Goal: Task Accomplishment & Management: Manage account settings

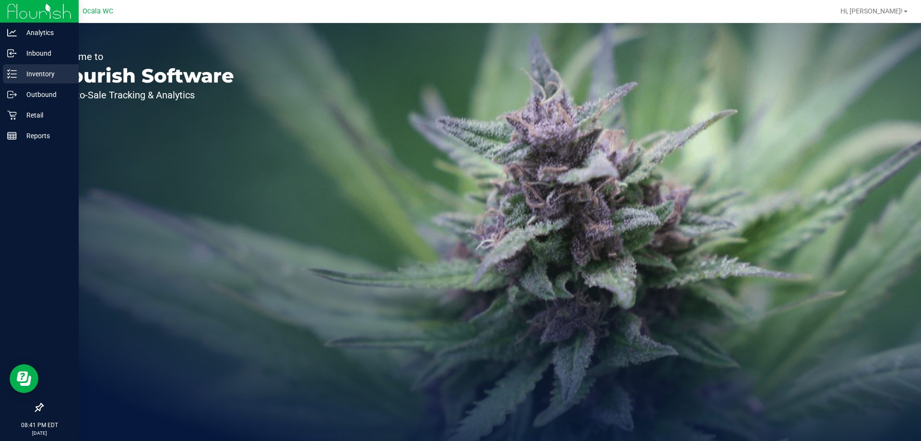
click at [31, 71] on p "Inventory" at bounding box center [46, 74] width 58 height 12
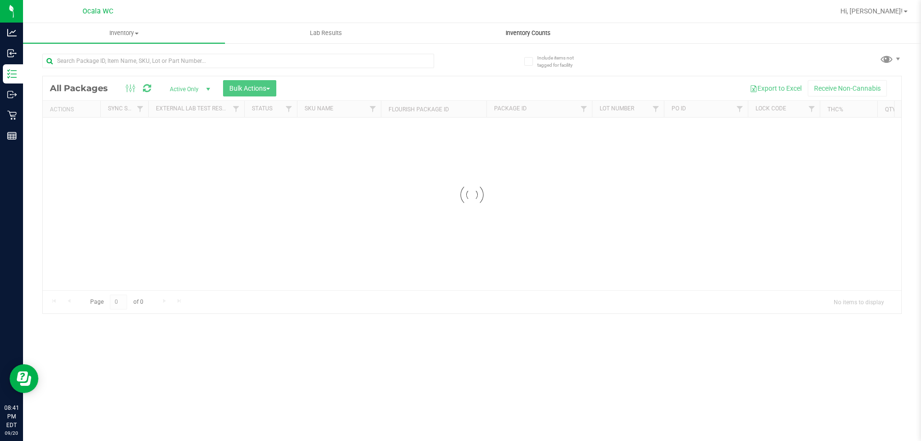
click at [521, 28] on uib-tab-heading "Inventory Counts" at bounding box center [527, 32] width 201 height 19
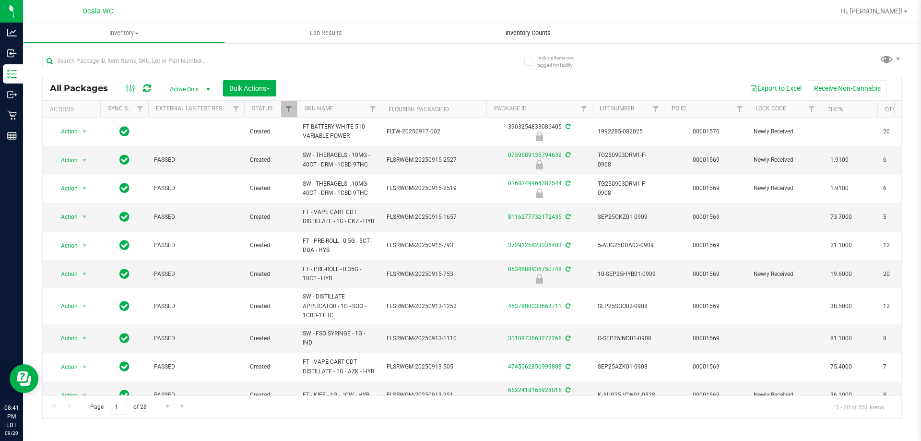
click at [519, 30] on span "Inventory Counts" at bounding box center [527, 33] width 71 height 9
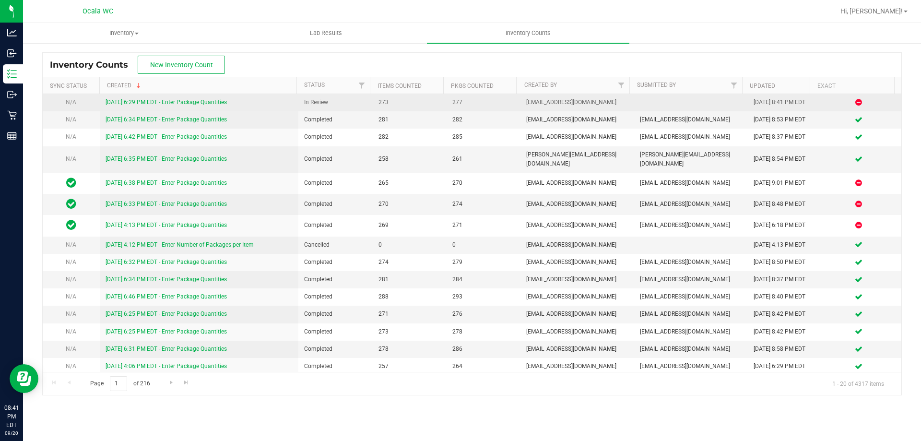
click at [202, 101] on link "[DATE] 6:29 PM EDT - Enter Package Quantities" at bounding box center [165, 102] width 121 height 7
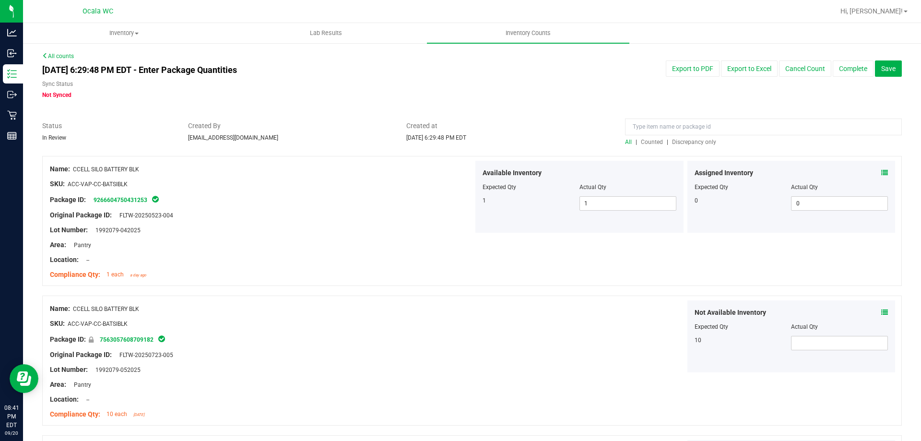
click at [692, 141] on span "Discrepancy only" at bounding box center [694, 142] width 44 height 7
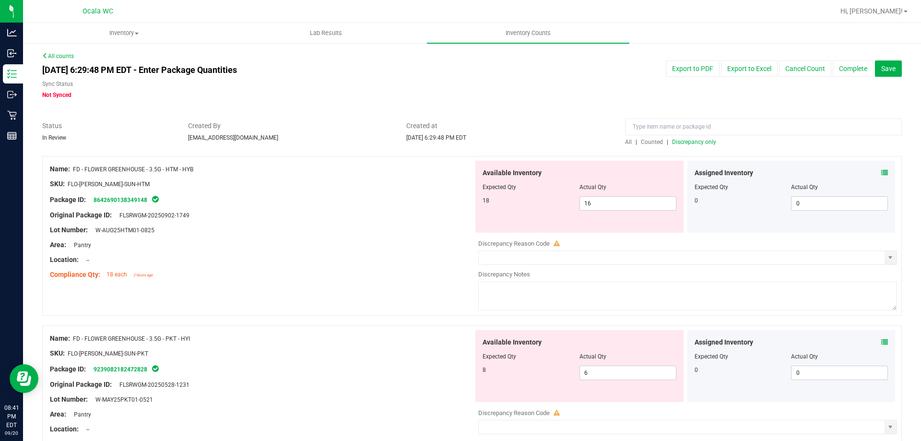
click at [881, 174] on icon at bounding box center [884, 172] width 7 height 7
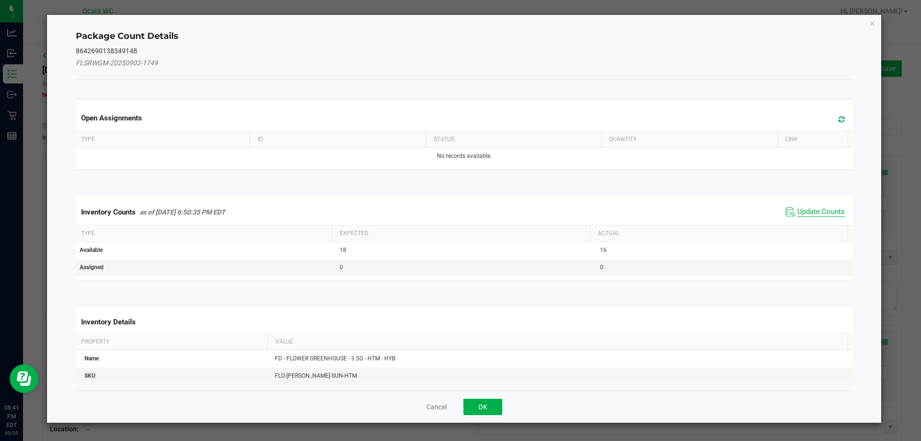
click at [806, 211] on span "Update Counts" at bounding box center [820, 212] width 47 height 10
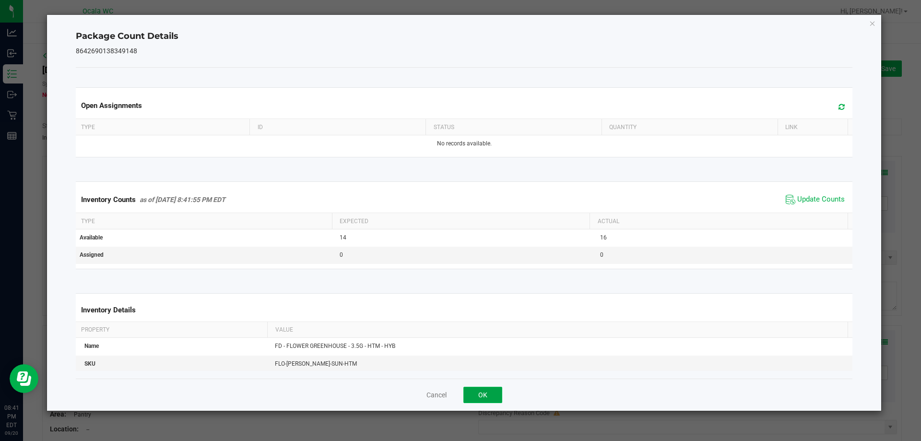
click at [490, 399] on button "OK" at bounding box center [482, 394] width 39 height 16
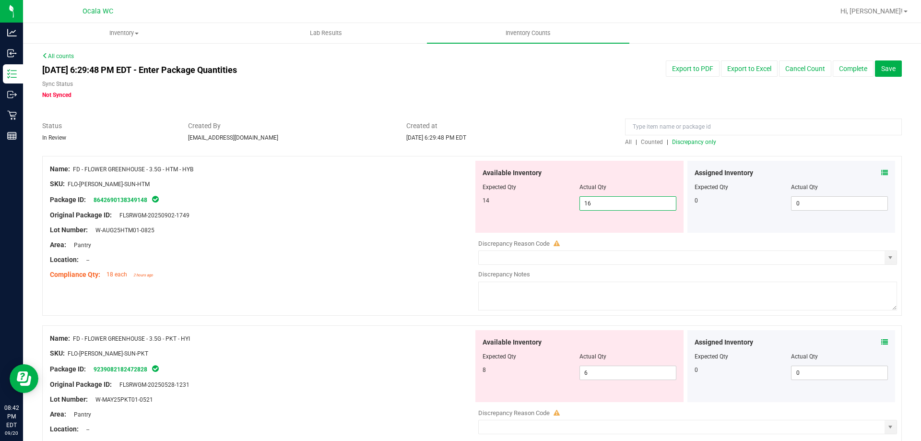
click at [596, 200] on span "16 16" at bounding box center [627, 203] width 97 height 14
drag, startPoint x: 597, startPoint y: 202, endPoint x: 515, endPoint y: 204, distance: 81.5
click at [541, 201] on div "14 16 1614" at bounding box center [579, 203] width 194 height 14
type input "14"
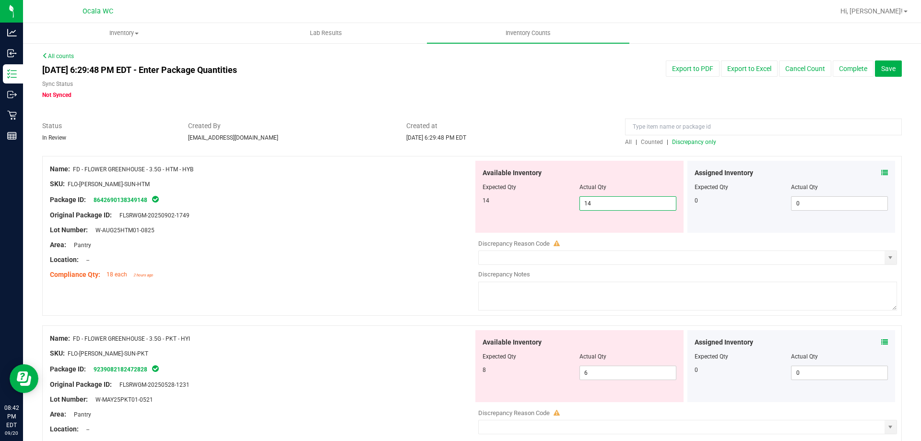
click at [411, 227] on div "Lot Number: W-AUG25HTM01-0825" at bounding box center [261, 230] width 423 height 10
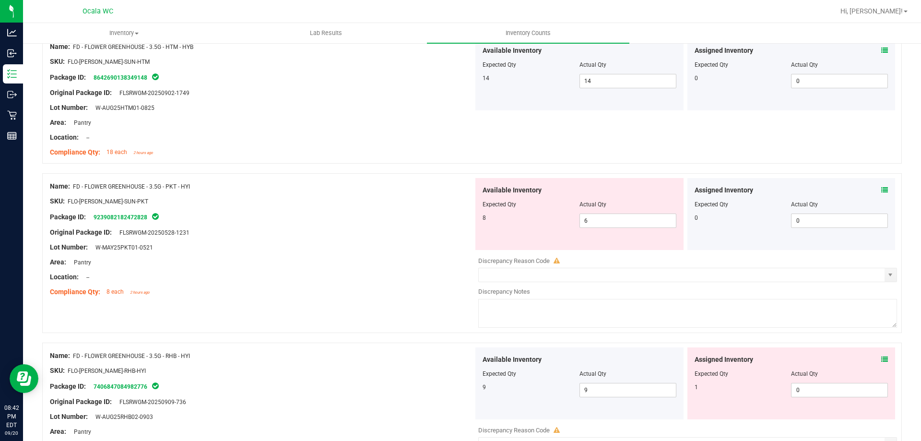
scroll to position [144, 0]
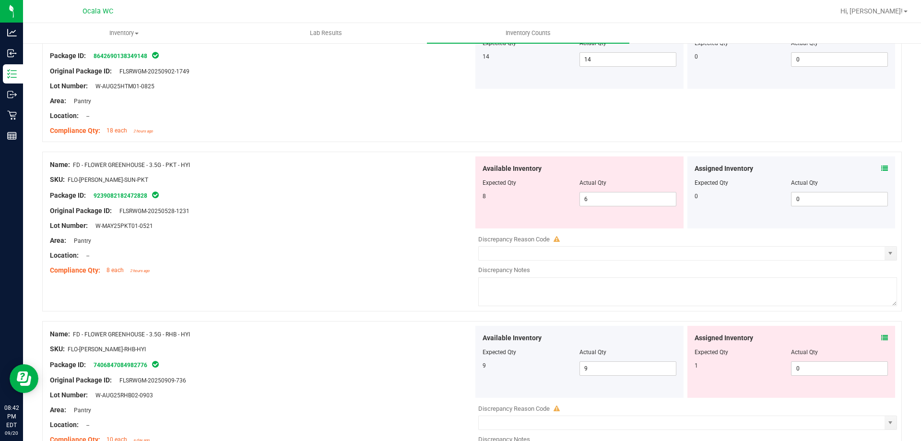
click at [881, 163] on span at bounding box center [884, 168] width 7 height 10
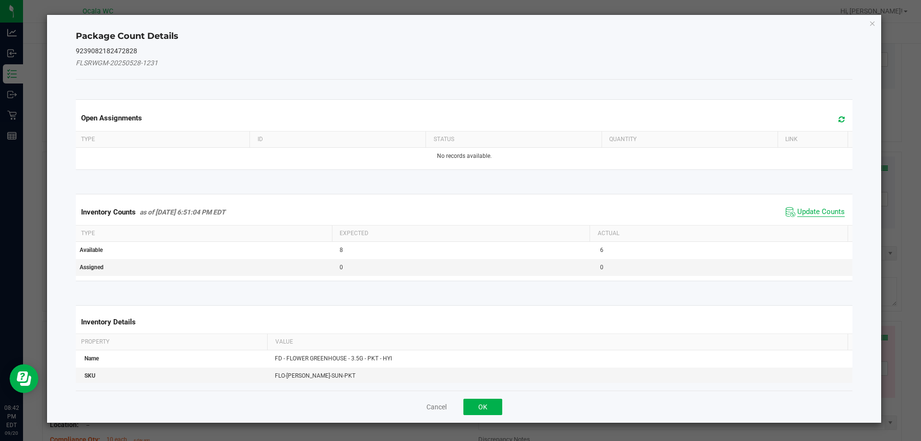
click at [802, 208] on span "Update Counts" at bounding box center [820, 212] width 47 height 10
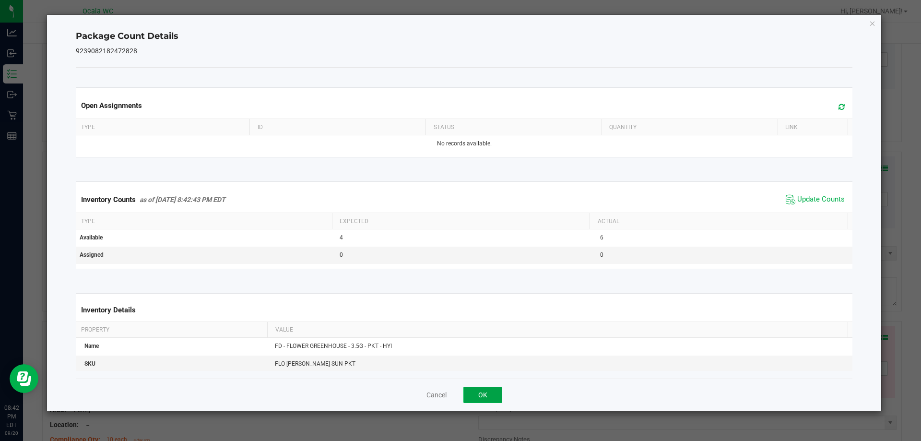
click at [488, 392] on button "OK" at bounding box center [482, 394] width 39 height 16
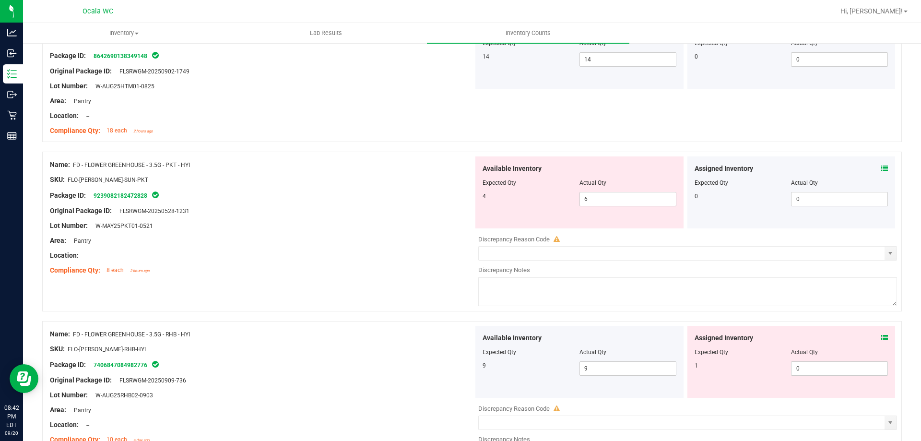
click at [409, 259] on div "Location: --" at bounding box center [261, 255] width 423 height 10
click at [630, 200] on span "6 6" at bounding box center [627, 199] width 97 height 14
drag, startPoint x: 591, startPoint y: 198, endPoint x: 543, endPoint y: 192, distance: 47.8
click at [546, 192] on div "4 6 64" at bounding box center [579, 199] width 194 height 14
type input "4"
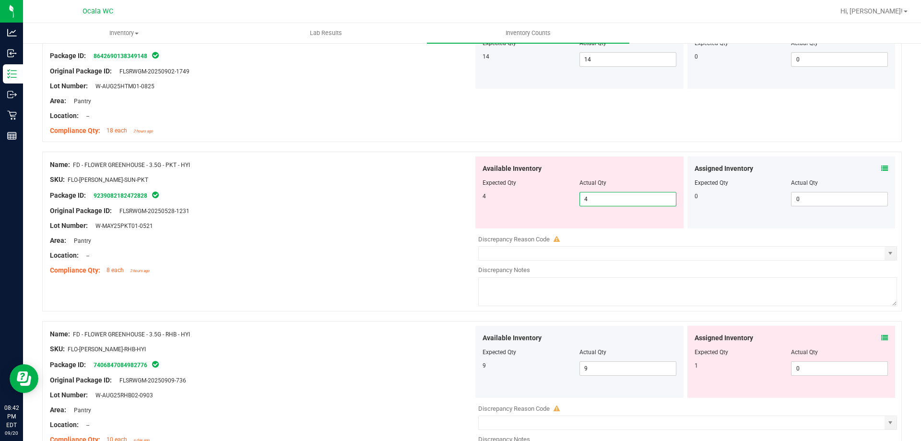
type input "4"
click at [421, 202] on div at bounding box center [261, 203] width 423 height 5
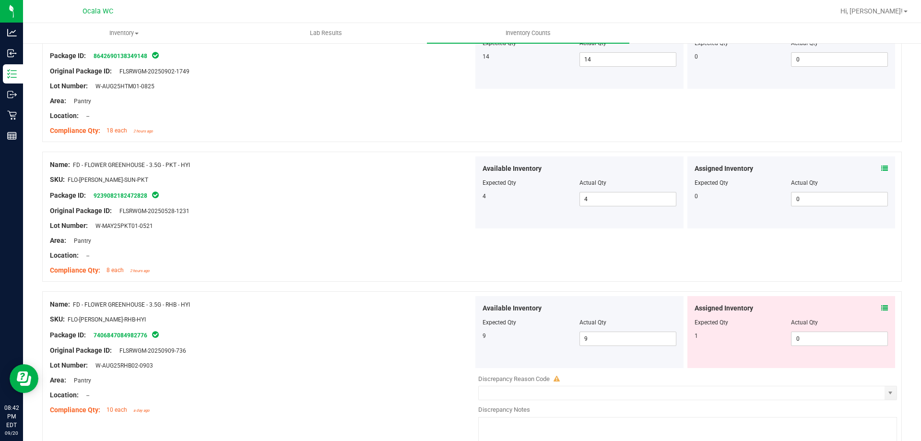
click at [881, 310] on icon at bounding box center [884, 307] width 7 height 7
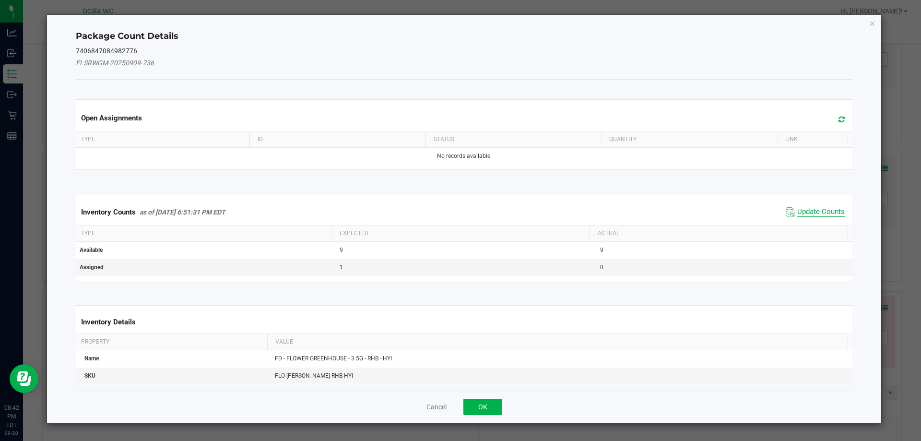
click at [821, 212] on span "Update Counts" at bounding box center [820, 212] width 47 height 10
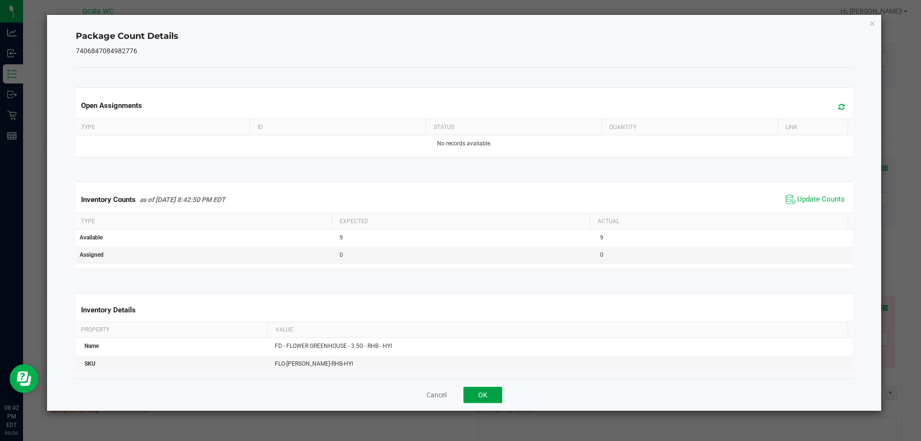
click at [475, 395] on button "OK" at bounding box center [482, 394] width 39 height 16
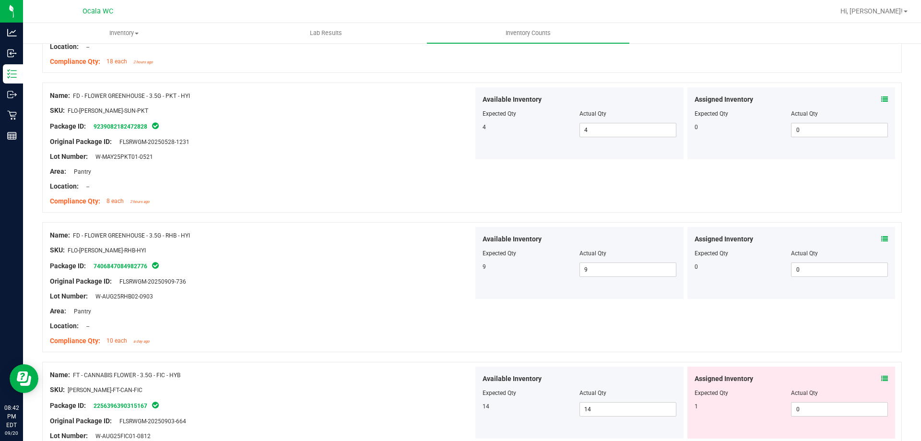
scroll to position [288, 0]
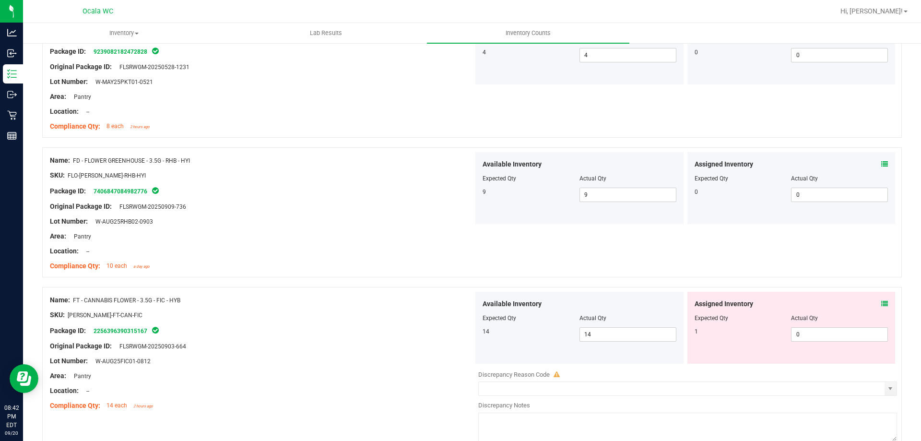
click at [874, 297] on div "Assigned Inventory Expected Qty Actual Qty 1 0 0" at bounding box center [791, 328] width 208 height 72
click at [881, 305] on icon at bounding box center [884, 303] width 7 height 7
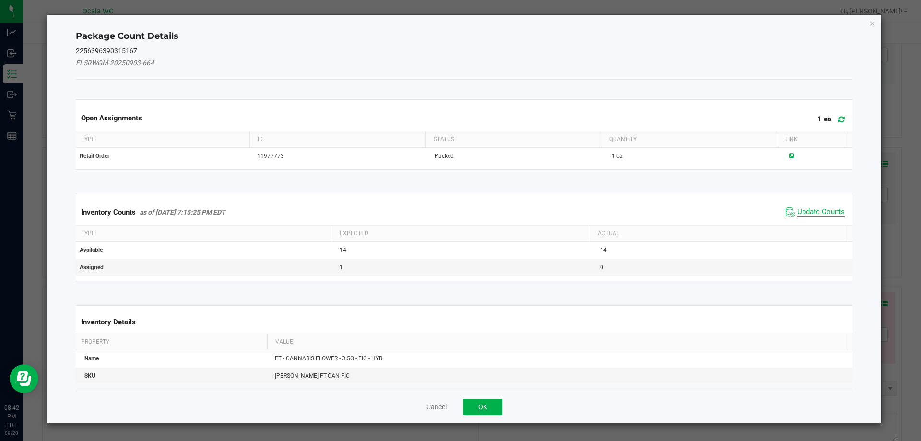
click at [797, 210] on span "Update Counts" at bounding box center [820, 212] width 47 height 10
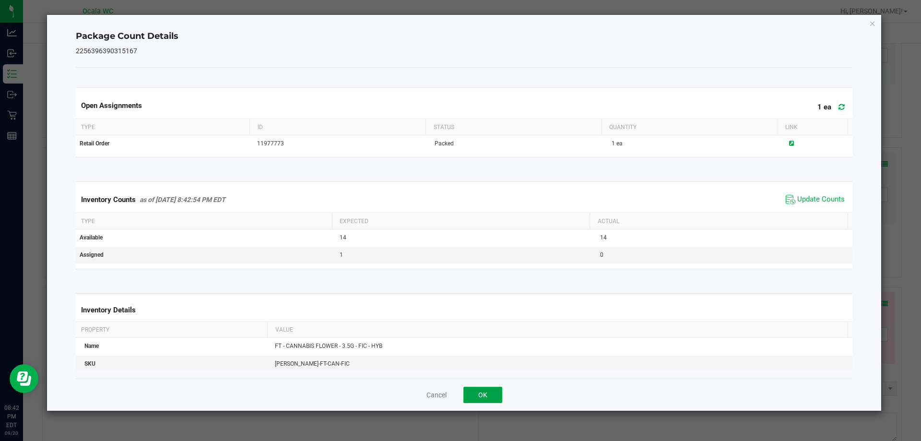
click at [479, 388] on button "OK" at bounding box center [482, 394] width 39 height 16
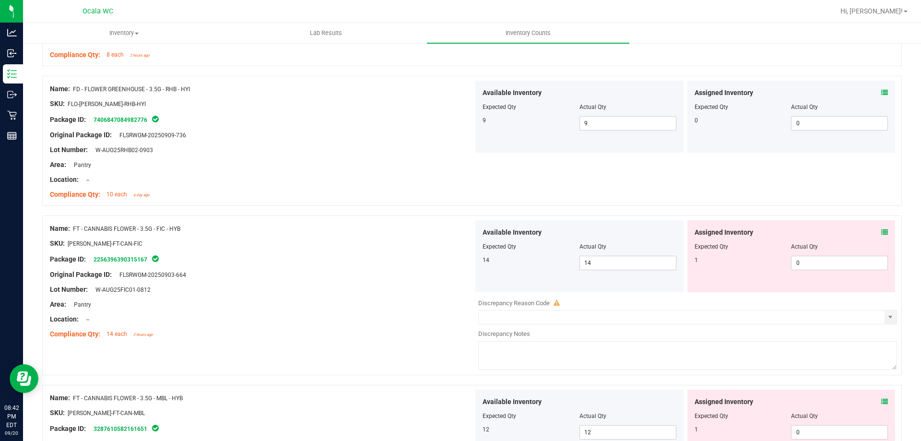
scroll to position [432, 0]
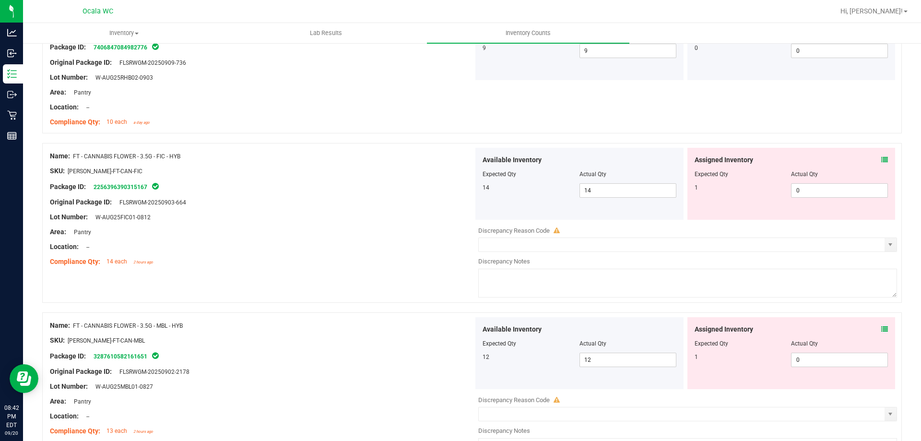
click at [386, 280] on div "Name: FT - CANNABIS FLOWER - 3.5G - FIC - HYB SKU: [PERSON_NAME]-FT-CAN-FIC Pac…" at bounding box center [471, 223] width 859 height 160
click at [817, 191] on span "0 0" at bounding box center [839, 190] width 97 height 14
drag, startPoint x: 811, startPoint y: 188, endPoint x: 766, endPoint y: 191, distance: 45.2
click at [767, 191] on div "1 0 01" at bounding box center [791, 190] width 194 height 14
type input "1"
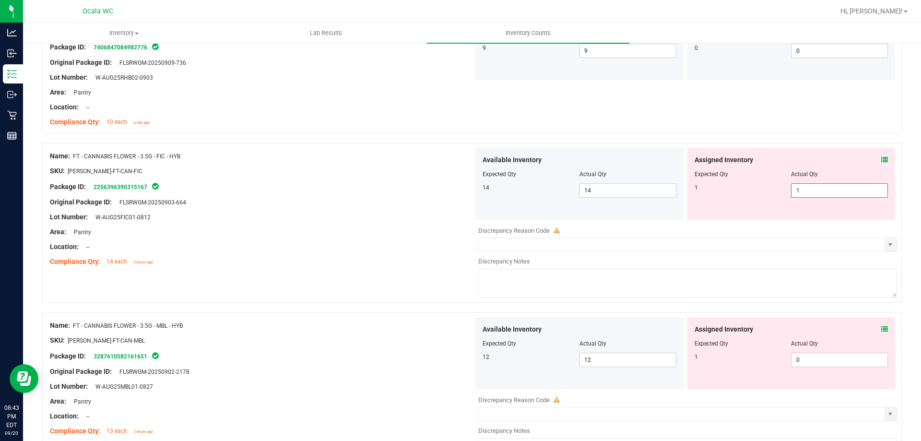
type input "1"
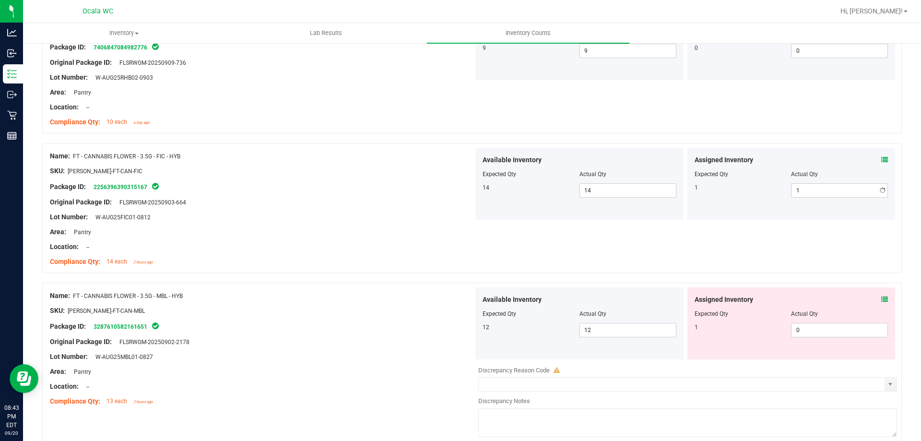
click at [447, 230] on div "Area: Pantry" at bounding box center [261, 232] width 423 height 10
click at [807, 326] on span "0 0" at bounding box center [839, 330] width 97 height 14
click at [807, 330] on input "01" at bounding box center [839, 329] width 96 height 13
type input "1"
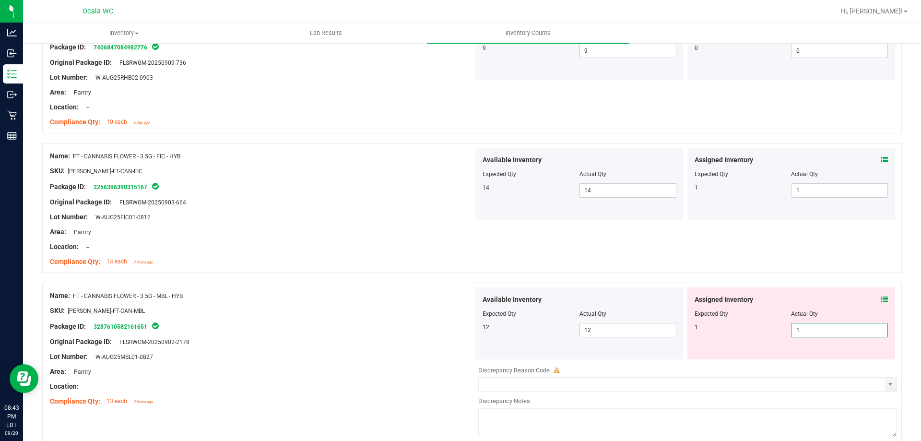
type input "1"
click at [405, 322] on div "Package ID: 3287610582161651" at bounding box center [261, 326] width 423 height 12
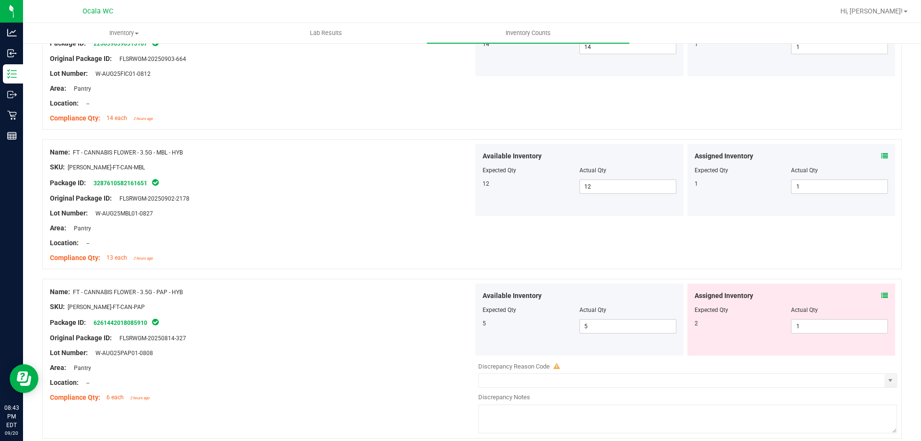
scroll to position [575, 0]
click at [809, 190] on span "1 1" at bounding box center [839, 186] width 97 height 14
click at [809, 190] on input "1" at bounding box center [839, 185] width 96 height 13
type input "0"
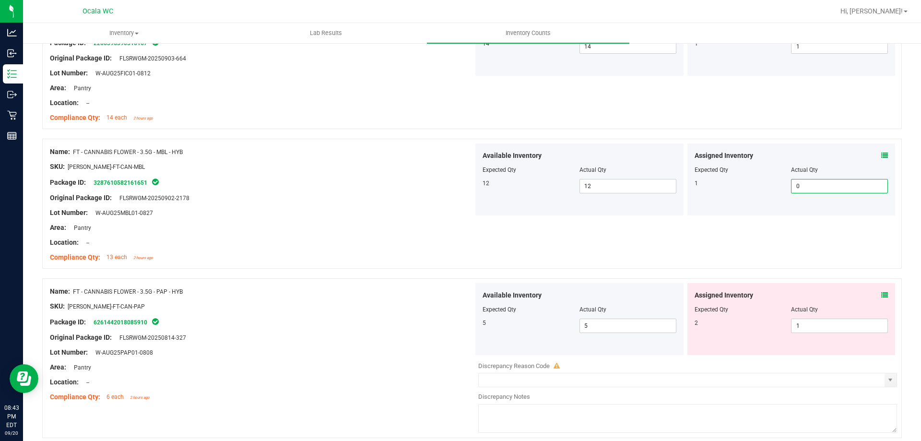
click at [762, 230] on div "Name: FT - CANNABIS FLOWER - 3.5G - MBL - HYB SKU: [PERSON_NAME]-FT-CAN-MBL Pac…" at bounding box center [471, 204] width 859 height 130
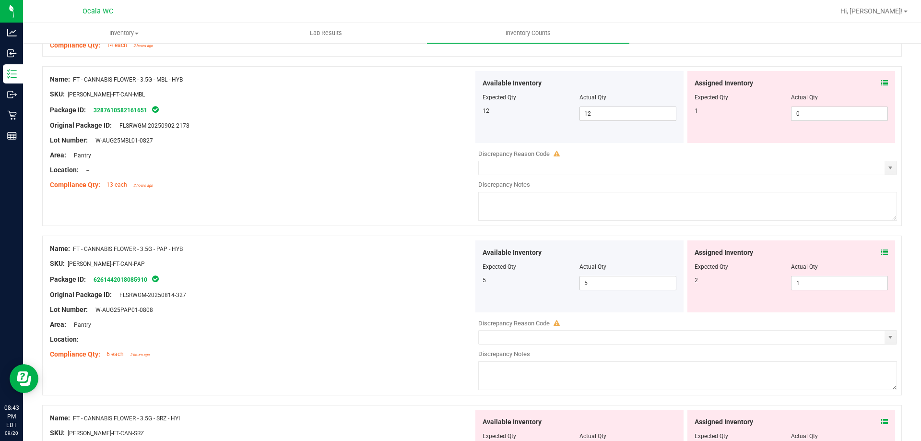
scroll to position [671, 0]
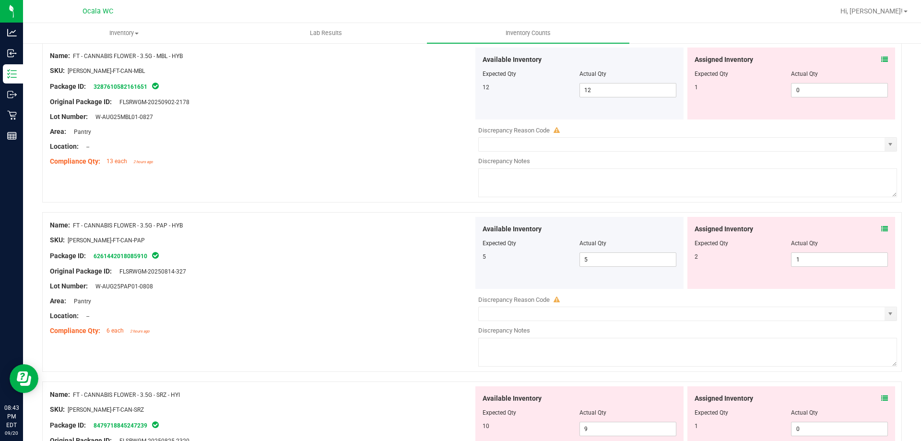
click at [313, 304] on div "Area: Pantry" at bounding box center [261, 301] width 423 height 10
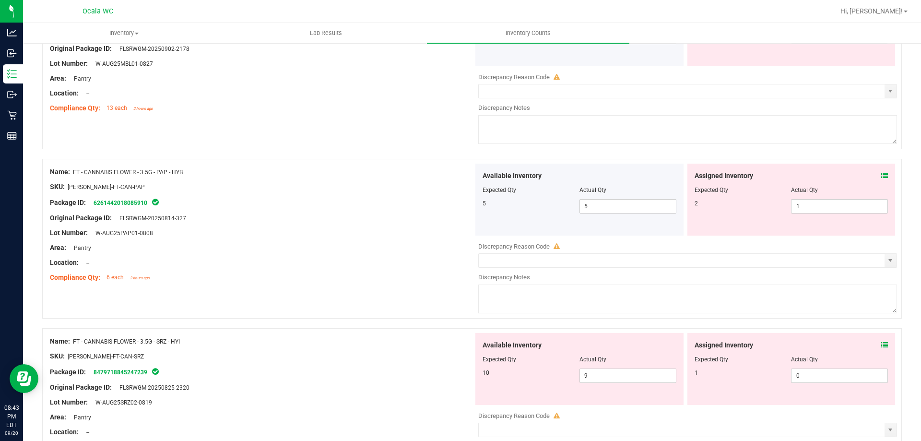
scroll to position [815, 0]
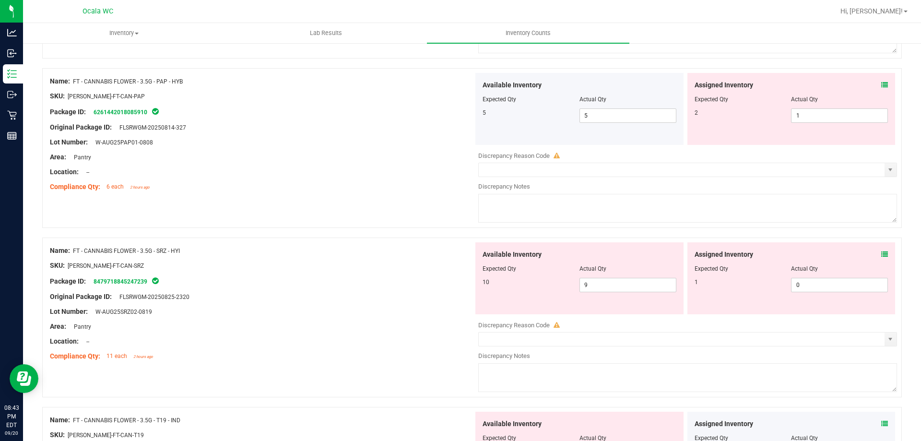
click at [880, 85] on div "Assigned Inventory Expected Qty Actual Qty 2 1 1" at bounding box center [791, 109] width 208 height 72
click at [870, 84] on div "Assigned Inventory" at bounding box center [791, 85] width 194 height 10
click at [879, 84] on div "Assigned Inventory Expected Qty Actual Qty 2 1 1" at bounding box center [791, 109] width 208 height 72
click at [881, 84] on icon at bounding box center [884, 85] width 7 height 7
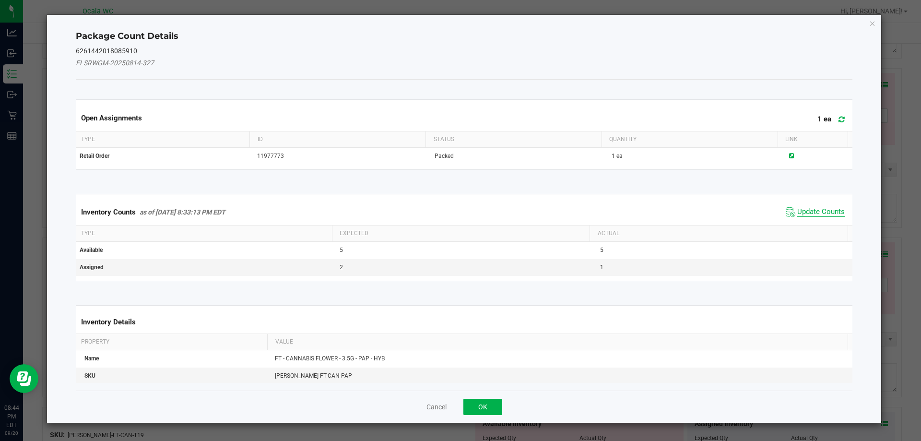
click at [802, 210] on span "Update Counts" at bounding box center [820, 212] width 47 height 10
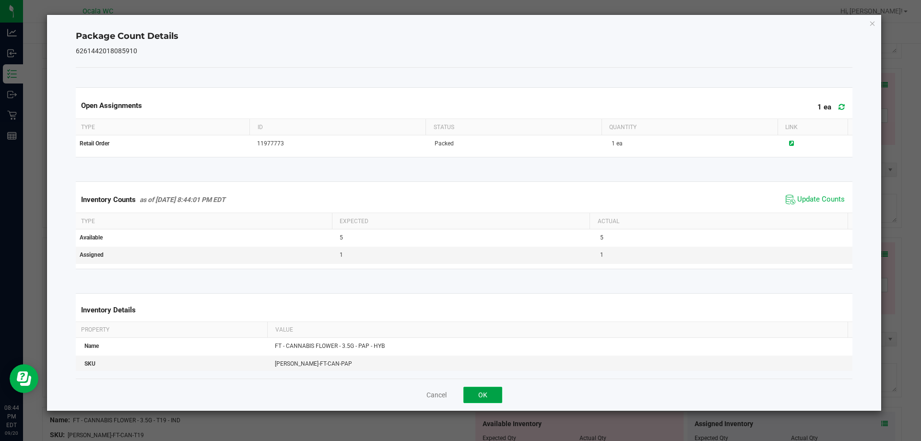
click at [478, 392] on button "OK" at bounding box center [482, 394] width 39 height 16
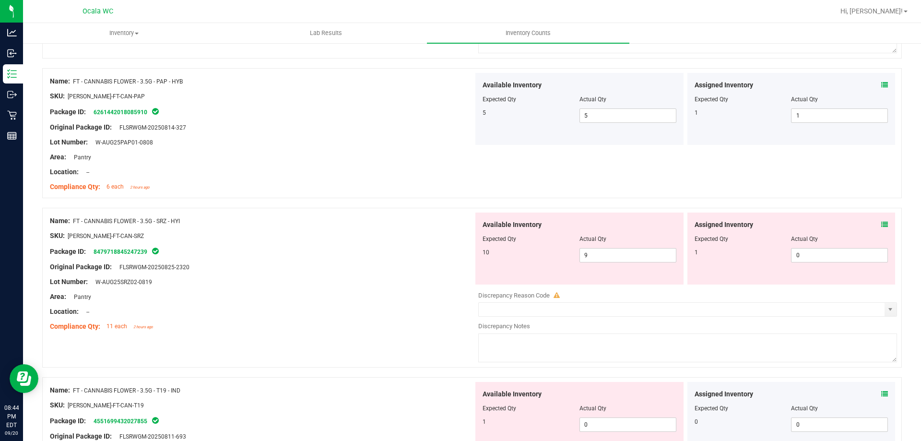
click at [881, 223] on icon at bounding box center [884, 224] width 7 height 7
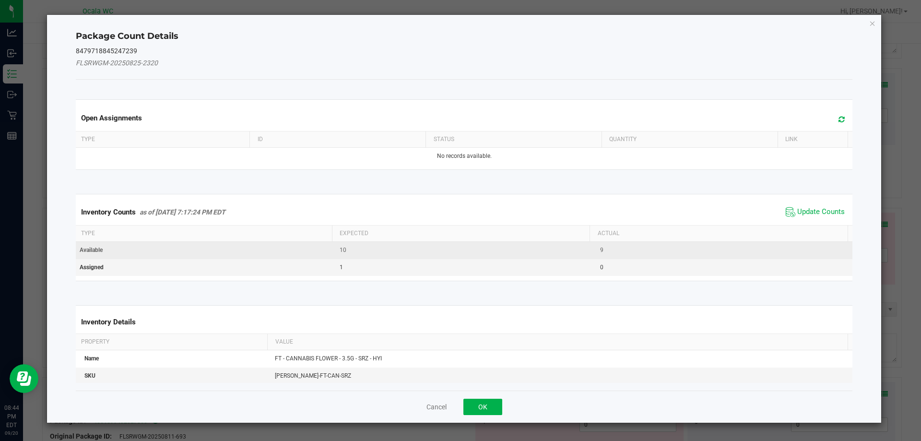
drag, startPoint x: 814, startPoint y: 213, endPoint x: 713, endPoint y: 245, distance: 106.0
click at [814, 212] on span "Update Counts" at bounding box center [820, 212] width 47 height 10
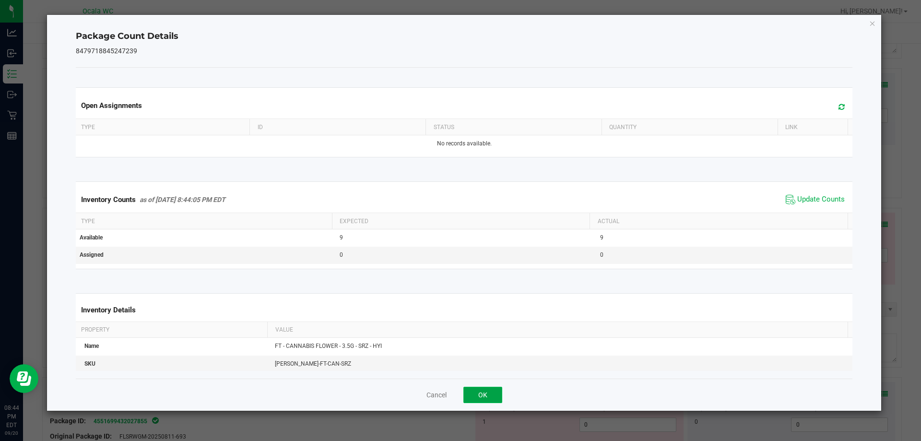
click at [483, 394] on button "OK" at bounding box center [482, 394] width 39 height 16
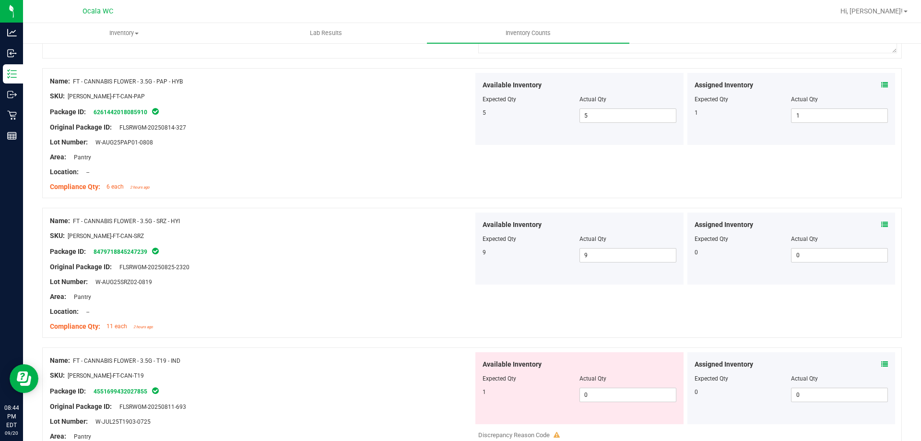
click at [881, 361] on icon at bounding box center [884, 364] width 7 height 7
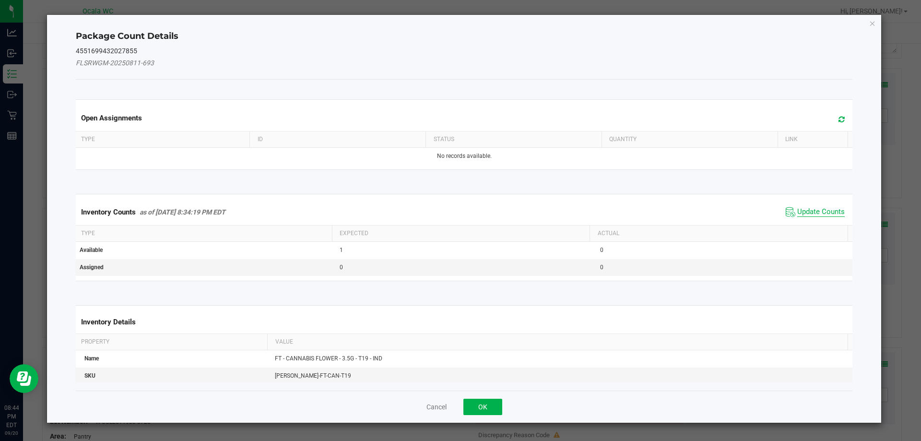
click at [797, 212] on span "Update Counts" at bounding box center [820, 212] width 47 height 10
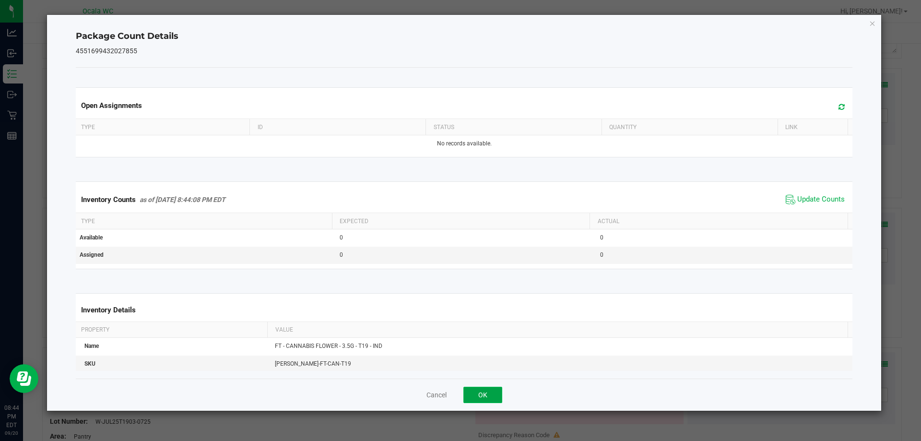
click at [488, 391] on button "OK" at bounding box center [482, 394] width 39 height 16
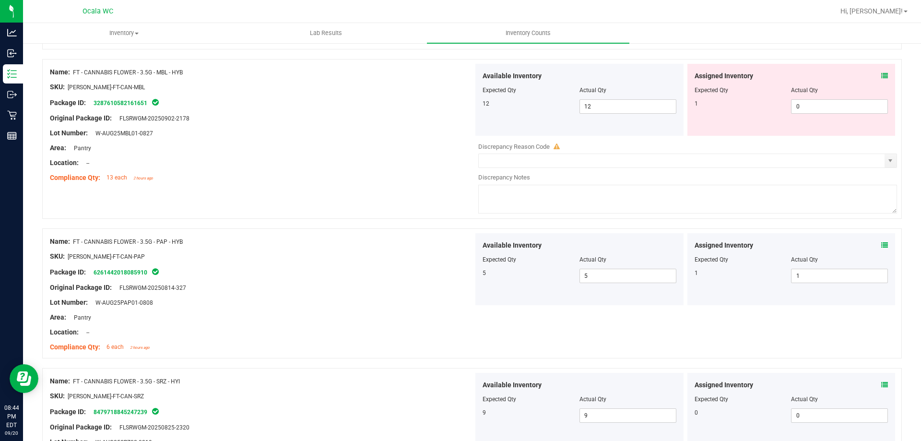
scroll to position [575, 0]
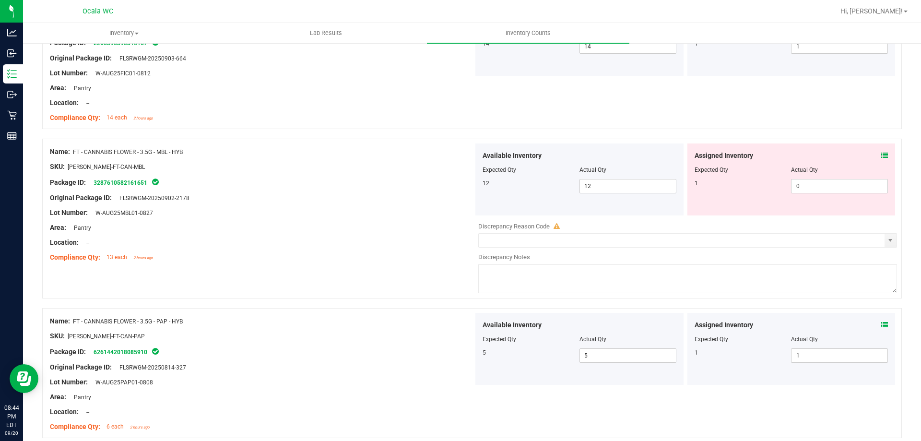
click at [881, 154] on icon at bounding box center [884, 155] width 7 height 7
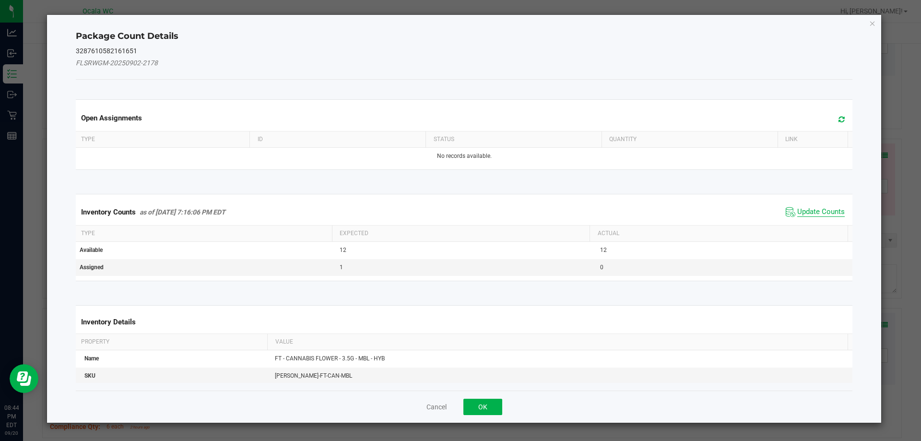
click at [799, 209] on span "Update Counts" at bounding box center [820, 212] width 47 height 10
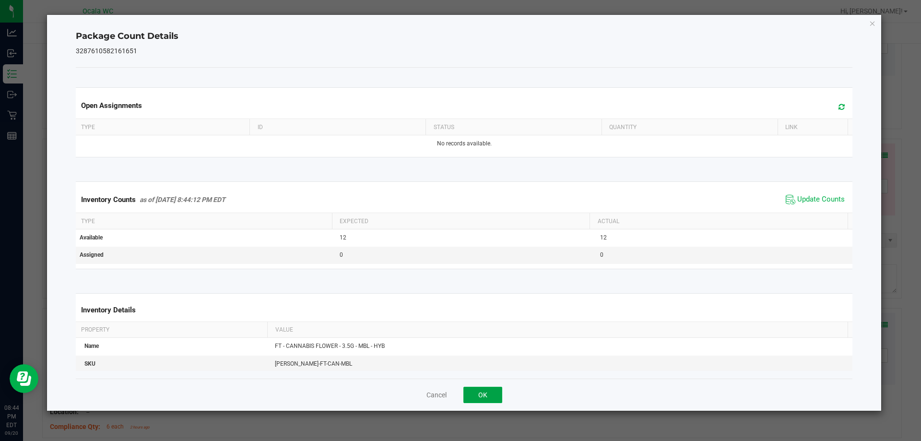
click at [469, 393] on button "OK" at bounding box center [482, 394] width 39 height 16
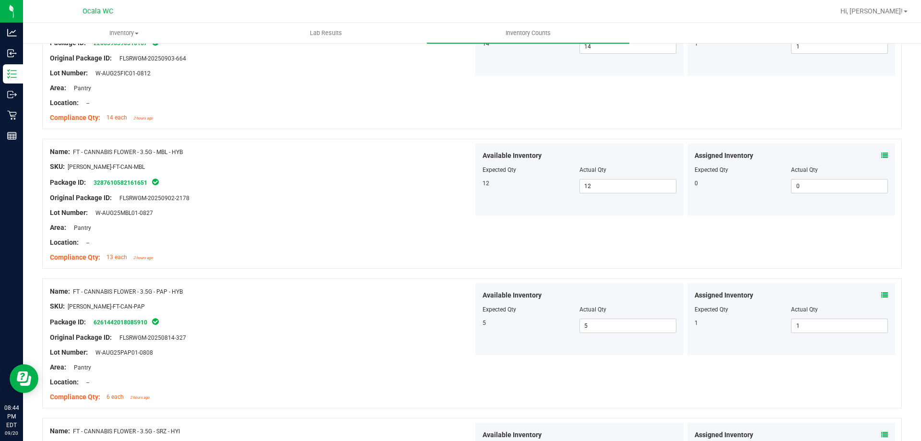
click at [417, 308] on div "SKU: [PERSON_NAME]-FT-CAN-PAP" at bounding box center [261, 306] width 423 height 10
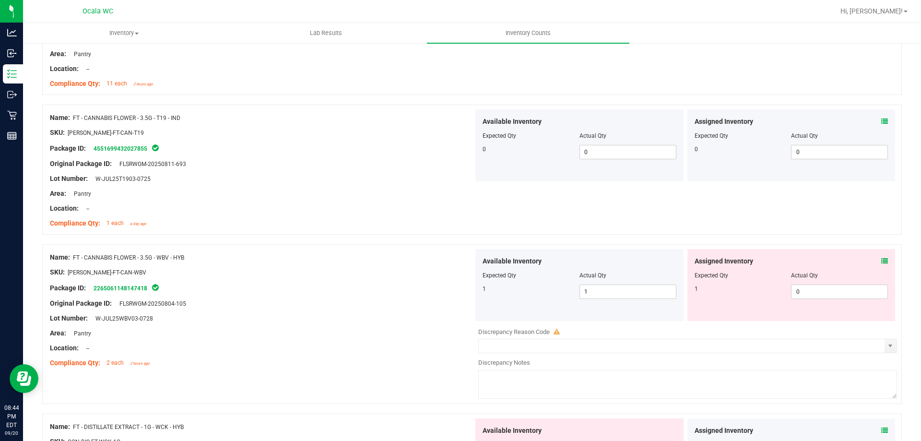
scroll to position [1103, 0]
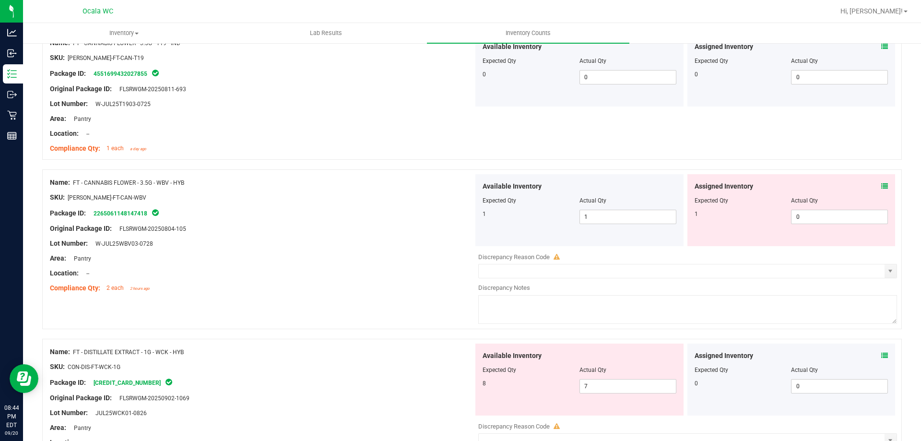
click at [881, 182] on span at bounding box center [884, 186] width 7 height 10
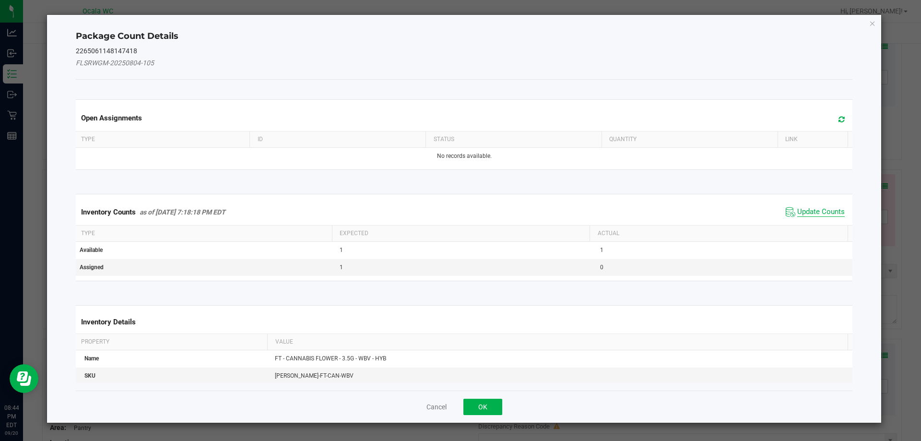
drag, startPoint x: 797, startPoint y: 222, endPoint x: 801, endPoint y: 214, distance: 8.4
click at [799, 220] on div "Inventory Counts as of [DATE] 7:18:18 PM EDT Update Counts" at bounding box center [464, 212] width 781 height 26
click at [802, 213] on span "Update Counts" at bounding box center [820, 212] width 47 height 10
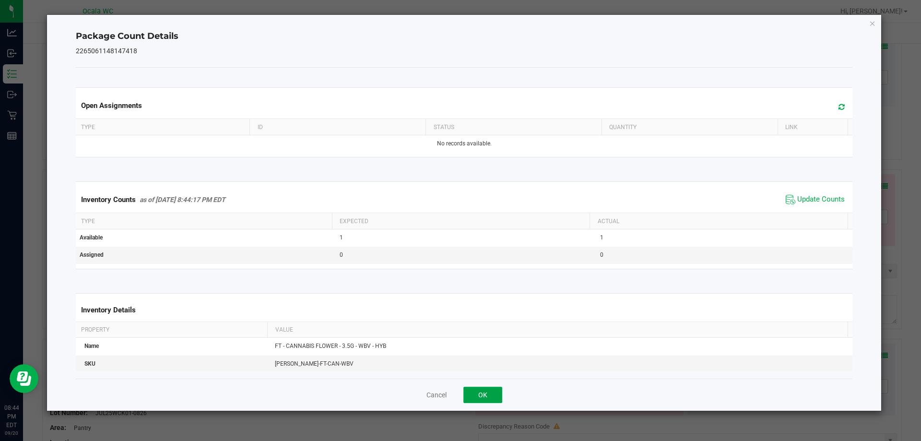
drag, startPoint x: 484, startPoint y: 392, endPoint x: 485, endPoint y: 405, distance: 13.5
click at [484, 392] on button "OK" at bounding box center [482, 394] width 39 height 16
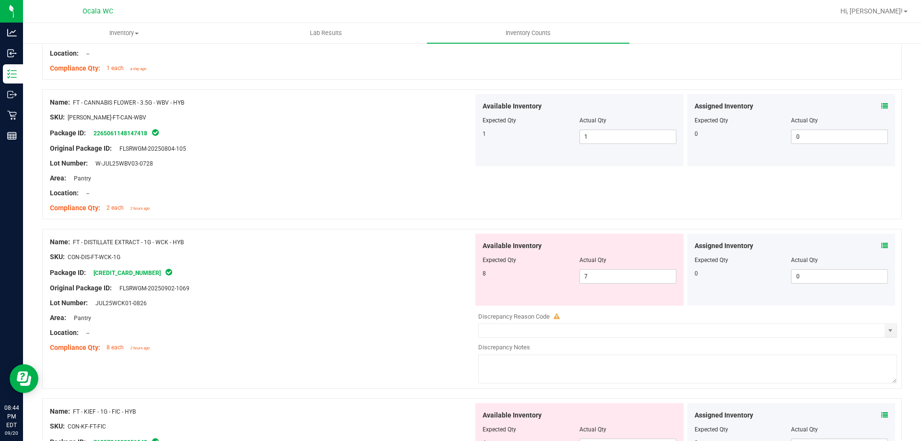
scroll to position [1247, 0]
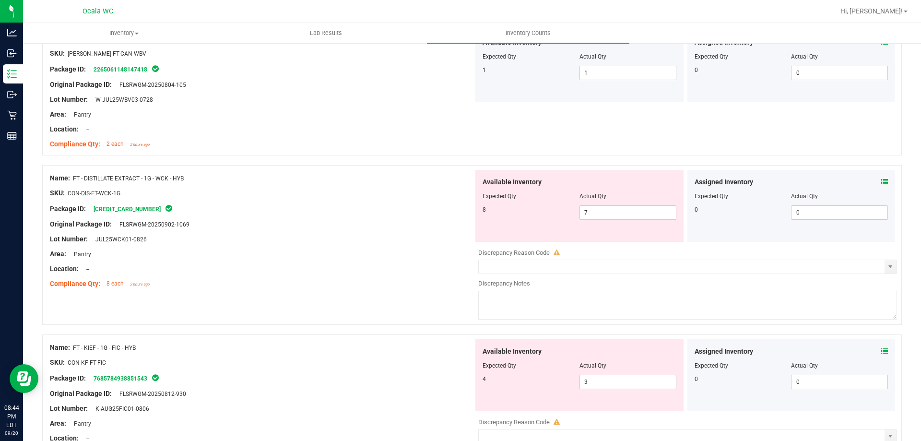
click at [881, 181] on icon at bounding box center [884, 181] width 7 height 7
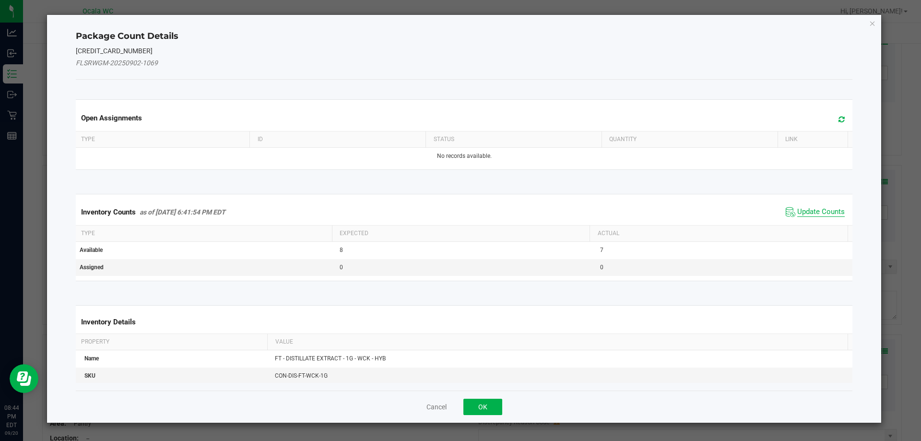
click at [797, 215] on span "Update Counts" at bounding box center [820, 212] width 47 height 10
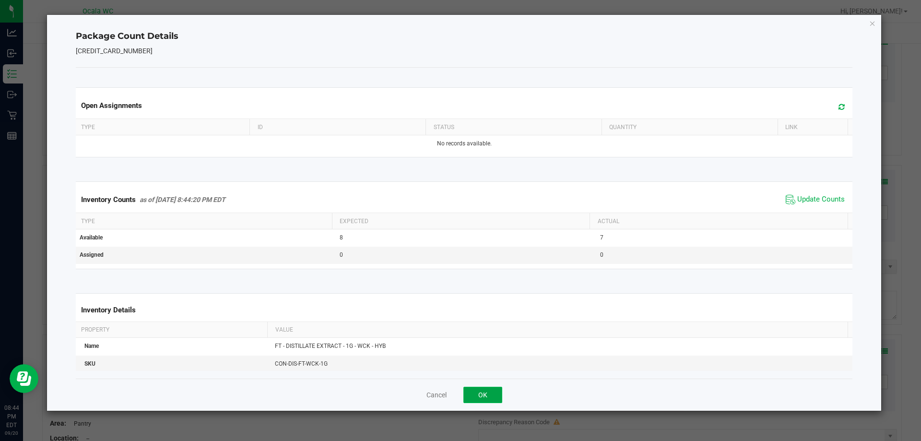
click at [481, 394] on button "OK" at bounding box center [482, 394] width 39 height 16
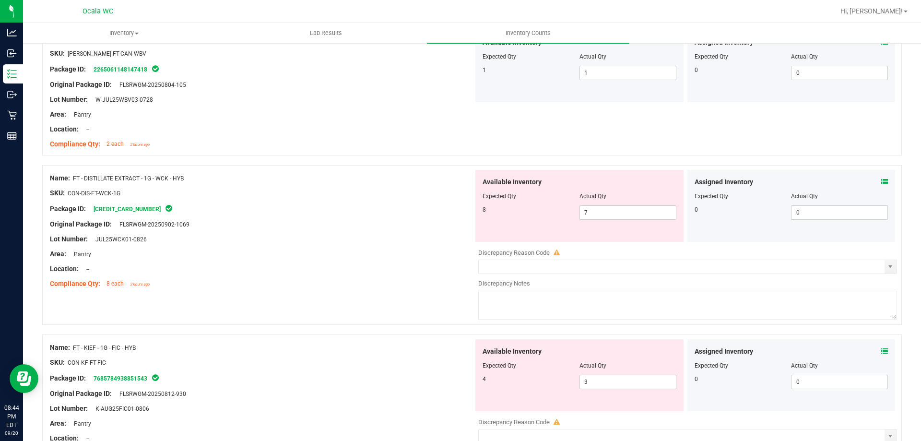
scroll to position [1295, 0]
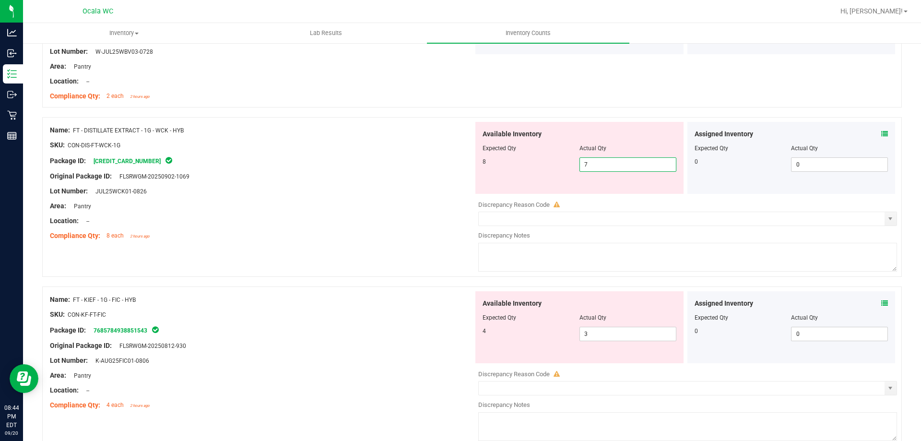
click at [606, 166] on span "7 7" at bounding box center [627, 164] width 97 height 14
click at [606, 166] on input "7" at bounding box center [628, 164] width 96 height 13
type input "8"
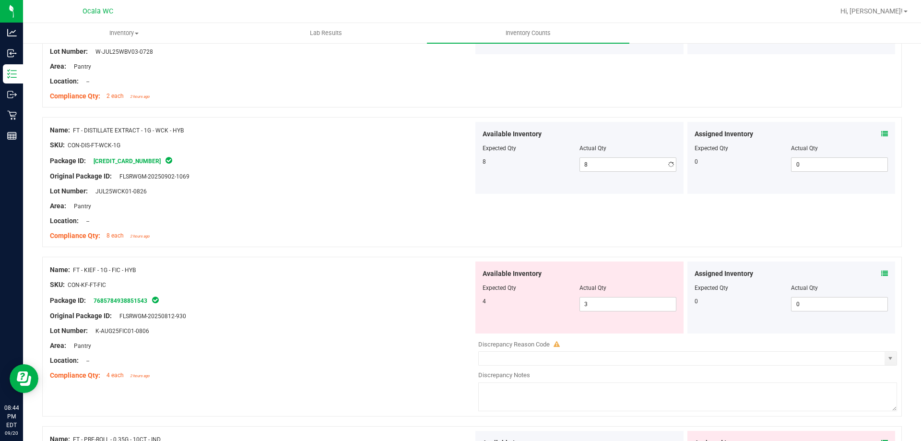
click at [383, 220] on div "Location: --" at bounding box center [261, 221] width 423 height 10
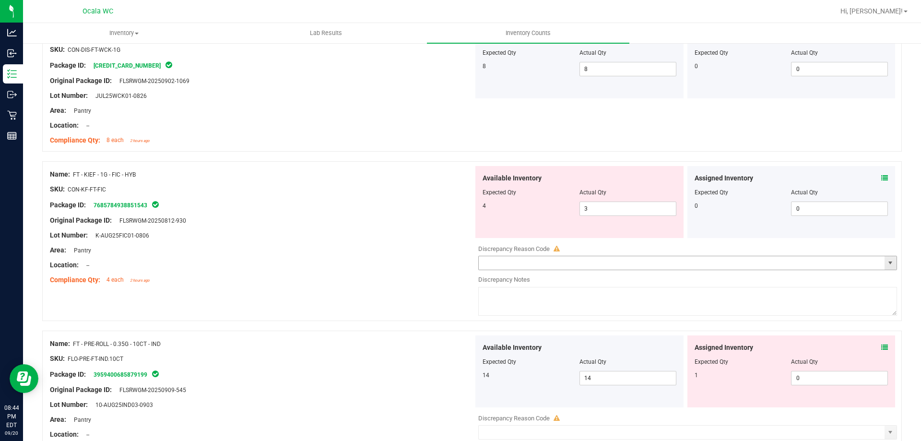
scroll to position [1390, 0]
click at [609, 209] on span "3 3" at bounding box center [627, 208] width 97 height 14
click at [609, 209] on input "3" at bounding box center [628, 207] width 96 height 13
type input "4"
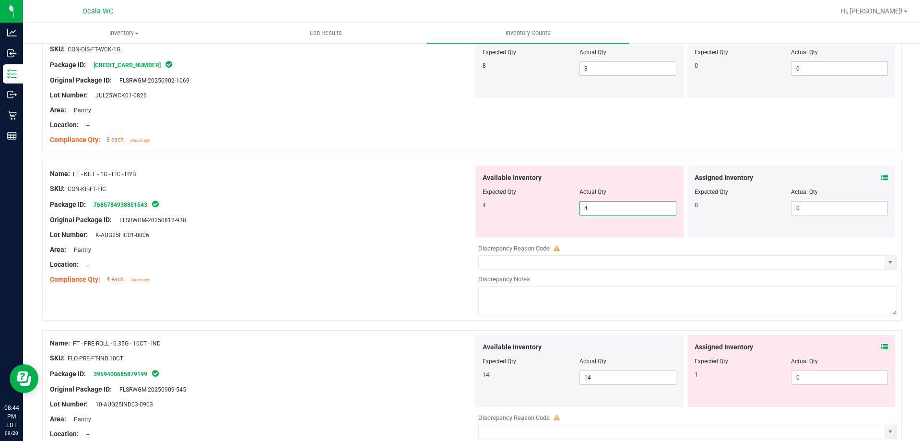
click at [435, 225] on div at bounding box center [261, 227] width 423 height 5
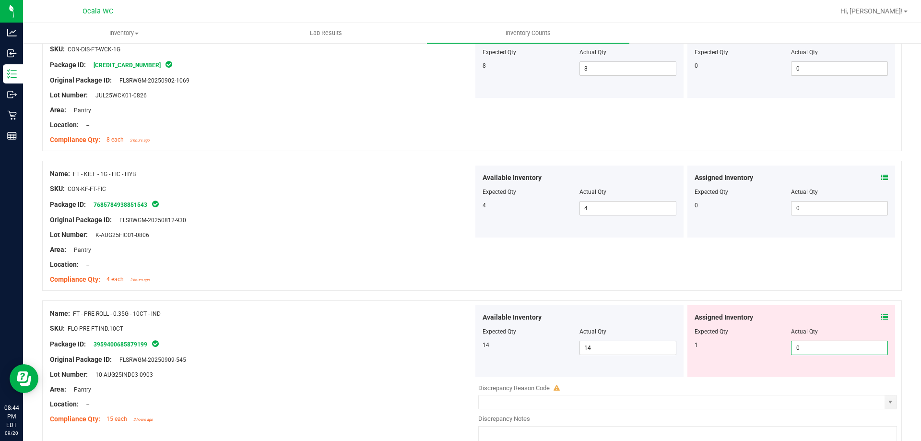
click at [811, 343] on span "0 0" at bounding box center [839, 347] width 97 height 14
click at [807, 346] on input "0" at bounding box center [839, 347] width 96 height 13
drag, startPoint x: 807, startPoint y: 346, endPoint x: 801, endPoint y: 349, distance: 7.3
click at [806, 347] on input "0" at bounding box center [839, 347] width 96 height 13
type input "1"
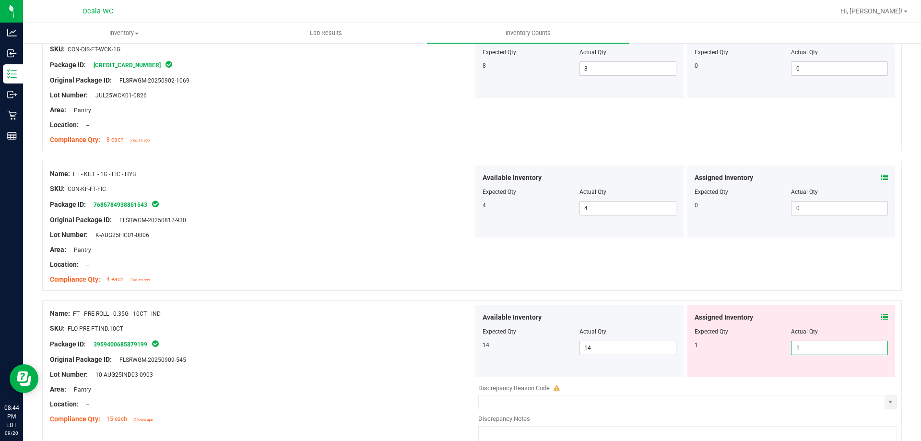
type input "1"
click at [455, 251] on div "Area: Pantry" at bounding box center [261, 250] width 423 height 10
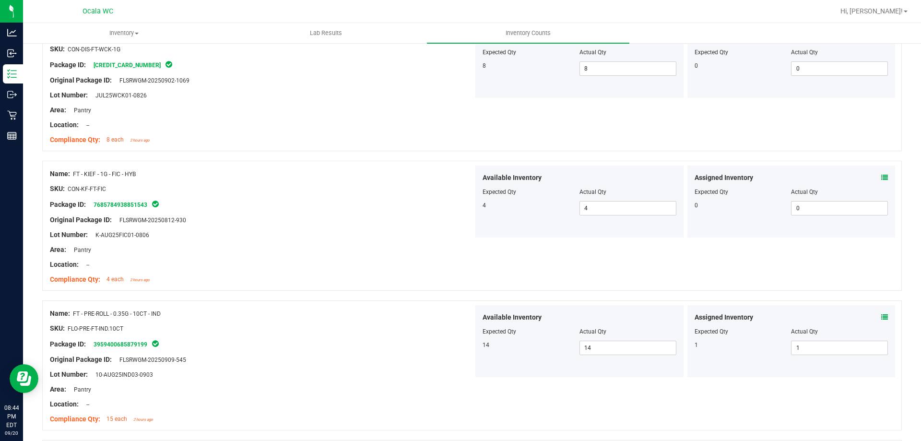
click at [881, 174] on icon at bounding box center [884, 177] width 7 height 7
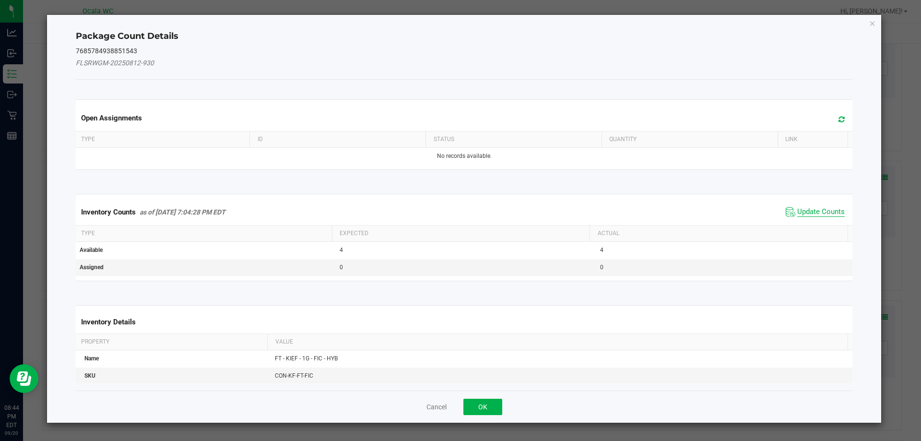
click at [804, 209] on span "Update Counts" at bounding box center [820, 212] width 47 height 10
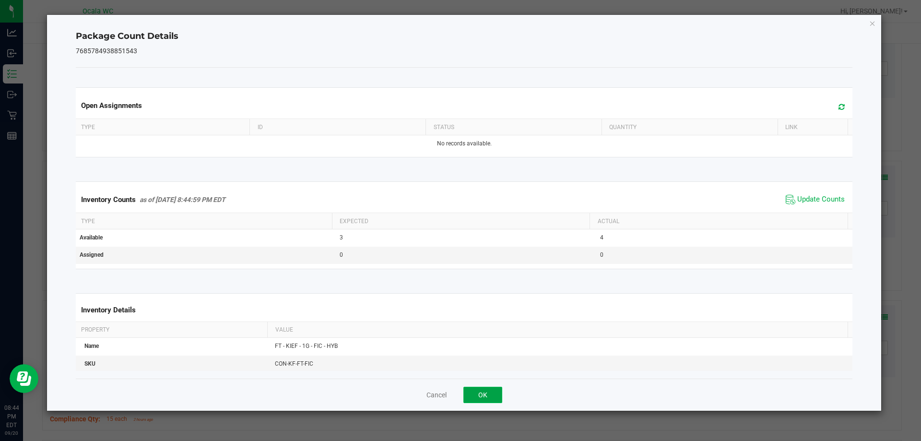
click at [479, 397] on button "OK" at bounding box center [482, 394] width 39 height 16
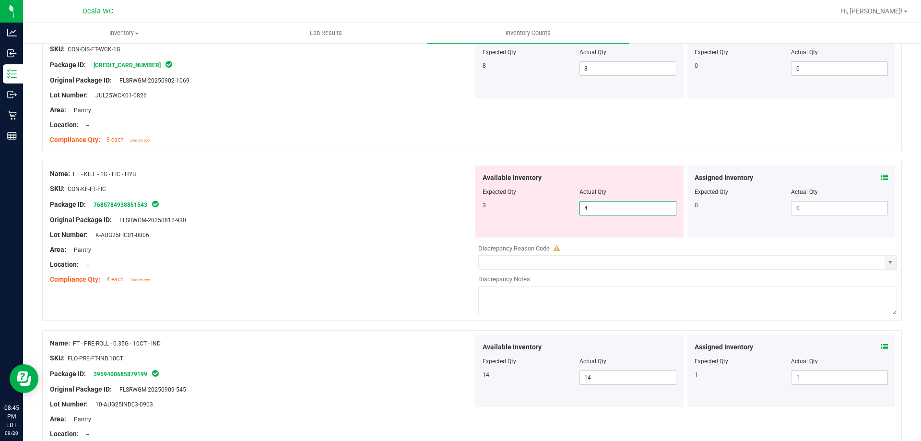
click at [613, 209] on span "4 4" at bounding box center [627, 208] width 97 height 14
drag, startPoint x: 613, startPoint y: 209, endPoint x: 551, endPoint y: 212, distance: 61.5
click at [551, 212] on div "3 4 4" at bounding box center [579, 208] width 194 height 14
type input "3"
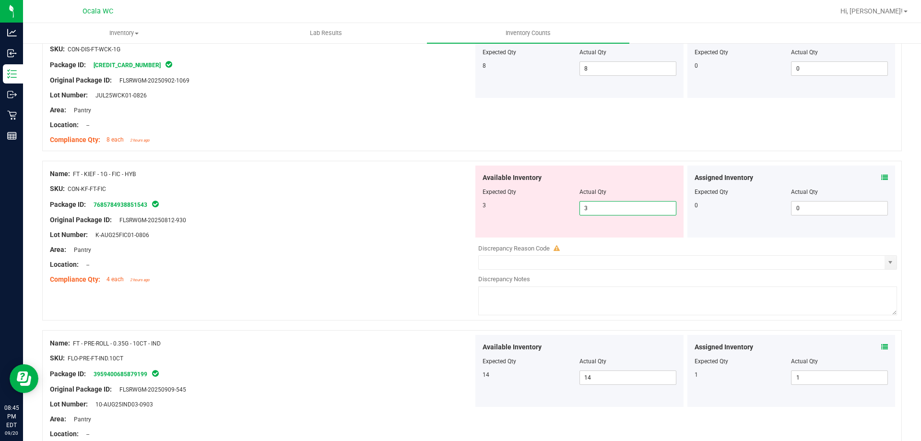
click at [402, 241] on div at bounding box center [261, 242] width 423 height 5
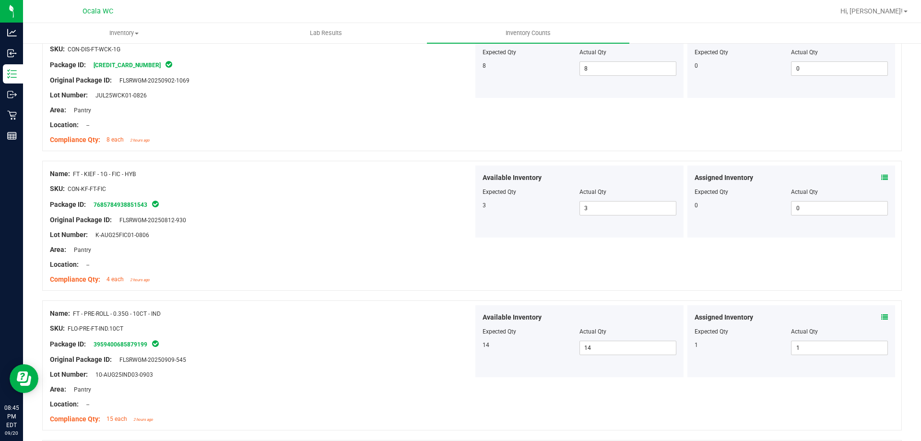
click at [878, 311] on div "Assigned Inventory Expected Qty Actual Qty 1 1 1" at bounding box center [791, 341] width 208 height 72
click at [873, 315] on div "Assigned Inventory" at bounding box center [791, 317] width 194 height 10
click at [881, 317] on icon at bounding box center [884, 317] width 7 height 7
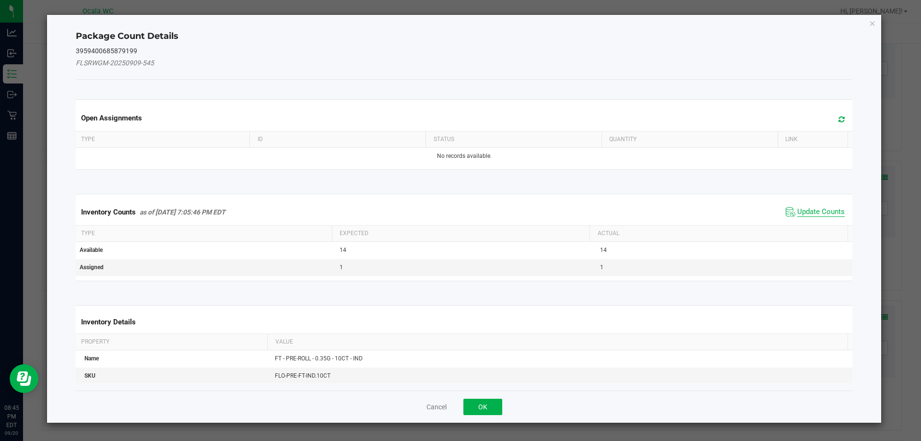
click at [807, 212] on span "Update Counts" at bounding box center [820, 212] width 47 height 10
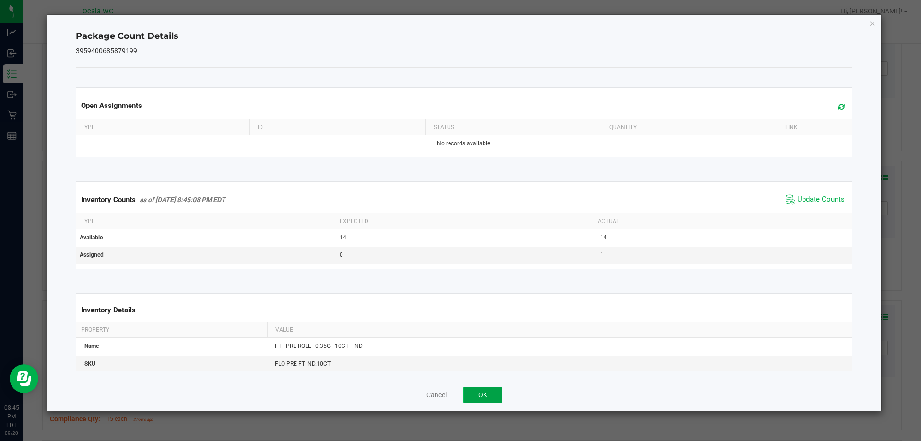
click at [487, 392] on button "OK" at bounding box center [482, 394] width 39 height 16
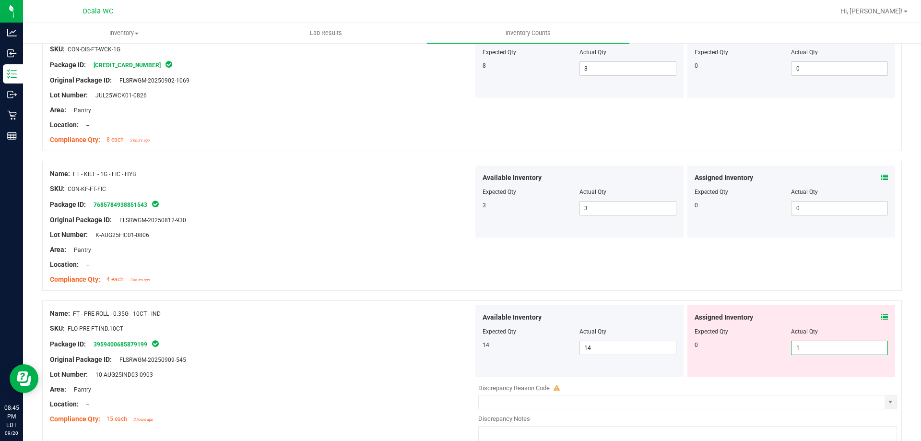
click at [813, 343] on span "1 1" at bounding box center [839, 347] width 97 height 14
click at [811, 345] on input "1" at bounding box center [839, 347] width 96 height 13
drag, startPoint x: 797, startPoint y: 351, endPoint x: 772, endPoint y: 351, distance: 25.4
click at [776, 351] on div "0 1 1" at bounding box center [791, 347] width 194 height 14
type input "0"
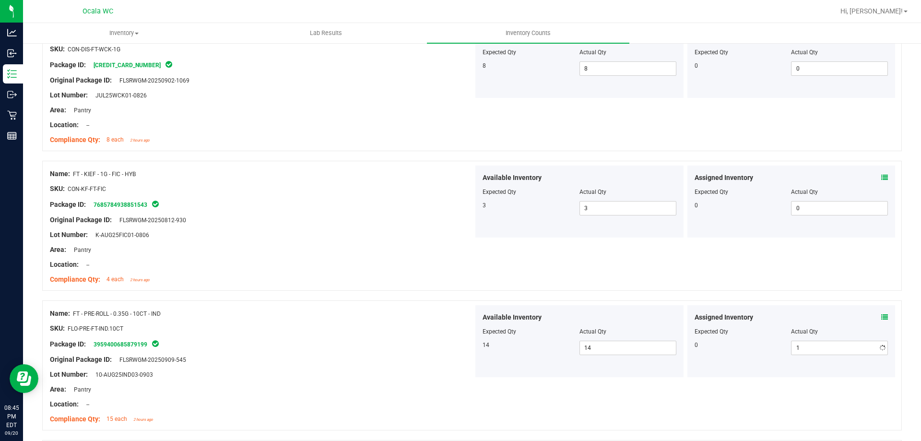
type input "0"
click at [445, 330] on div "SKU: FLO-PRE-FT-IND.10CT" at bounding box center [261, 328] width 423 height 10
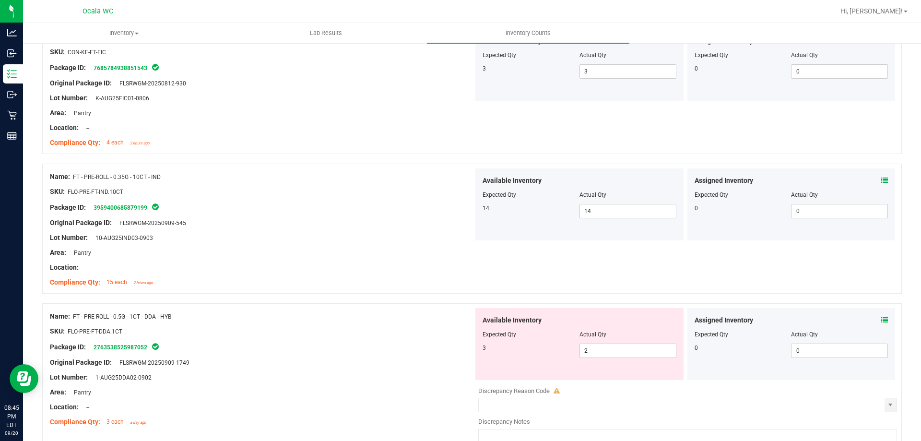
scroll to position [1582, 0]
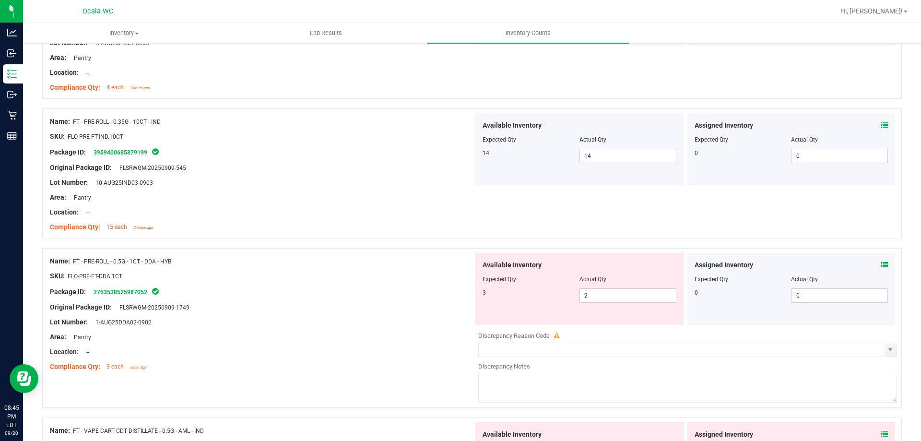
click at [881, 267] on icon at bounding box center [884, 264] width 7 height 7
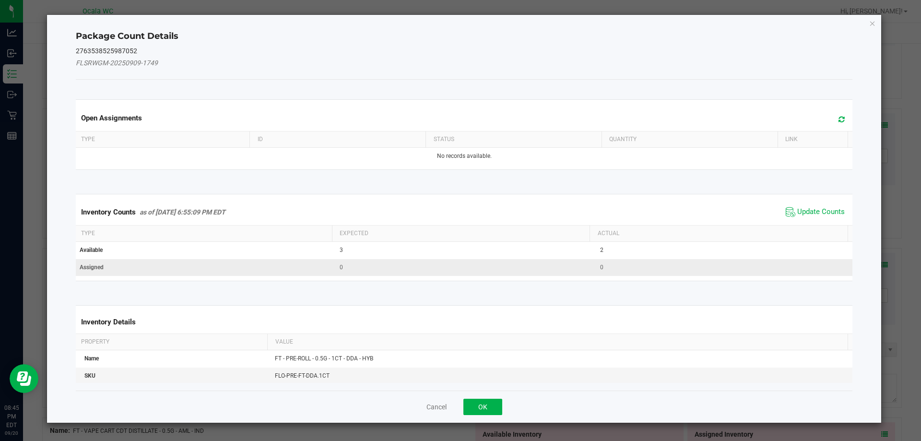
drag, startPoint x: 802, startPoint y: 209, endPoint x: 703, endPoint y: 265, distance: 113.6
click at [801, 211] on span "Update Counts" at bounding box center [820, 212] width 47 height 10
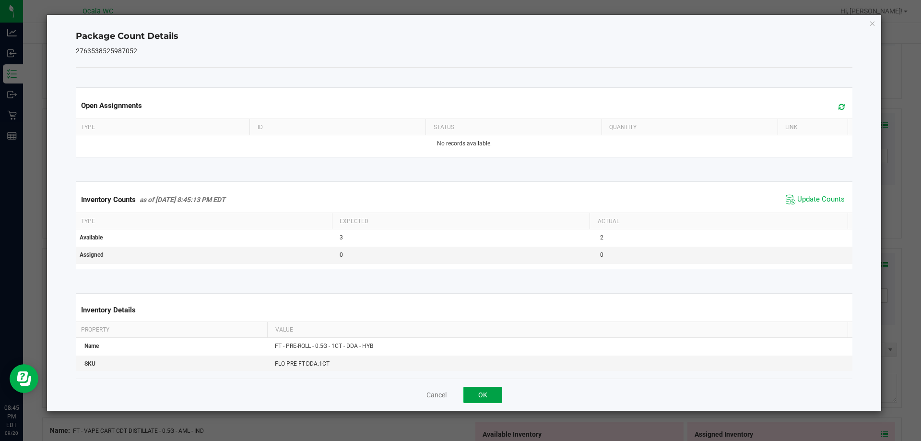
click at [471, 395] on button "OK" at bounding box center [482, 394] width 39 height 16
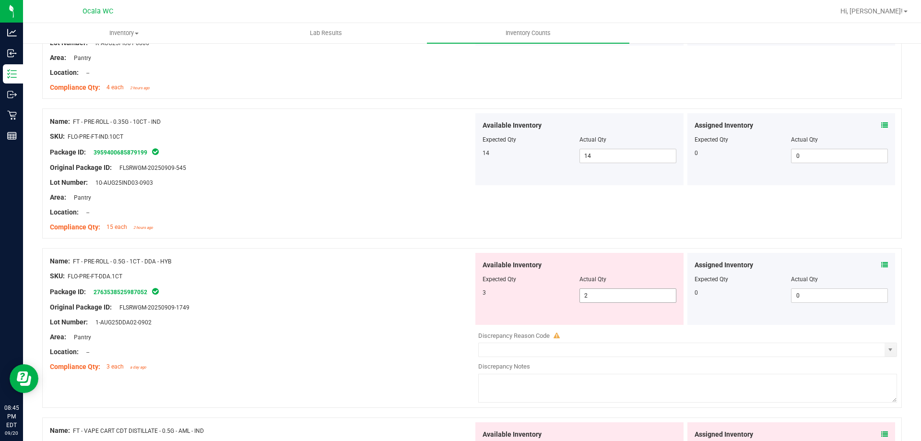
click at [601, 295] on span "2 2" at bounding box center [627, 295] width 97 height 14
click at [601, 295] on input "2" at bounding box center [628, 295] width 96 height 13
type input "3"
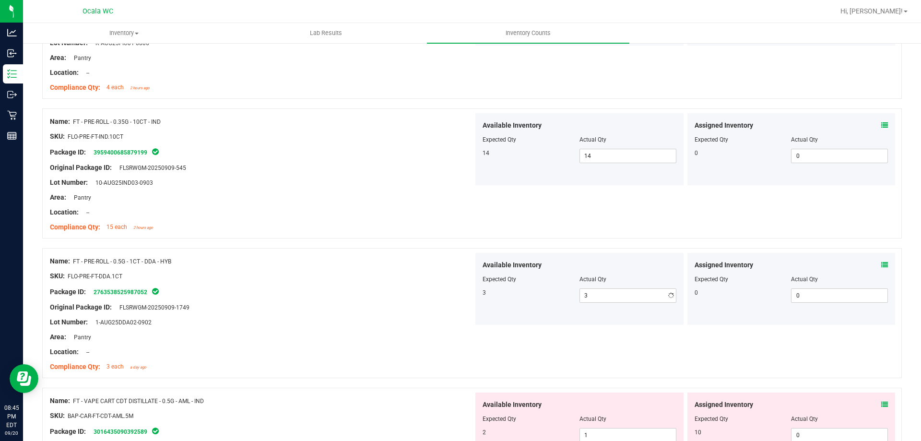
click at [385, 283] on div at bounding box center [261, 283] width 423 height 5
click at [437, 327] on div at bounding box center [261, 329] width 423 height 5
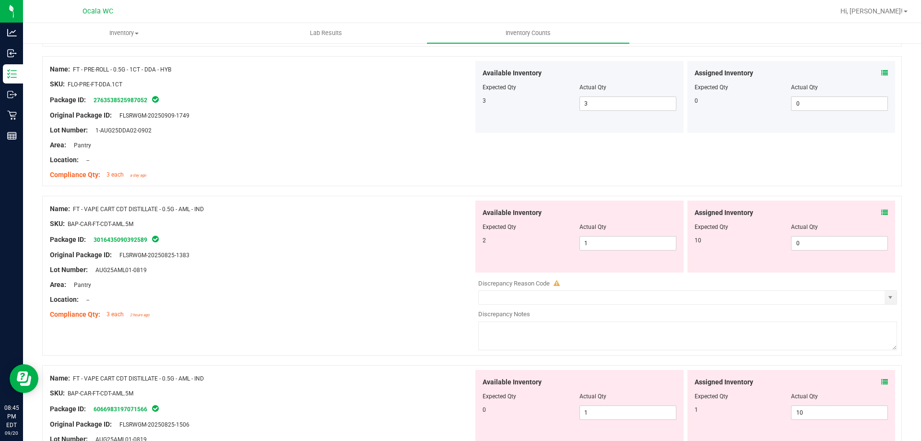
click at [881, 211] on icon at bounding box center [884, 212] width 7 height 7
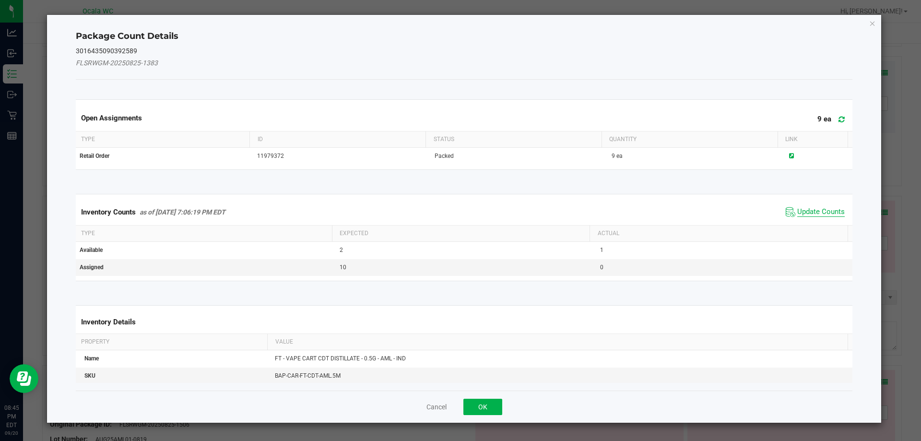
click at [807, 212] on span "Update Counts" at bounding box center [820, 212] width 47 height 10
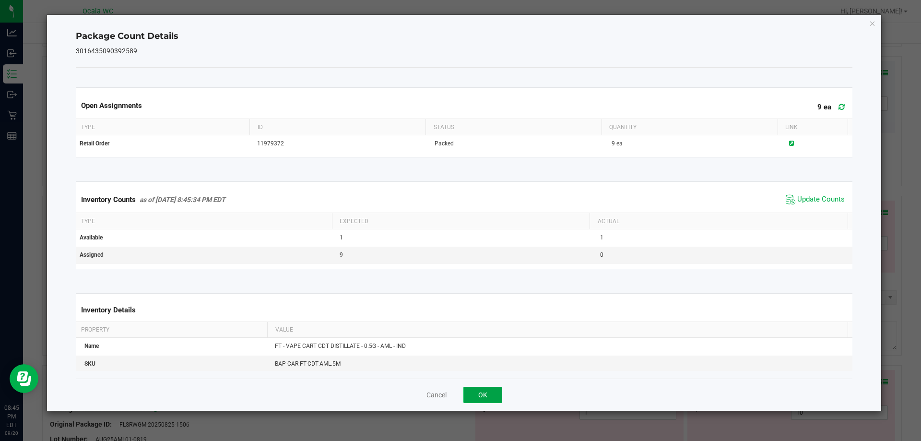
click at [480, 391] on button "OK" at bounding box center [482, 394] width 39 height 16
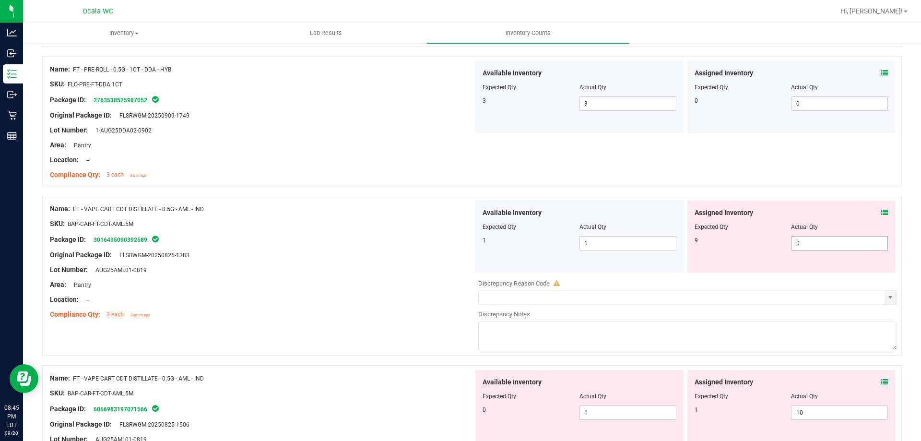
click at [802, 240] on span "0 0" at bounding box center [839, 243] width 97 height 14
drag, startPoint x: 802, startPoint y: 240, endPoint x: 741, endPoint y: 255, distance: 62.2
click at [747, 253] on div "Assigned Inventory Expected Qty Actual Qty 9 0 0" at bounding box center [791, 236] width 208 height 72
type input "9"
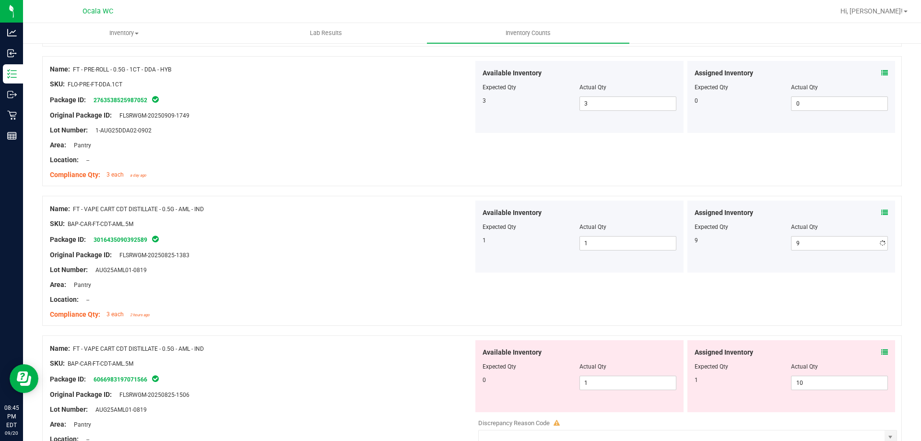
click at [415, 260] on div at bounding box center [261, 262] width 423 height 5
click at [872, 349] on div "Assigned Inventory" at bounding box center [791, 352] width 194 height 10
click at [881, 350] on icon at bounding box center [884, 352] width 7 height 7
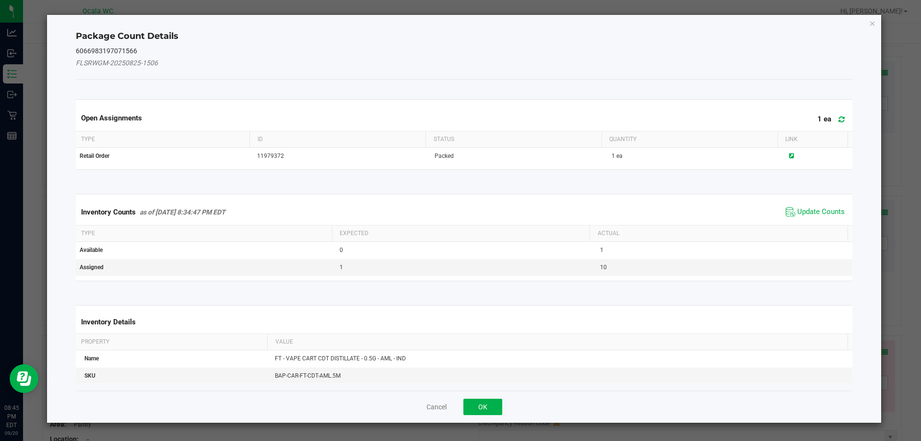
drag, startPoint x: 826, startPoint y: 218, endPoint x: 821, endPoint y: 217, distance: 4.9
click at [825, 218] on span "Update Counts" at bounding box center [815, 212] width 64 height 14
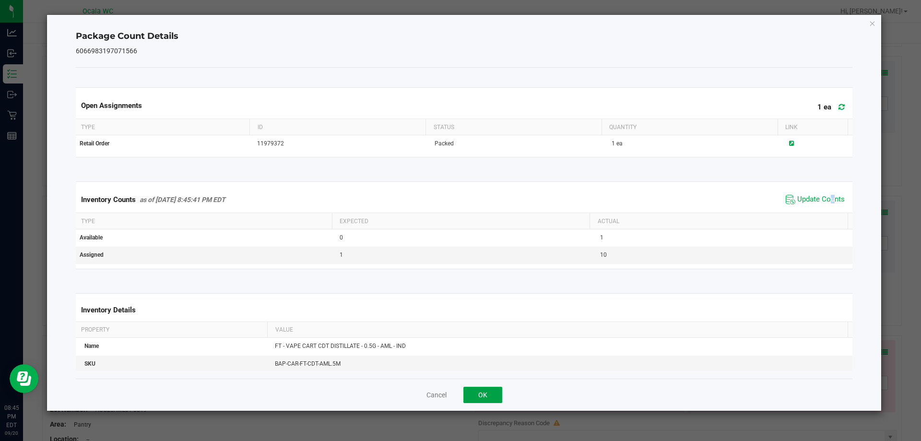
click at [490, 393] on button "OK" at bounding box center [482, 394] width 39 height 16
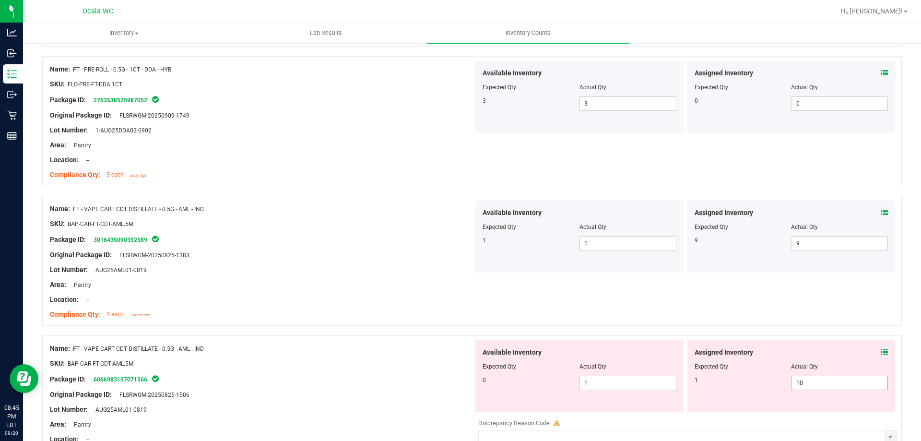
click at [816, 380] on span "10 10" at bounding box center [839, 382] width 97 height 14
click at [816, 380] on input "10" at bounding box center [839, 382] width 96 height 13
type input "1"
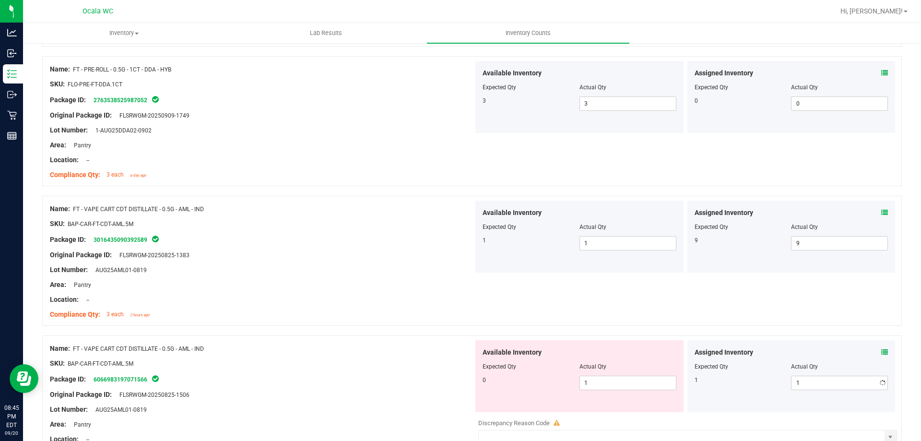
drag, startPoint x: 384, startPoint y: 294, endPoint x: 551, endPoint y: 380, distance: 188.1
click at [390, 298] on div "Location: --" at bounding box center [261, 299] width 423 height 10
click at [603, 384] on span "1 1" at bounding box center [627, 382] width 97 height 14
drag, startPoint x: 599, startPoint y: 384, endPoint x: 552, endPoint y: 386, distance: 47.0
click at [552, 386] on div "0 1 1" at bounding box center [579, 382] width 194 height 14
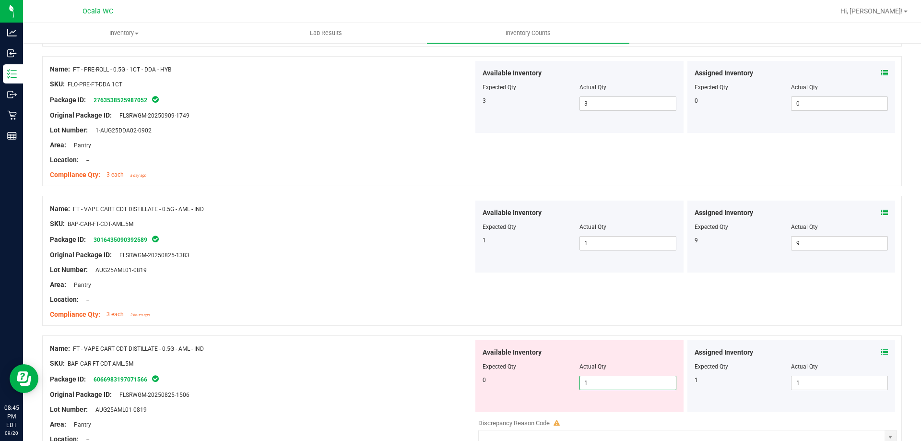
type input "0"
click at [412, 294] on div "Location: --" at bounding box center [261, 299] width 423 height 10
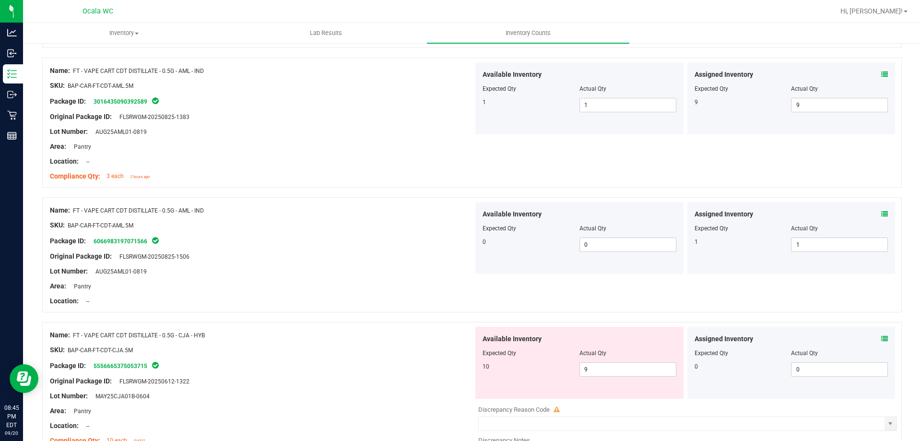
scroll to position [1918, 0]
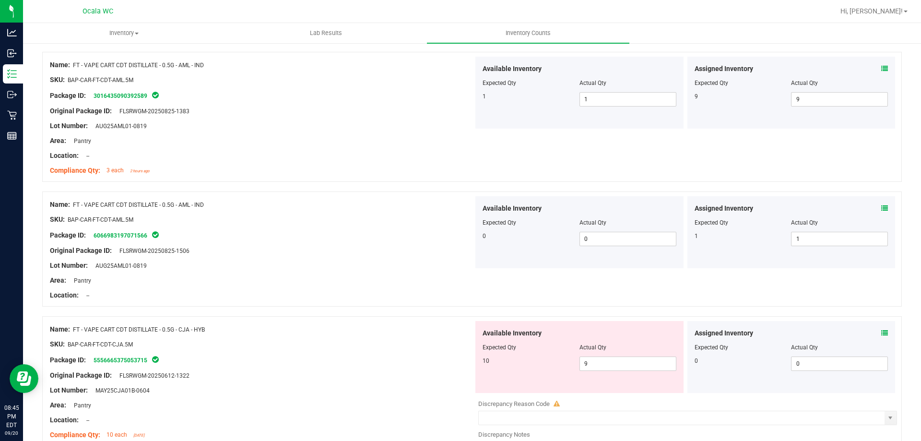
drag, startPoint x: 360, startPoint y: 253, endPoint x: 409, endPoint y: 288, distance: 60.0
click at [362, 254] on div "Original Package ID: FLSRWGM-20250825-1506" at bounding box center [261, 250] width 423 height 10
click at [881, 330] on icon at bounding box center [884, 332] width 7 height 7
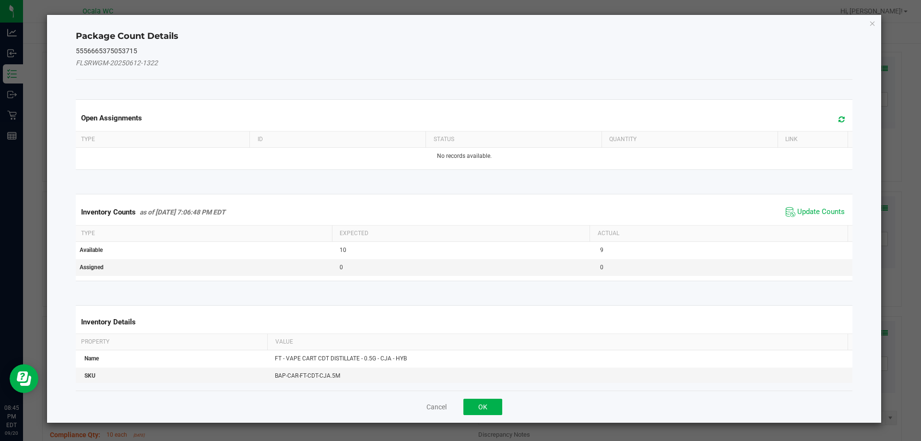
click at [810, 215] on span "Update Counts" at bounding box center [820, 212] width 47 height 10
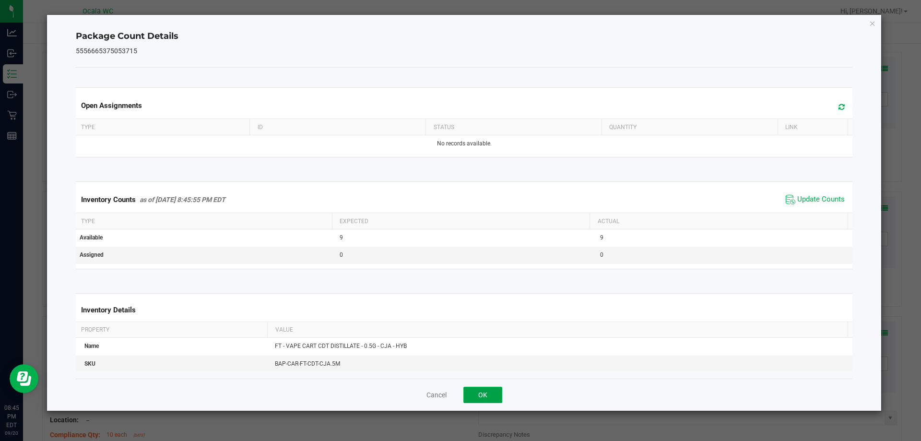
click at [484, 392] on button "OK" at bounding box center [482, 394] width 39 height 16
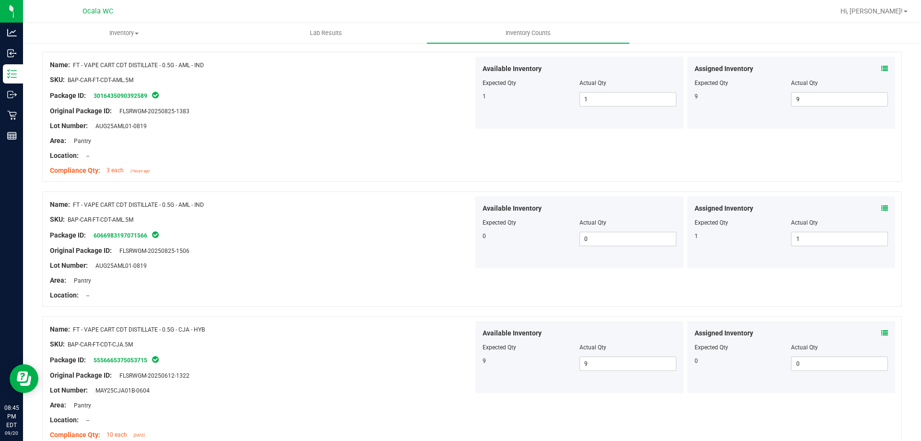
click at [420, 317] on div "Name: FT - VAPE CART CDT DISTILLATE - 0.5G - CJA - HYB SKU: BAP-CAR-FT-CDT-CJA.…" at bounding box center [471, 381] width 859 height 130
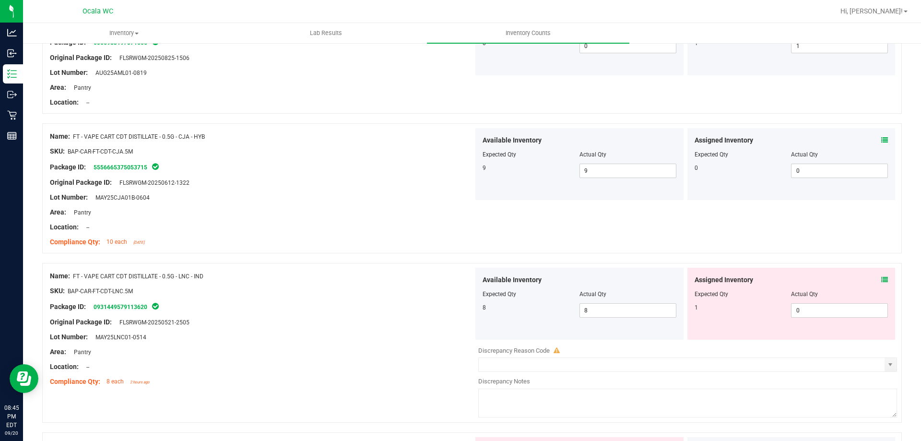
scroll to position [2158, 0]
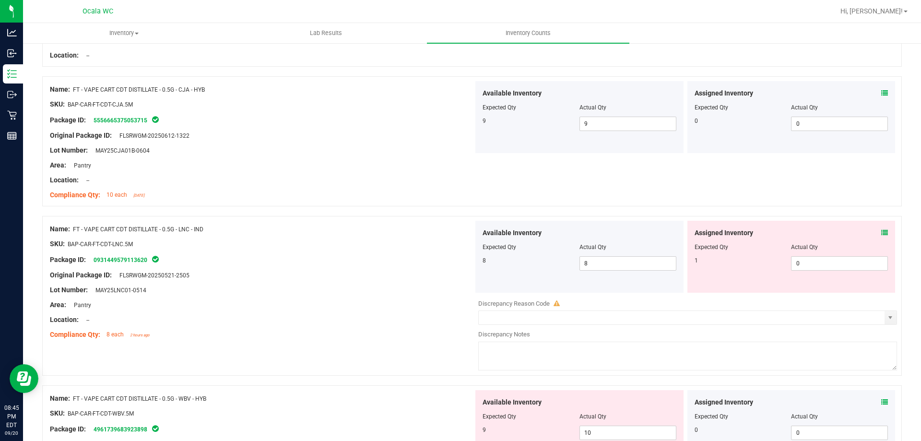
click at [881, 232] on icon at bounding box center [884, 232] width 7 height 7
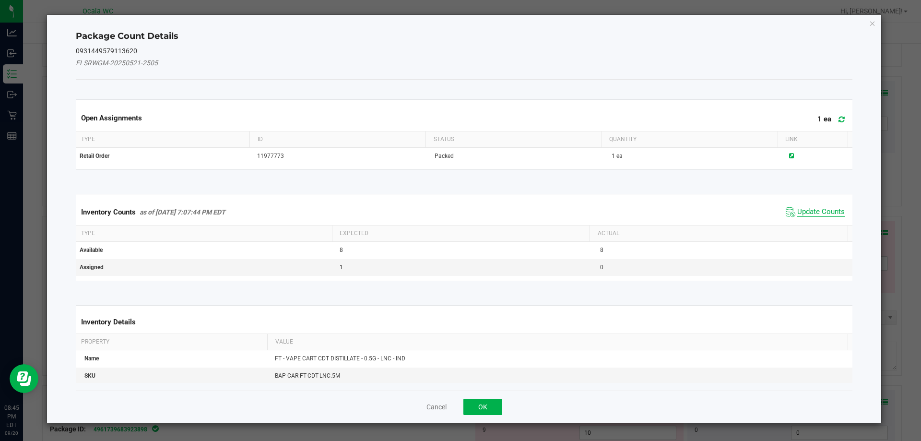
click at [816, 210] on span "Update Counts" at bounding box center [820, 212] width 47 height 10
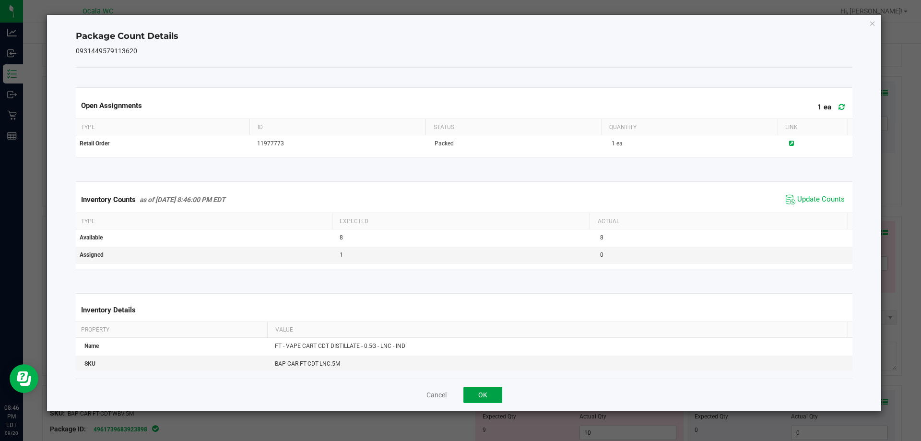
click at [473, 392] on button "OK" at bounding box center [482, 394] width 39 height 16
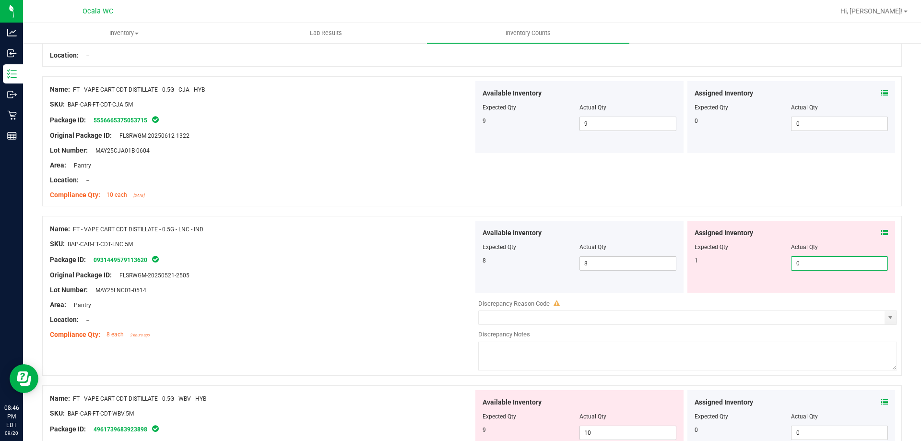
click at [809, 266] on span "0 0" at bounding box center [839, 263] width 97 height 14
click at [808, 265] on input "0" at bounding box center [839, 263] width 96 height 13
drag, startPoint x: 800, startPoint y: 261, endPoint x: 771, endPoint y: 261, distance: 28.3
click at [771, 261] on div "1 0 0" at bounding box center [791, 263] width 194 height 14
type input "1"
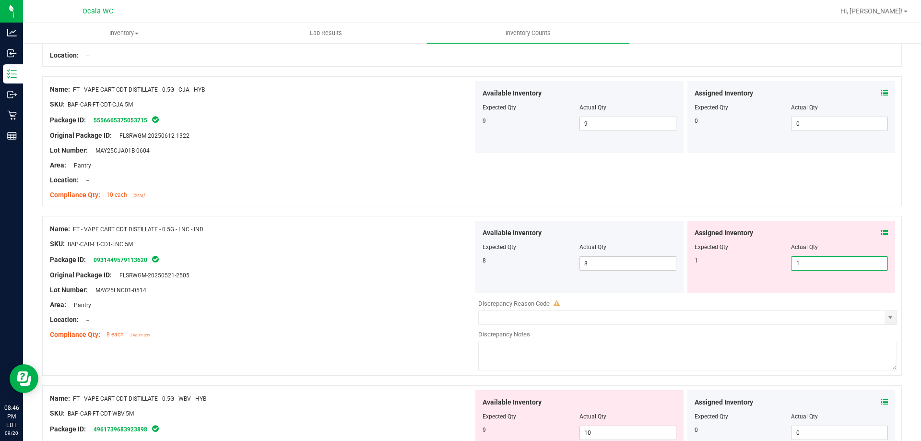
type input "1"
click at [511, 237] on span "Available Inventory" at bounding box center [511, 233] width 59 height 10
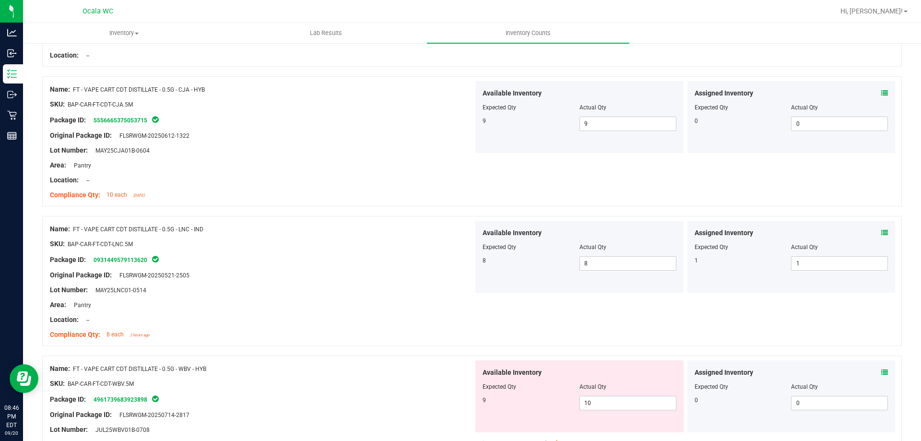
click at [881, 368] on span at bounding box center [884, 372] width 7 height 10
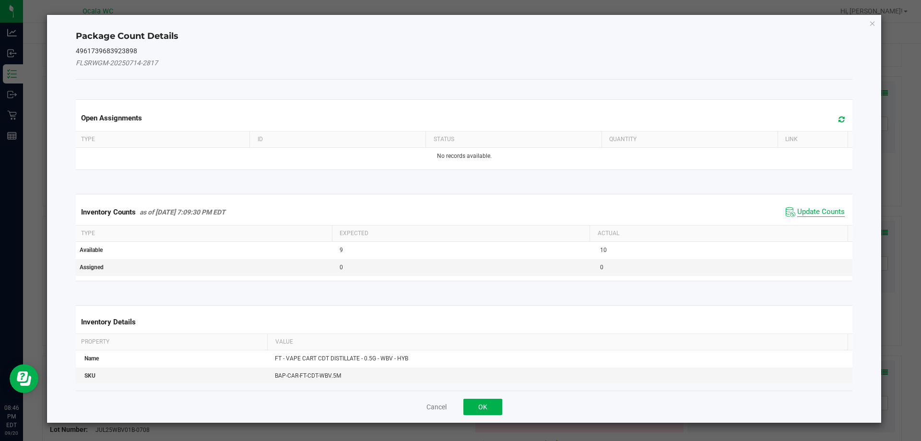
click at [805, 209] on span "Update Counts" at bounding box center [820, 212] width 47 height 10
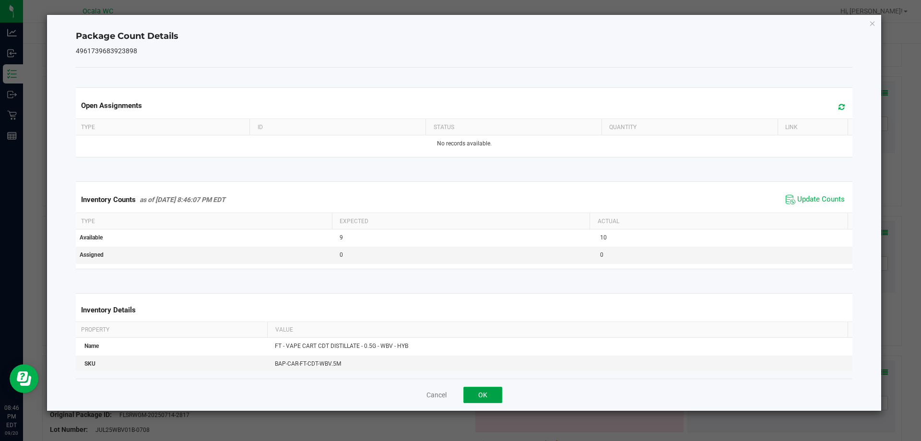
drag, startPoint x: 485, startPoint y: 399, endPoint x: 463, endPoint y: 416, distance: 27.8
click at [485, 398] on button "OK" at bounding box center [482, 394] width 39 height 16
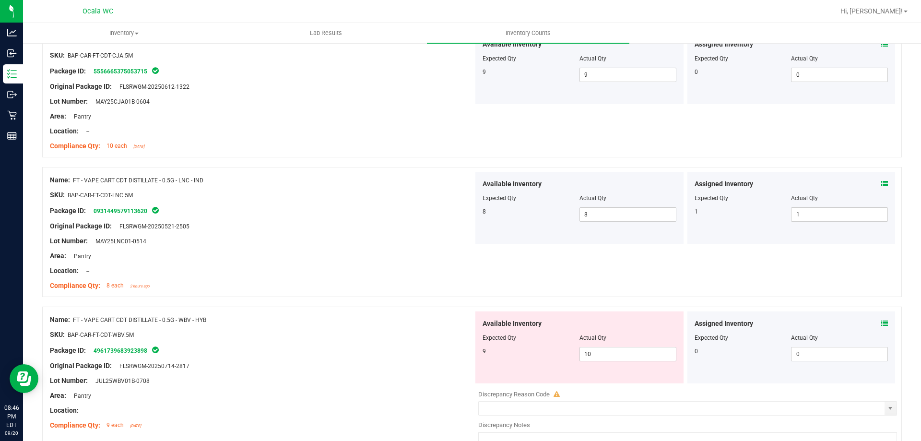
scroll to position [2253, 0]
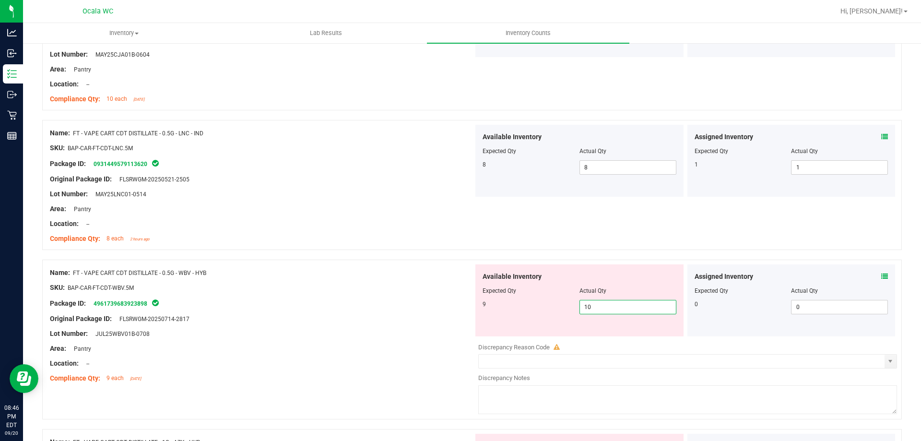
click at [604, 308] on span "10 10" at bounding box center [627, 307] width 97 height 14
click at [604, 308] on input "10" at bounding box center [628, 306] width 96 height 13
click at [603, 308] on input "10" at bounding box center [628, 306] width 96 height 13
click at [602, 308] on input "10" at bounding box center [628, 306] width 96 height 13
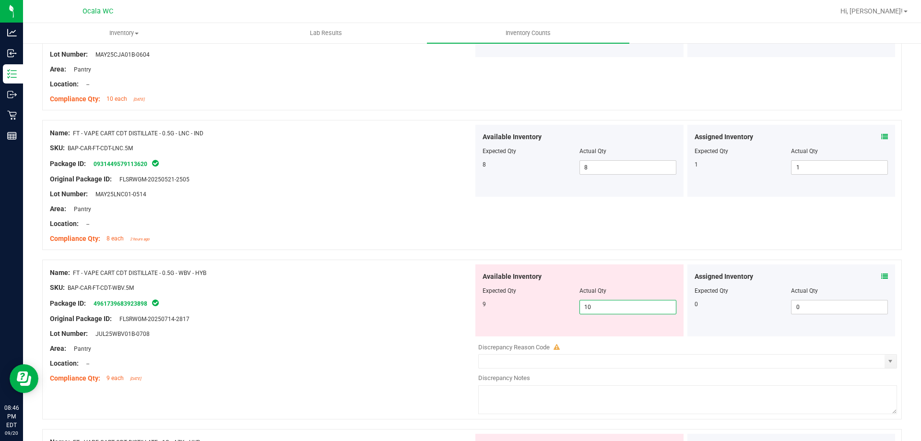
type input "9"
drag, startPoint x: 353, startPoint y: 305, endPoint x: 346, endPoint y: 333, distance: 28.1
click at [353, 306] on div "Package ID: 4961739683923898" at bounding box center [261, 303] width 423 height 12
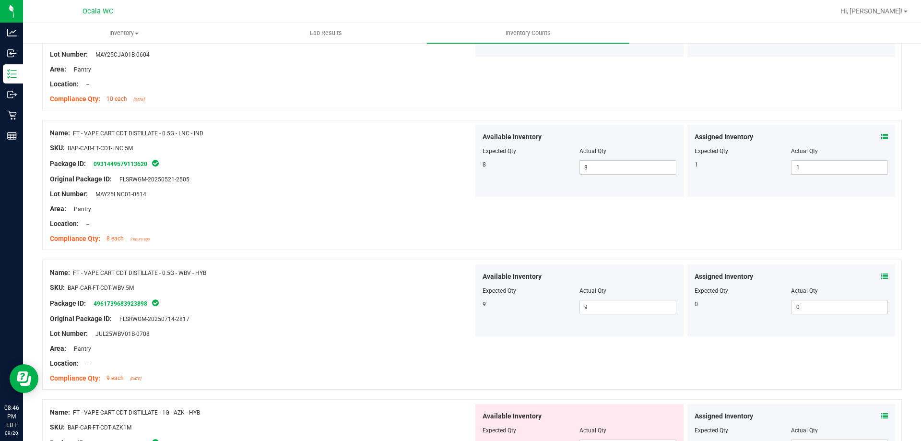
click at [881, 276] on icon at bounding box center [884, 276] width 7 height 7
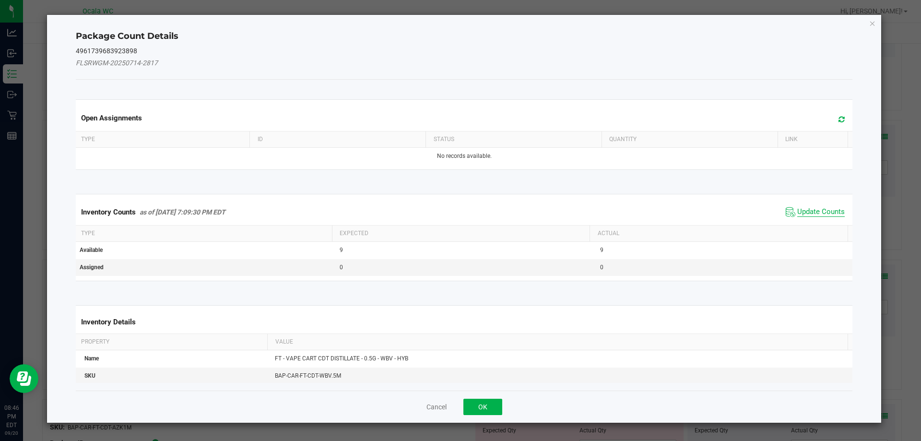
click at [797, 209] on span "Update Counts" at bounding box center [820, 212] width 47 height 10
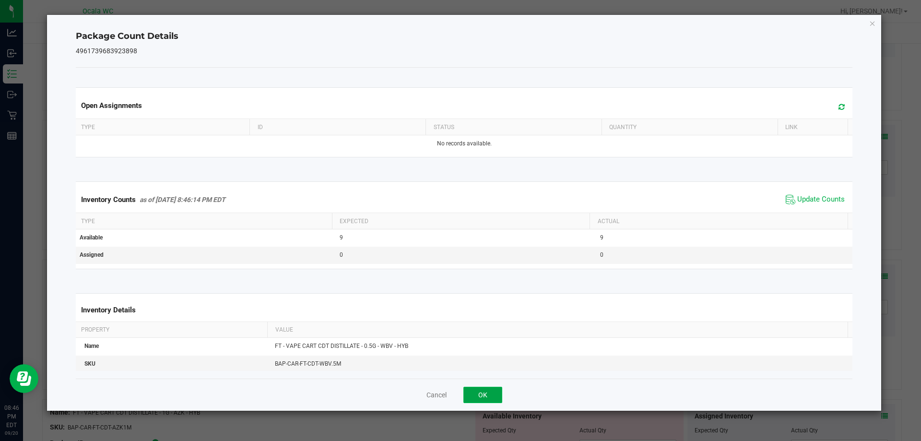
click at [481, 386] on button "OK" at bounding box center [482, 394] width 39 height 16
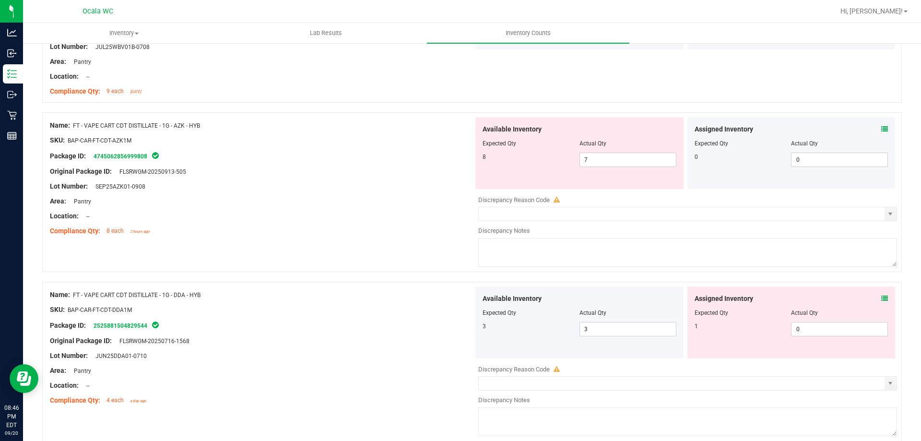
scroll to position [2583, 0]
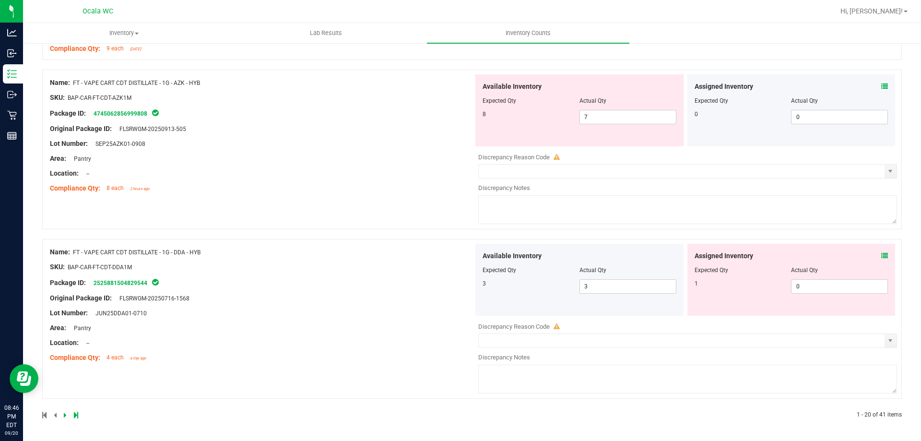
click at [881, 82] on span at bounding box center [884, 87] width 7 height 10
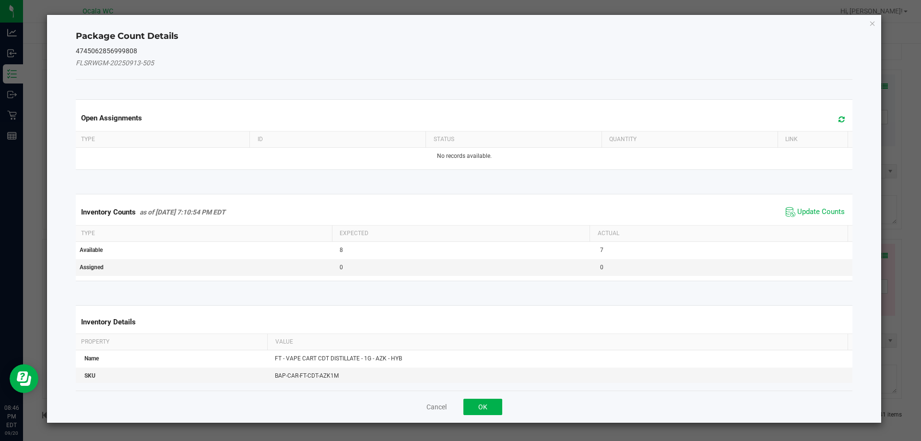
drag, startPoint x: 813, startPoint y: 205, endPoint x: 740, endPoint y: 239, distance: 79.8
click at [813, 205] on span "Update Counts" at bounding box center [815, 212] width 64 height 14
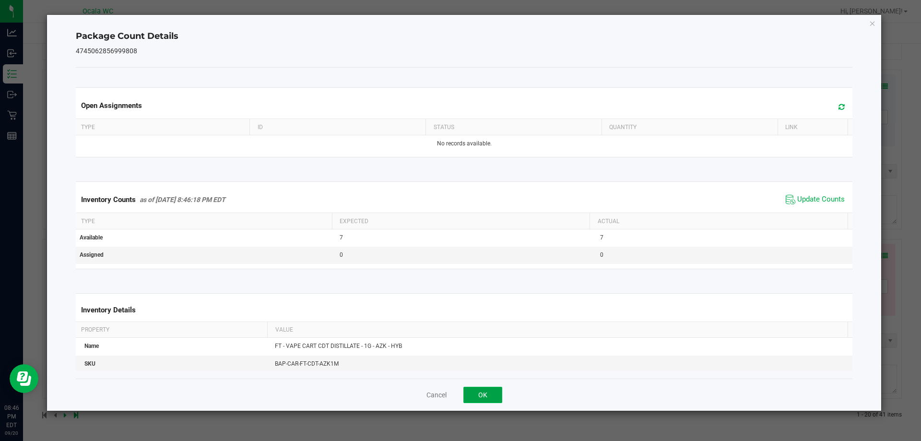
click at [486, 393] on button "OK" at bounding box center [482, 394] width 39 height 16
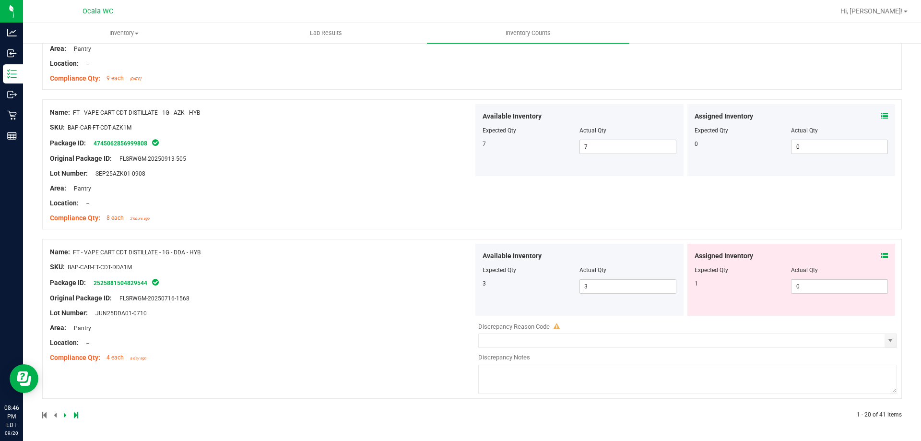
scroll to position [2553, 0]
click at [881, 256] on icon at bounding box center [884, 255] width 7 height 7
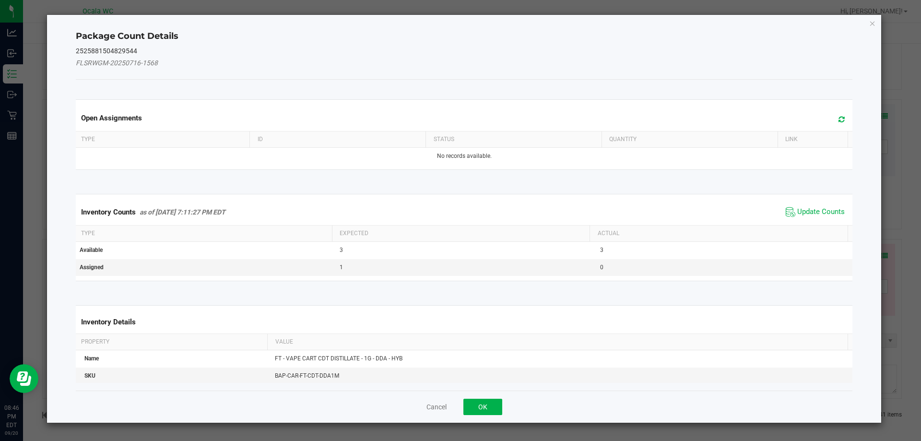
drag, startPoint x: 814, startPoint y: 211, endPoint x: 717, endPoint y: 279, distance: 117.7
click at [813, 211] on span "Update Counts" at bounding box center [820, 212] width 47 height 10
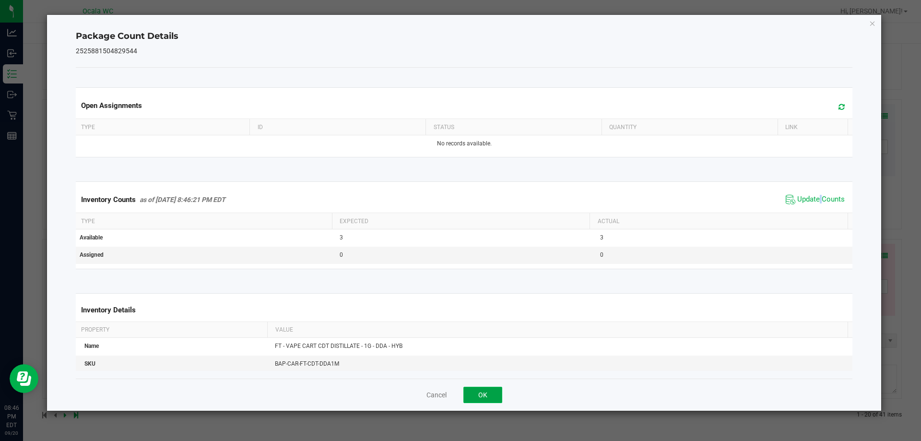
click at [479, 398] on button "OK" at bounding box center [482, 394] width 39 height 16
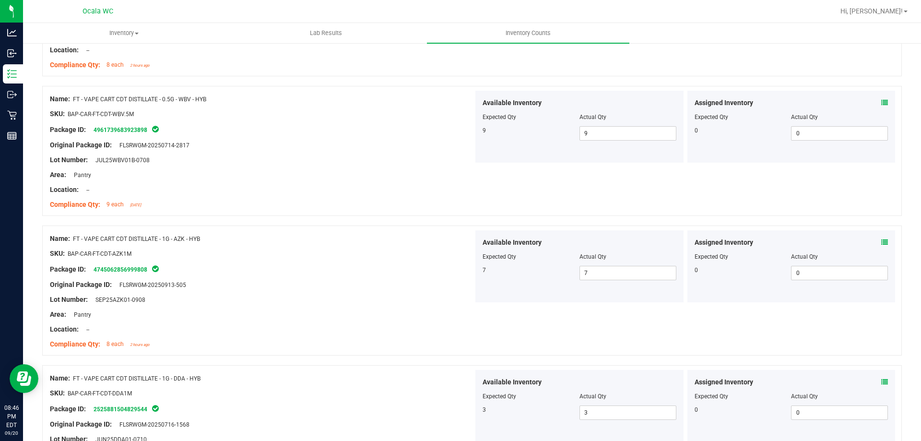
scroll to position [2523, 0]
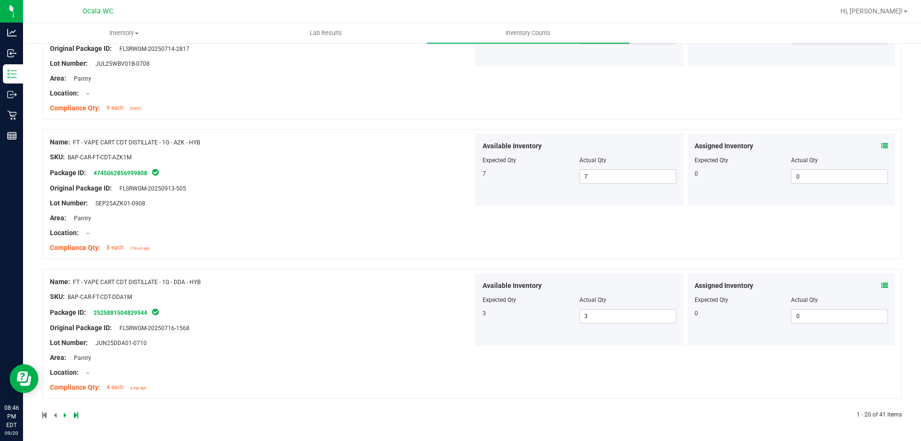
click at [66, 415] on link at bounding box center [66, 414] width 4 height 7
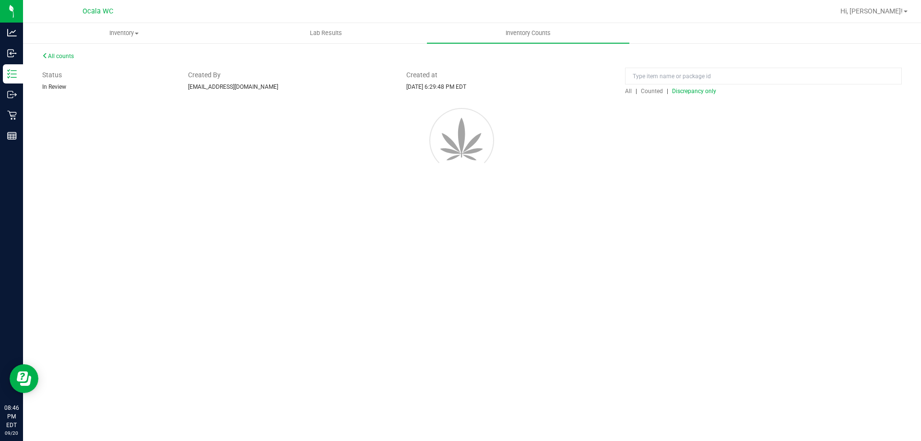
scroll to position [0, 0]
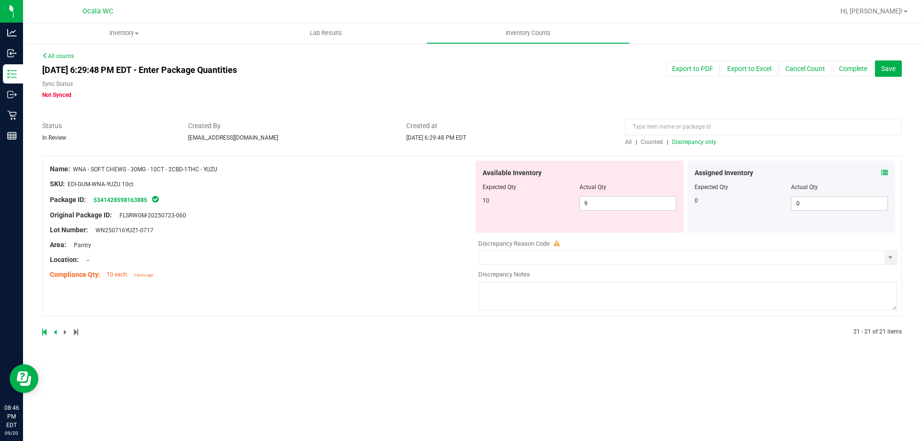
click at [887, 171] on div "Assigned Inventory Expected Qty Actual Qty 0 0 0" at bounding box center [791, 197] width 208 height 72
click at [885, 173] on icon at bounding box center [884, 172] width 7 height 7
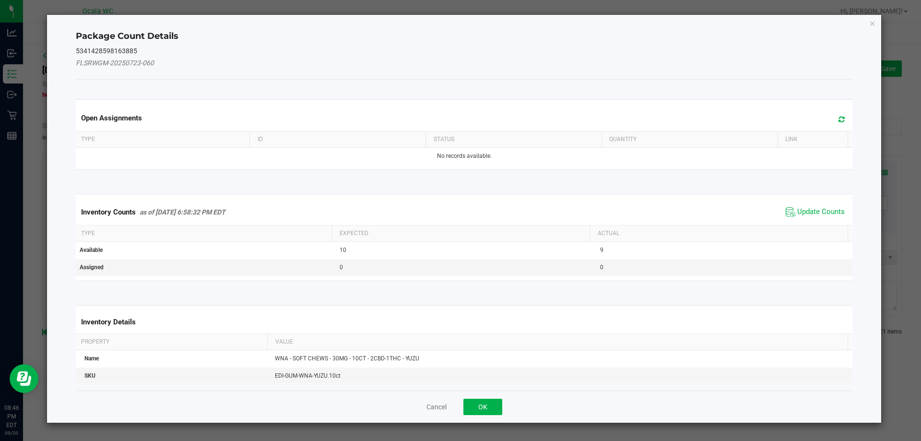
click at [819, 206] on span "Update Counts" at bounding box center [815, 212] width 64 height 14
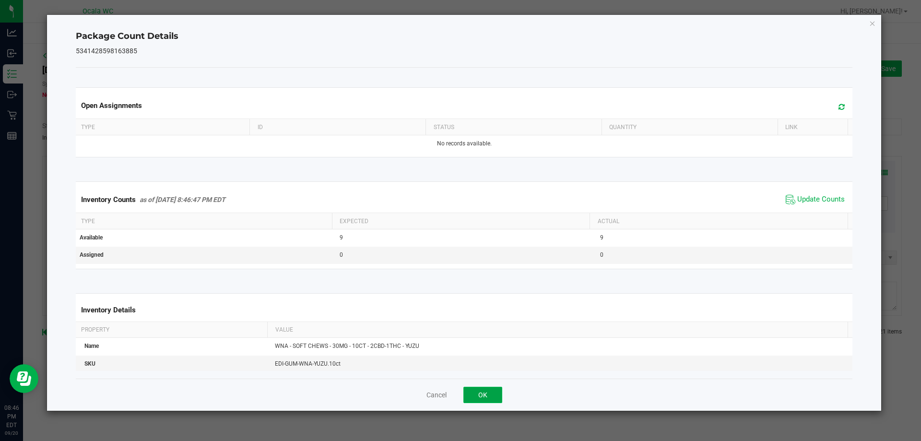
click at [484, 386] on button "OK" at bounding box center [482, 394] width 39 height 16
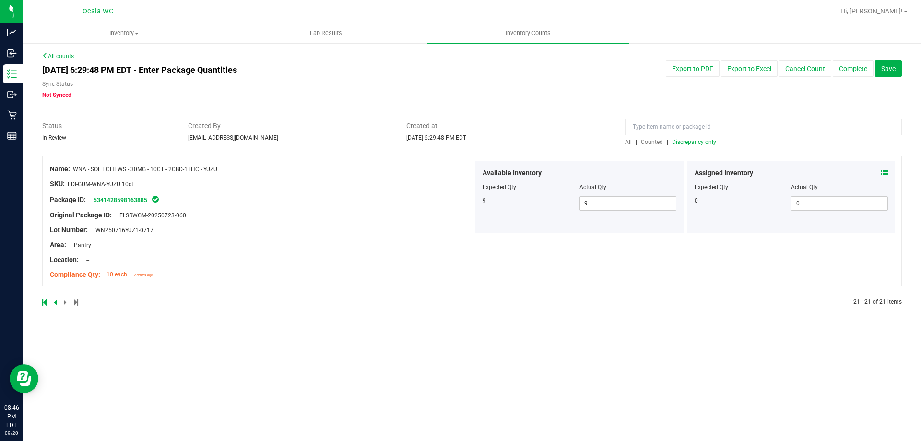
click at [488, 309] on div at bounding box center [471, 314] width 859 height 10
click at [693, 139] on span "Discrepancy only" at bounding box center [694, 142] width 44 height 7
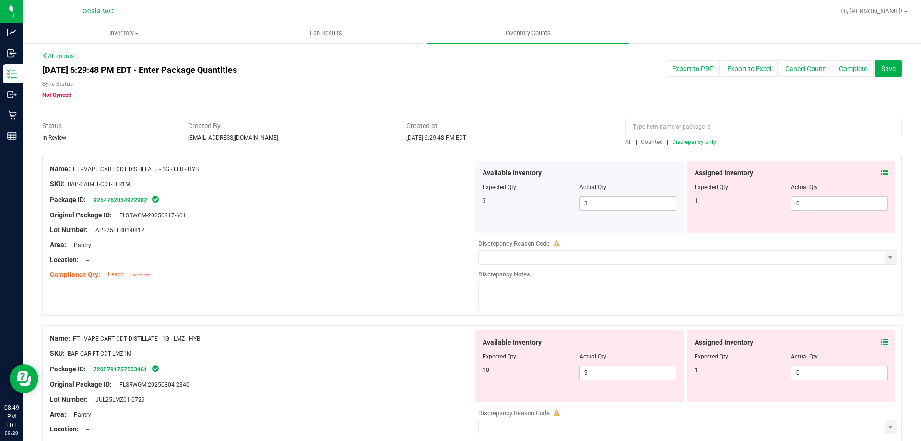
click at [696, 143] on span "Discrepancy only" at bounding box center [694, 142] width 44 height 7
click at [881, 171] on icon at bounding box center [884, 172] width 7 height 7
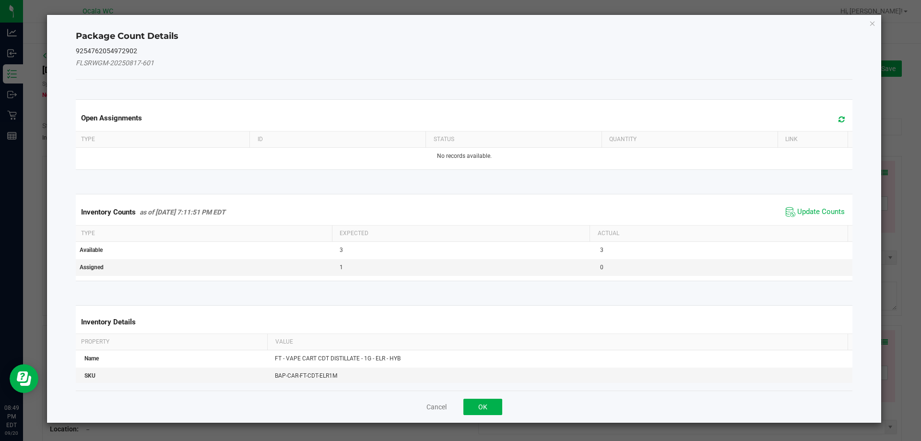
click at [818, 206] on span "Update Counts" at bounding box center [815, 212] width 64 height 14
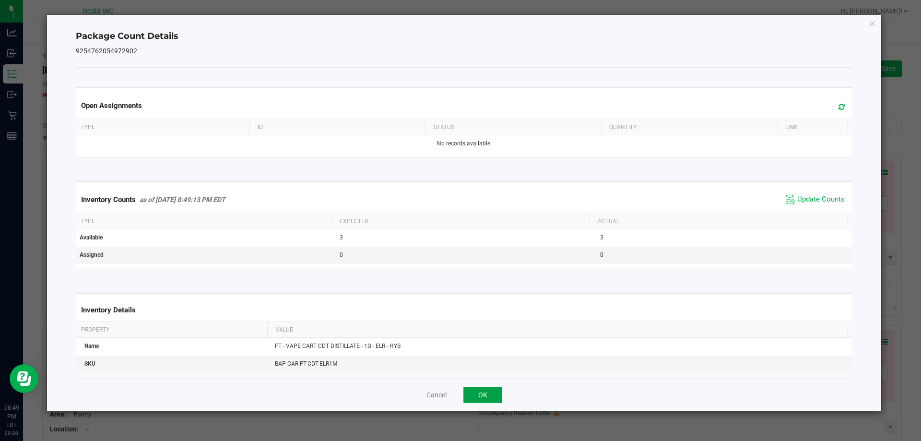
click at [486, 393] on button "OK" at bounding box center [482, 394] width 39 height 16
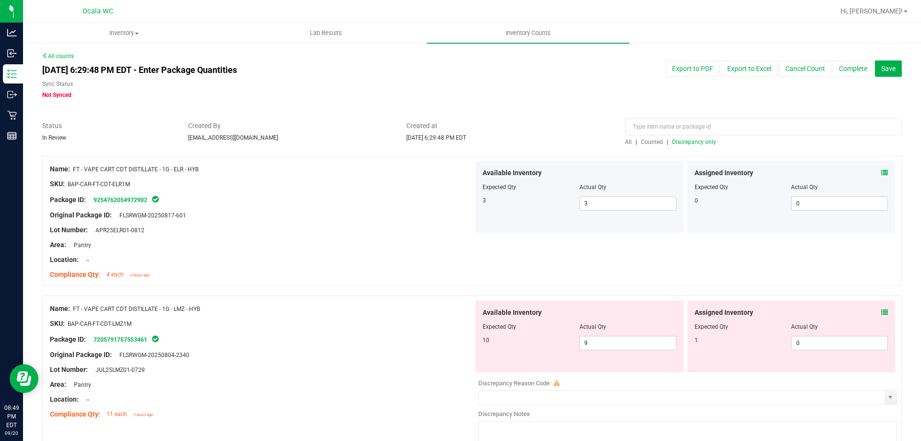
scroll to position [96, 0]
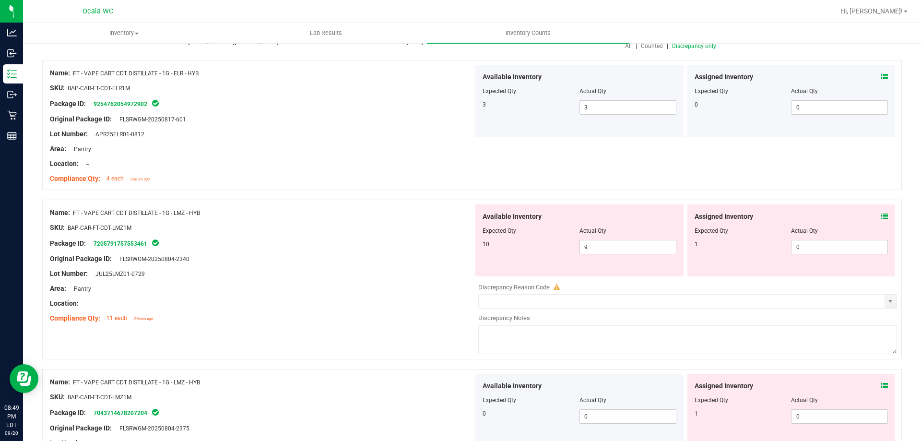
click at [881, 214] on icon at bounding box center [884, 216] width 7 height 7
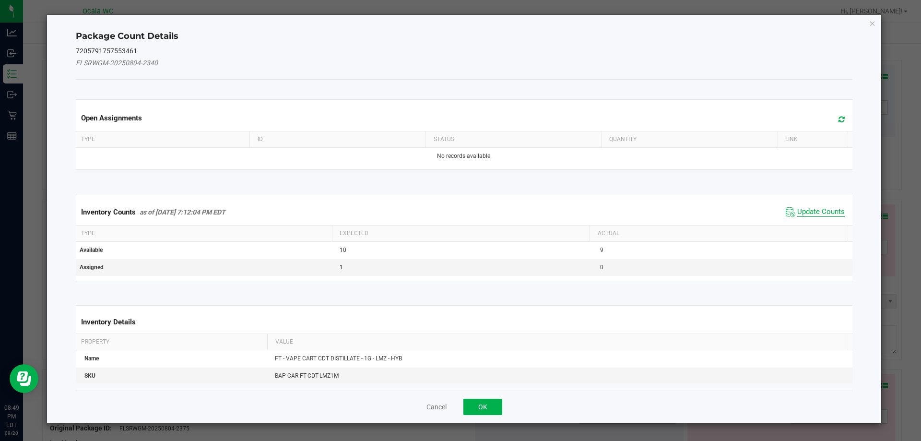
click at [797, 207] on span "Update Counts" at bounding box center [820, 212] width 47 height 10
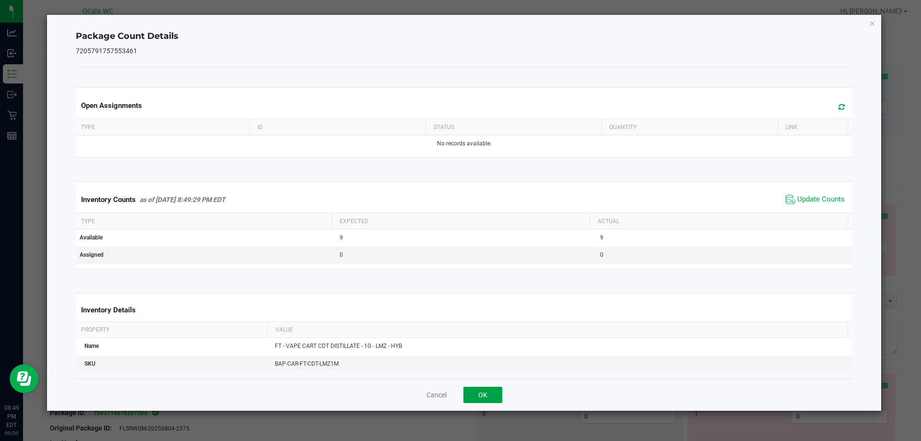
click at [465, 398] on button "OK" at bounding box center [482, 394] width 39 height 16
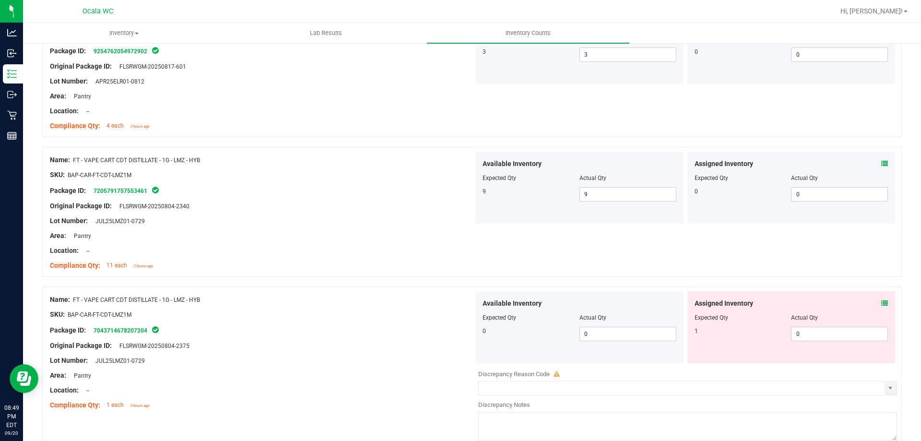
scroll to position [240, 0]
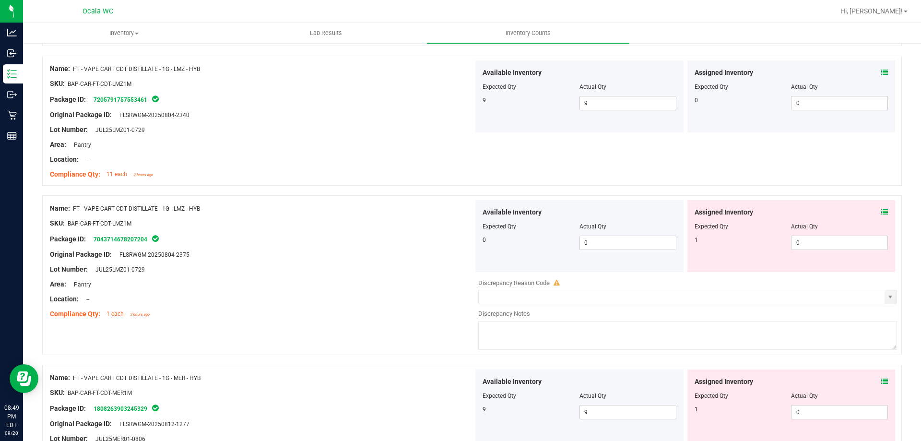
click at [883, 213] on div "Assigned Inventory Expected Qty Actual Qty 1 0 0" at bounding box center [791, 236] width 208 height 72
click at [881, 210] on icon at bounding box center [884, 212] width 7 height 7
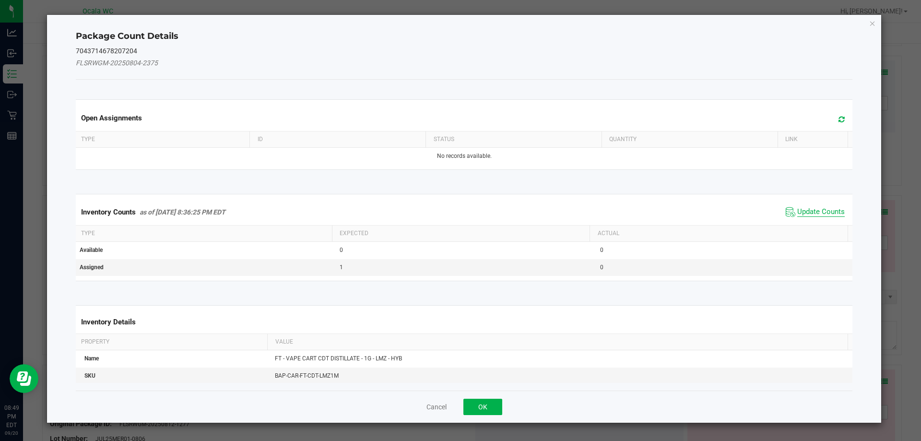
click at [807, 213] on span "Update Counts" at bounding box center [820, 212] width 47 height 10
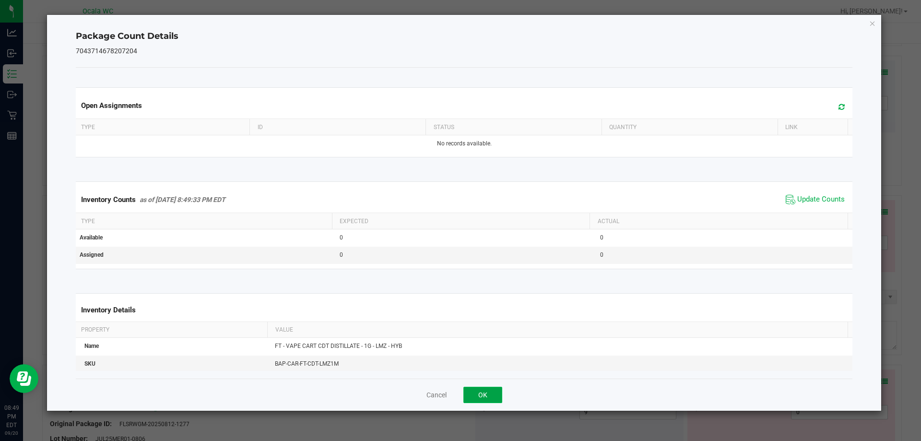
click at [471, 396] on button "OK" at bounding box center [482, 394] width 39 height 16
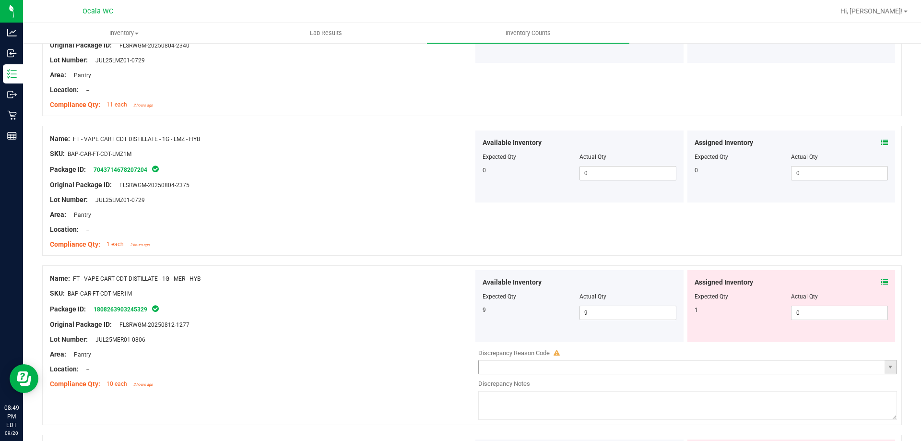
scroll to position [384, 0]
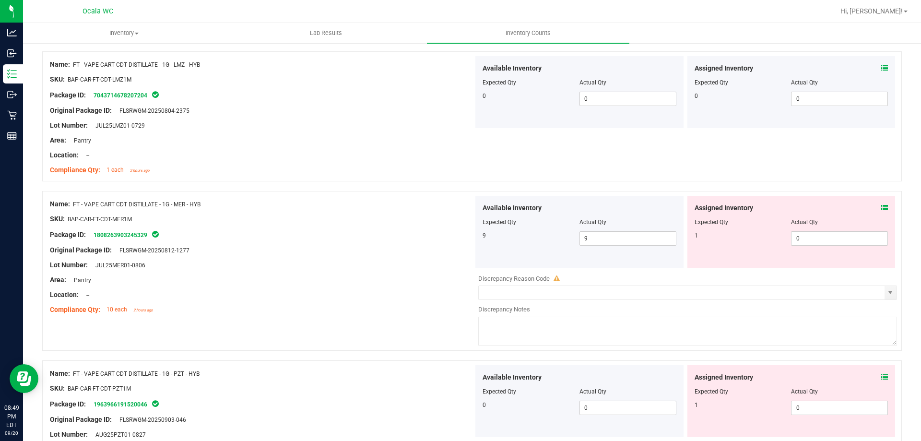
click at [880, 204] on div "Assigned Inventory Expected Qty Actual Qty 1 0 0" at bounding box center [791, 232] width 208 height 72
click at [881, 205] on icon at bounding box center [884, 207] width 7 height 7
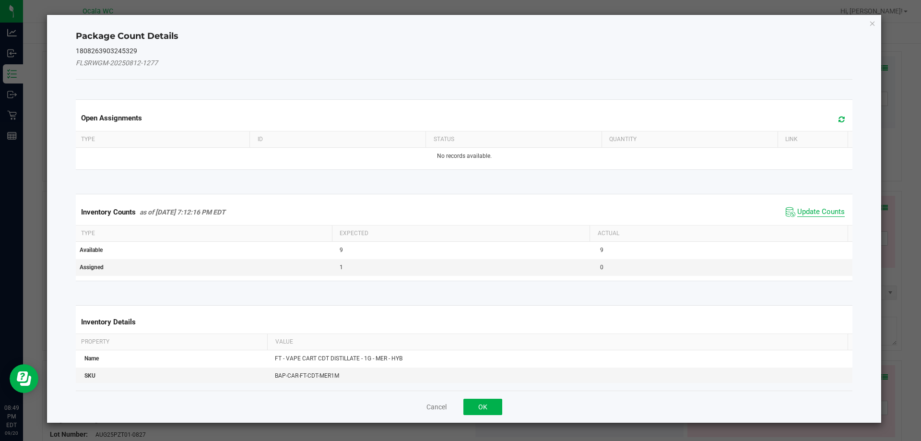
click at [811, 215] on span "Update Counts" at bounding box center [820, 212] width 47 height 10
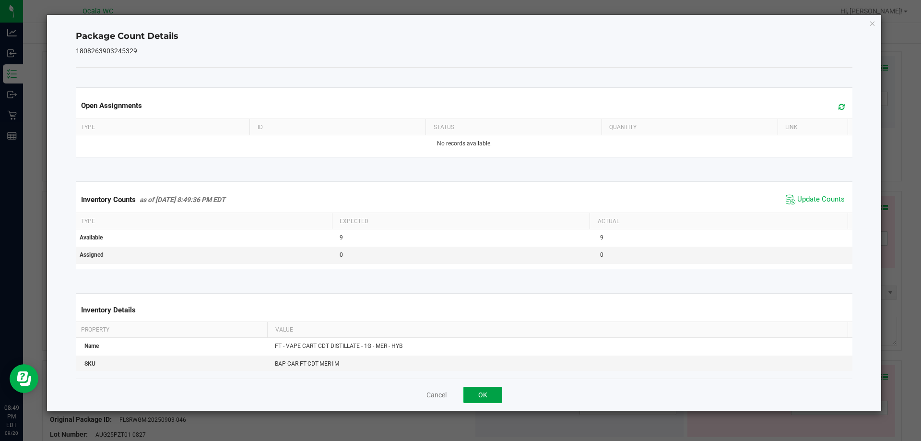
click at [490, 389] on button "OK" at bounding box center [482, 394] width 39 height 16
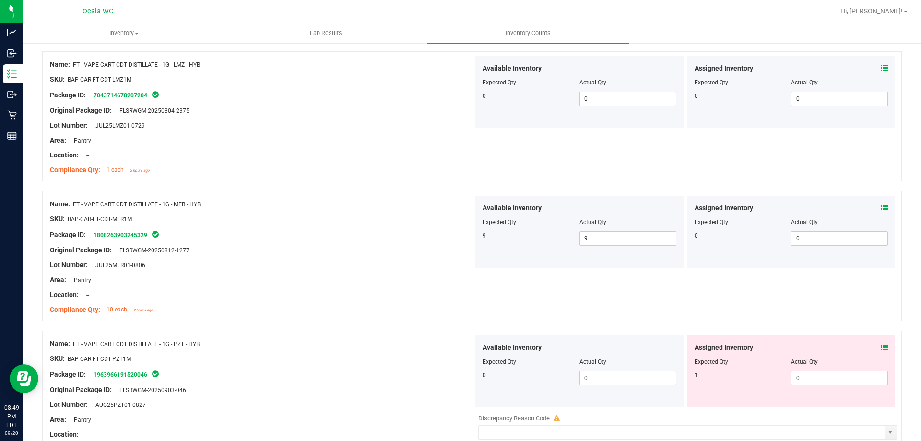
scroll to position [575, 0]
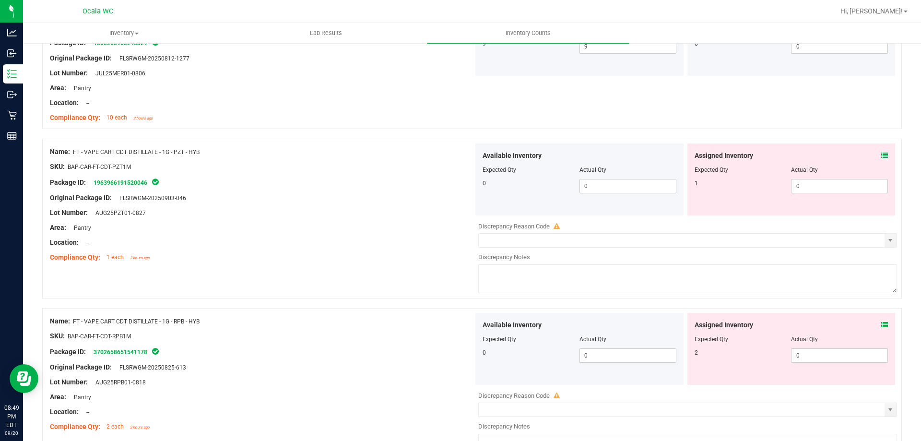
click at [881, 157] on icon at bounding box center [884, 155] width 7 height 7
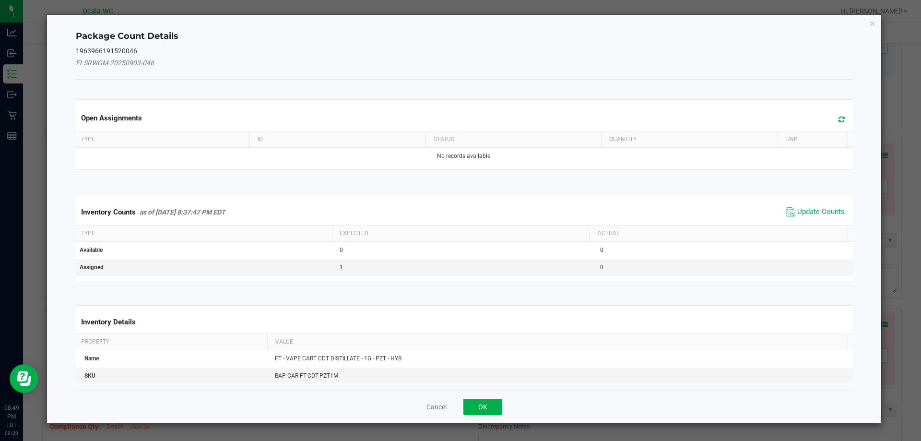
drag, startPoint x: 812, startPoint y: 204, endPoint x: 790, endPoint y: 220, distance: 26.9
click at [812, 205] on span "Update Counts" at bounding box center [815, 212] width 64 height 14
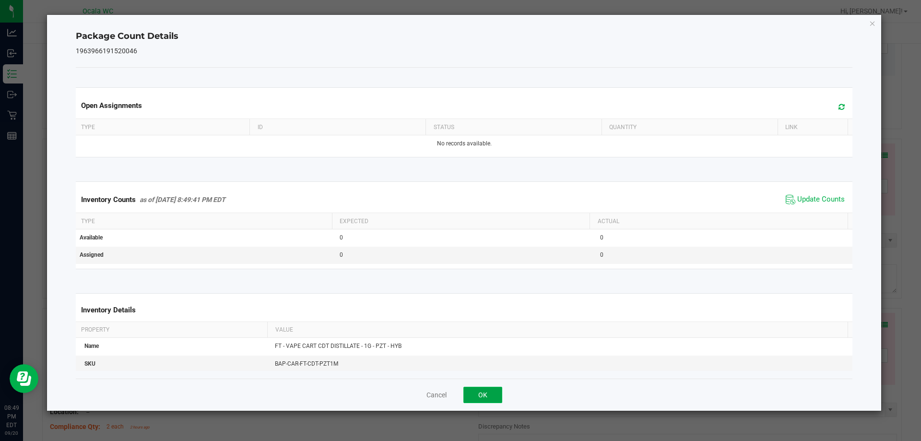
click at [486, 388] on button "OK" at bounding box center [482, 394] width 39 height 16
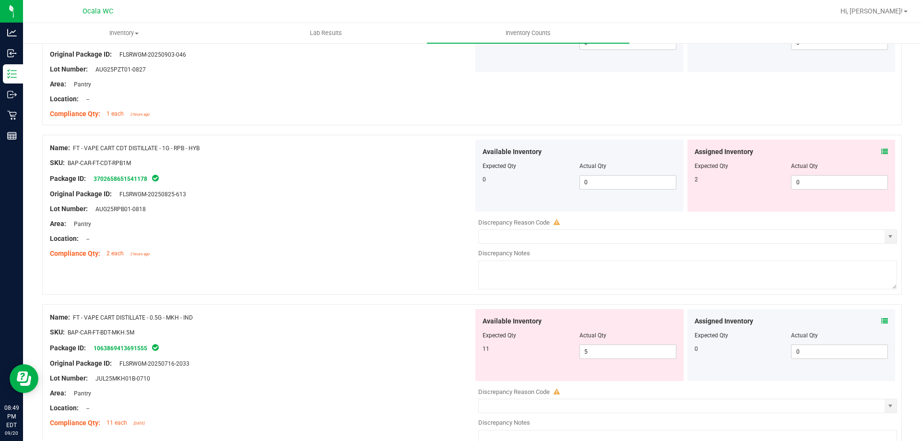
scroll to position [719, 0]
click at [881, 152] on icon at bounding box center [884, 151] width 7 height 7
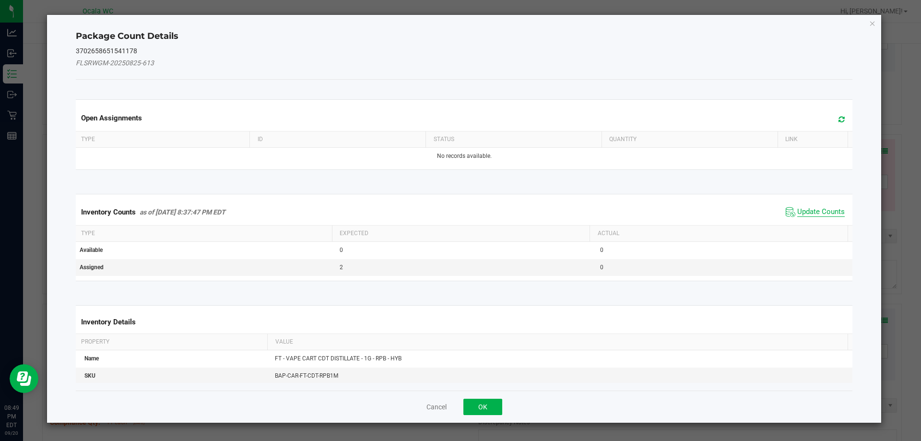
click at [797, 208] on span "Update Counts" at bounding box center [820, 212] width 47 height 10
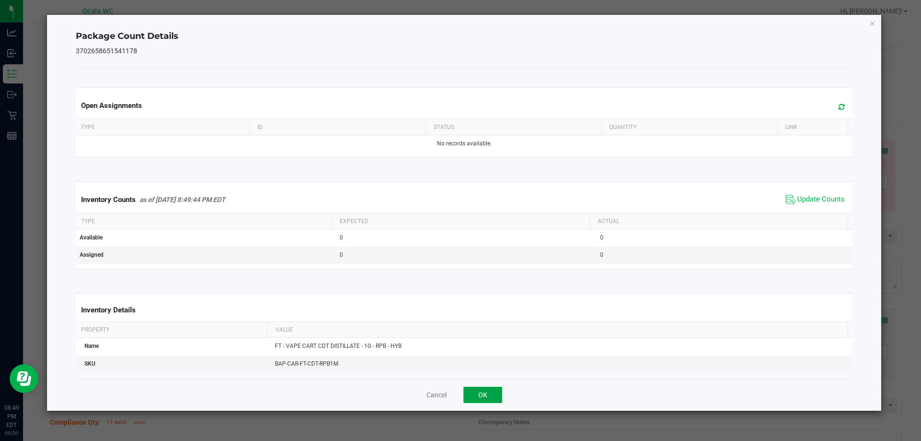
click at [474, 389] on button "OK" at bounding box center [482, 394] width 39 height 16
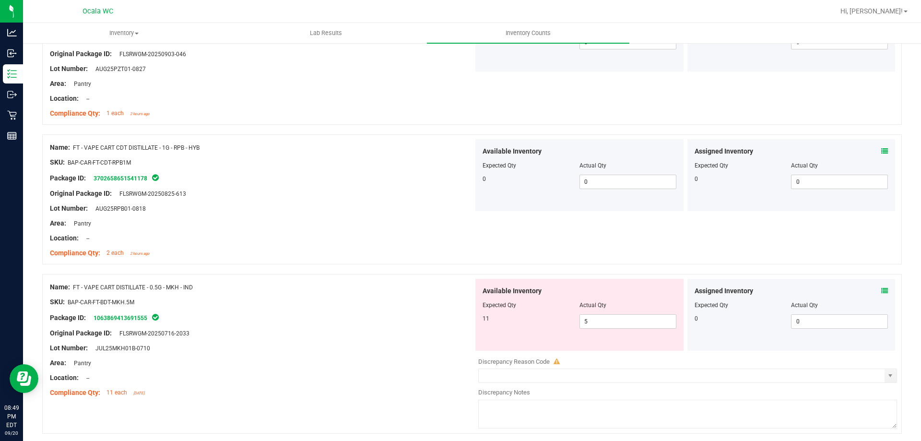
click at [881, 291] on icon at bounding box center [884, 290] width 7 height 7
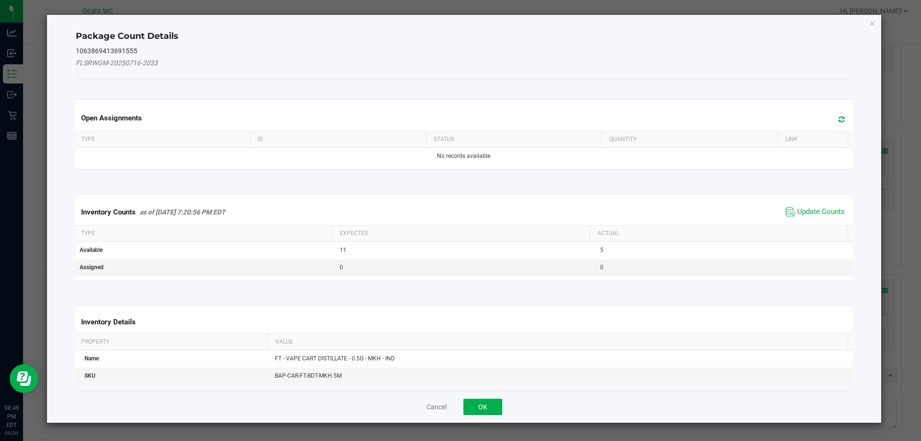
click at [814, 222] on div "Inventory Counts as of [DATE] 7:20:56 PM EDT Update Counts" at bounding box center [464, 212] width 781 height 26
click at [811, 212] on span "Update Counts" at bounding box center [820, 212] width 47 height 10
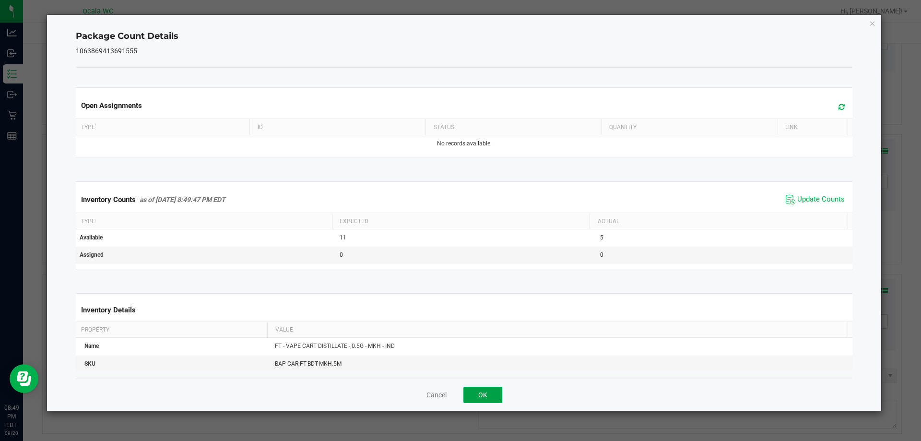
click at [481, 396] on button "OK" at bounding box center [482, 394] width 39 height 16
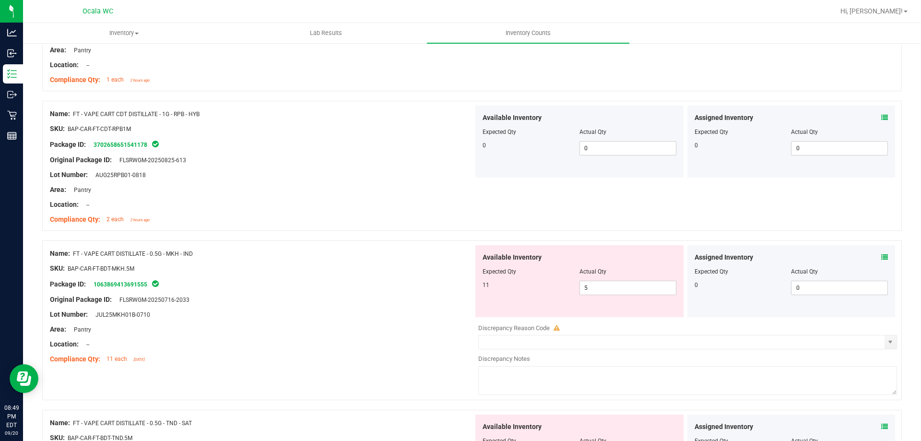
scroll to position [767, 0]
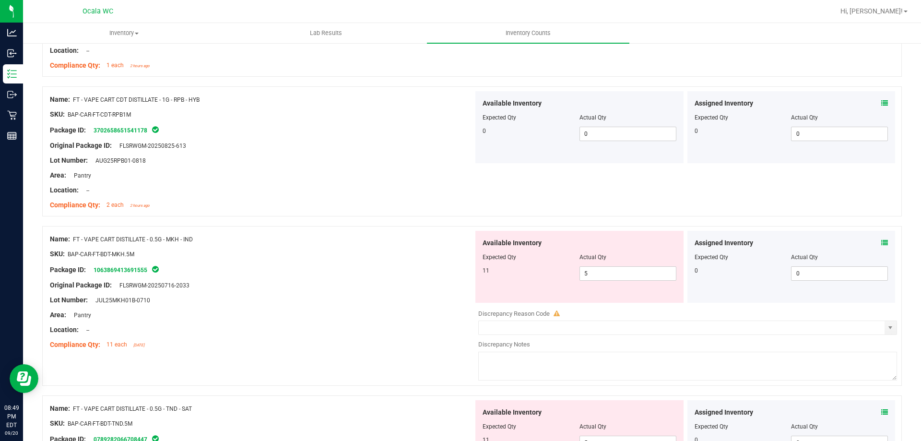
click at [872, 239] on div "Assigned Inventory" at bounding box center [791, 243] width 194 height 10
click at [881, 244] on icon at bounding box center [884, 242] width 7 height 7
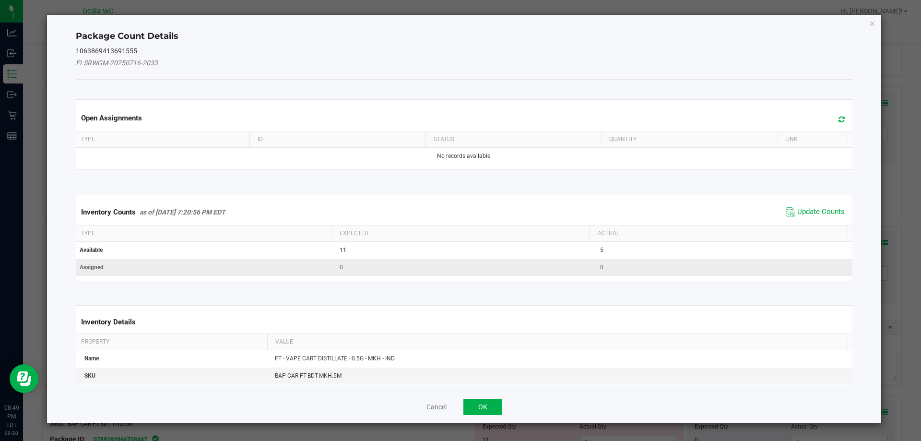
drag, startPoint x: 813, startPoint y: 207, endPoint x: 712, endPoint y: 257, distance: 112.4
click at [812, 208] on span "Update Counts" at bounding box center [820, 212] width 47 height 10
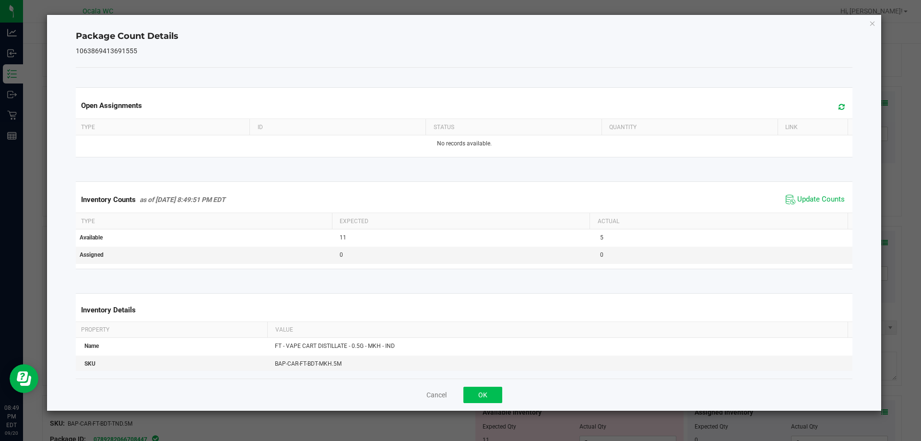
drag, startPoint x: 479, startPoint y: 404, endPoint x: 490, endPoint y: 390, distance: 18.7
click at [481, 402] on div "Cancel OK" at bounding box center [464, 394] width 777 height 32
click at [492, 387] on button "OK" at bounding box center [482, 394] width 39 height 16
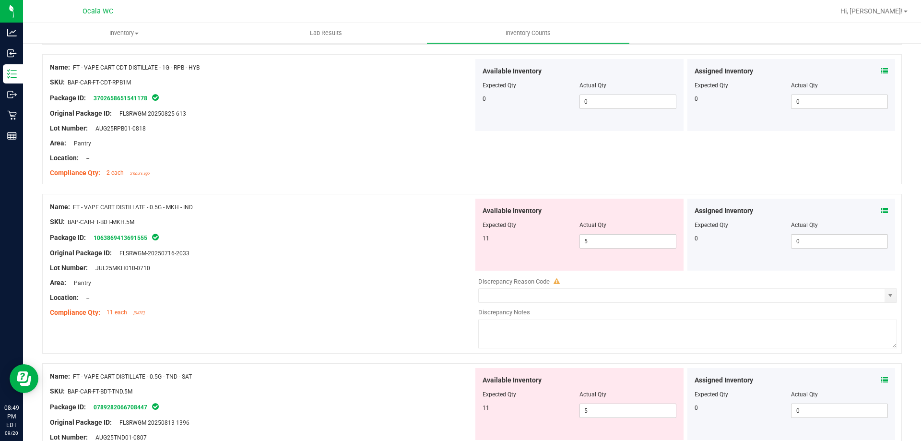
scroll to position [815, 0]
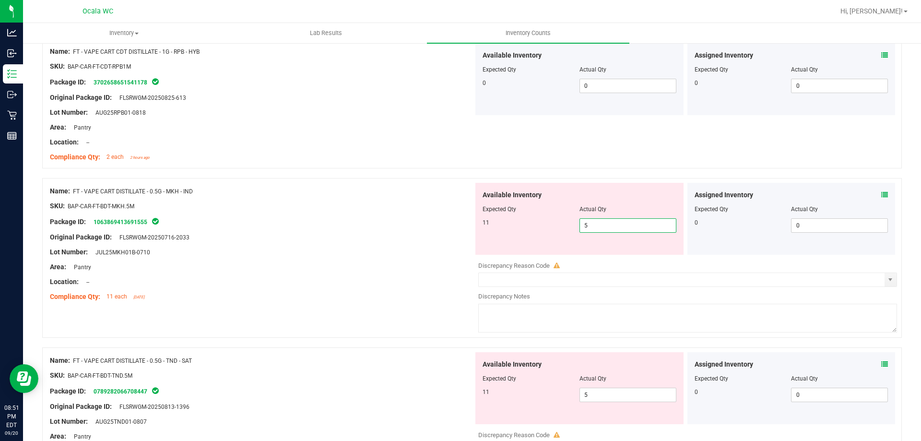
click at [590, 226] on span "5 5" at bounding box center [627, 225] width 97 height 14
click at [590, 226] on input "5" at bounding box center [628, 225] width 96 height 13
type input "11"
click at [455, 238] on div "Original Package ID: FLSRWGM-20250716-2033" at bounding box center [261, 237] width 423 height 10
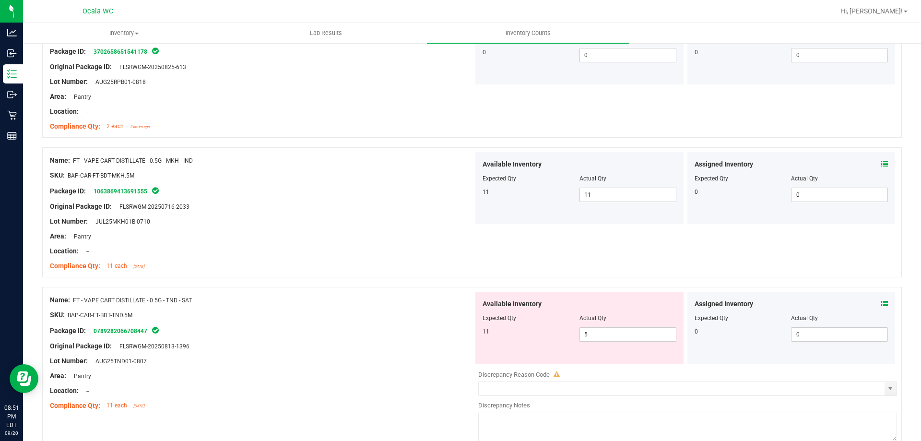
scroll to position [863, 0]
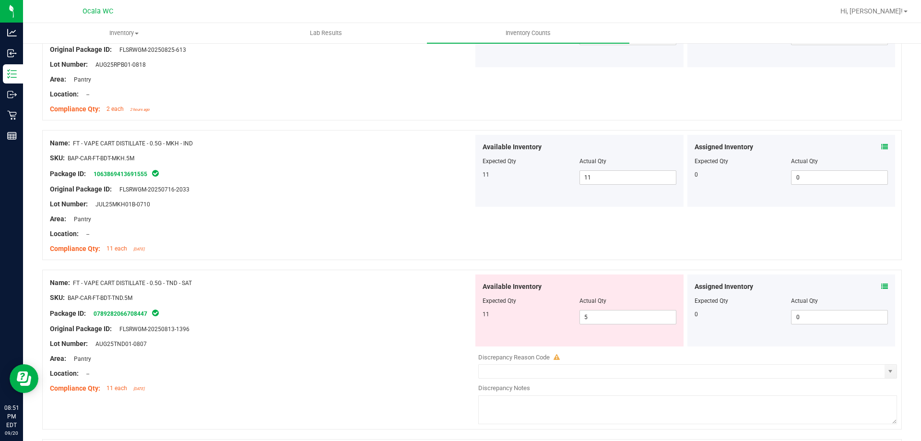
click at [869, 286] on div "Assigned Inventory" at bounding box center [791, 286] width 194 height 10
click at [881, 281] on span at bounding box center [884, 286] width 7 height 10
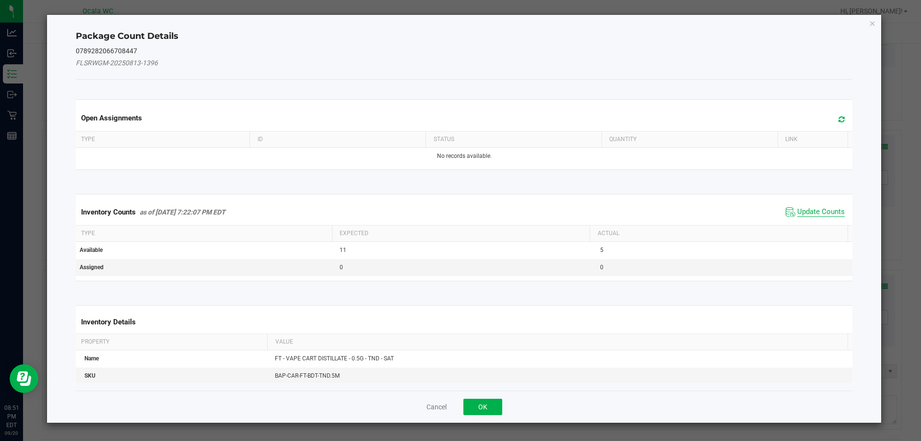
click at [808, 210] on span "Update Counts" at bounding box center [820, 212] width 47 height 10
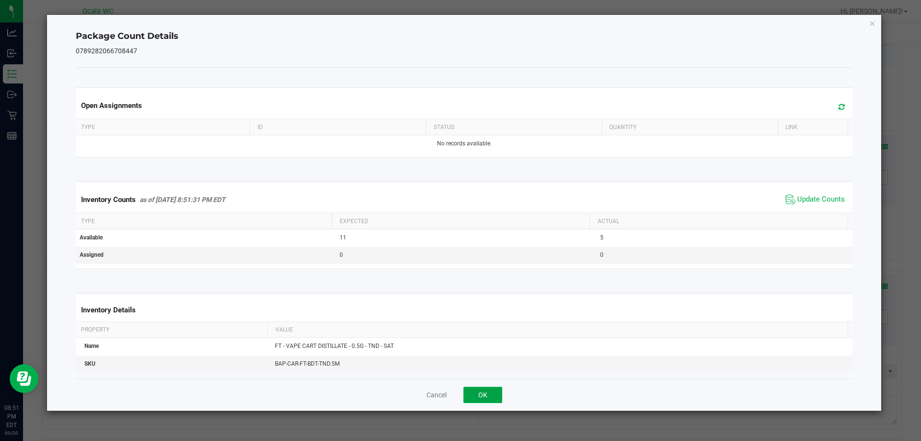
click at [484, 391] on button "OK" at bounding box center [482, 394] width 39 height 16
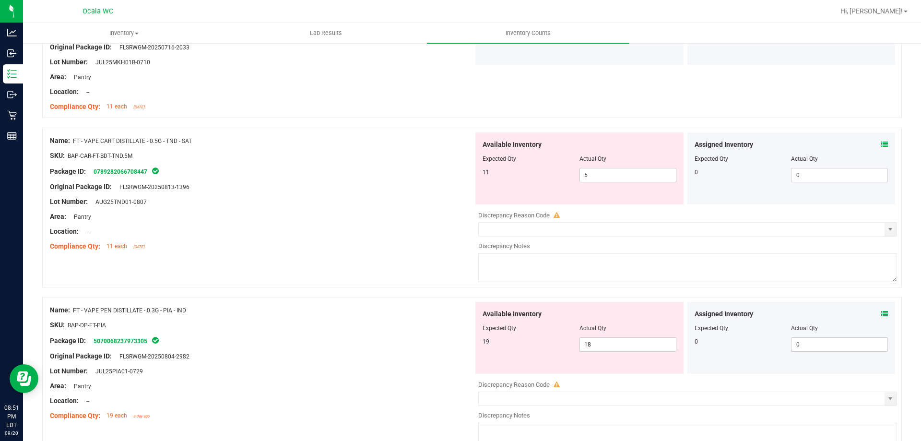
scroll to position [1007, 0]
click at [362, 233] on div "Location: --" at bounding box center [261, 229] width 423 height 10
click at [613, 170] on span "5 5" at bounding box center [627, 173] width 97 height 14
drag, startPoint x: 601, startPoint y: 176, endPoint x: 550, endPoint y: 176, distance: 50.8
click at [550, 176] on div "11 5 5" at bounding box center [579, 173] width 194 height 14
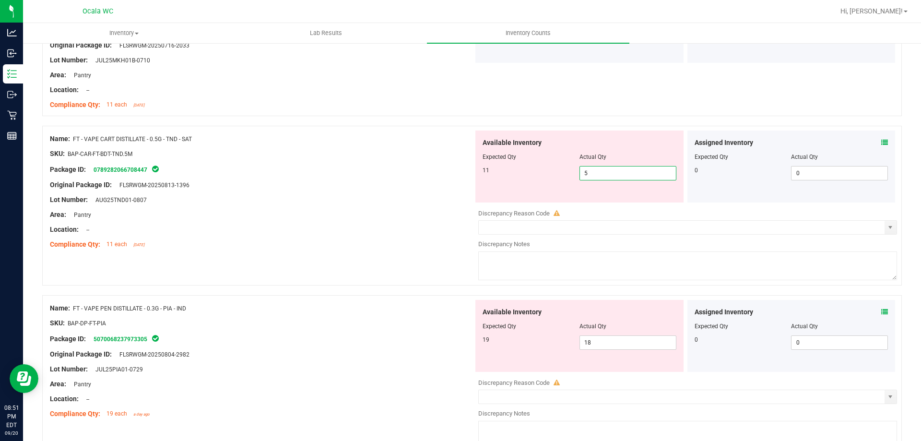
click at [360, 202] on div "Lot Number: AUG25TND01-0807" at bounding box center [261, 200] width 423 height 10
drag, startPoint x: 598, startPoint y: 170, endPoint x: 525, endPoint y: 182, distance: 73.3
click at [525, 182] on div "Available Inventory Expected Qty Actual Qty 11 5 5" at bounding box center [579, 166] width 208 height 72
type input "11"
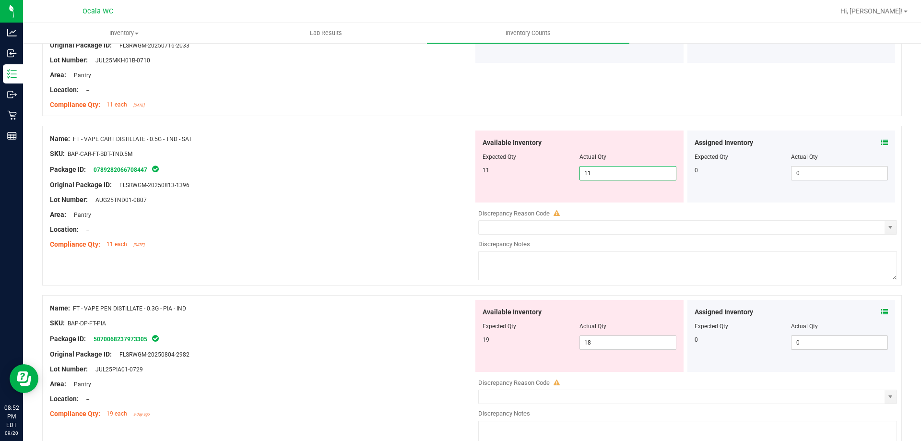
click at [342, 220] on div "Name: FT - VAPE CART DISTILLATE - 0.5G - TND - SAT SKU: BAP-CAR-FT-BDT-TND.5M P…" at bounding box center [261, 191] width 423 height 122
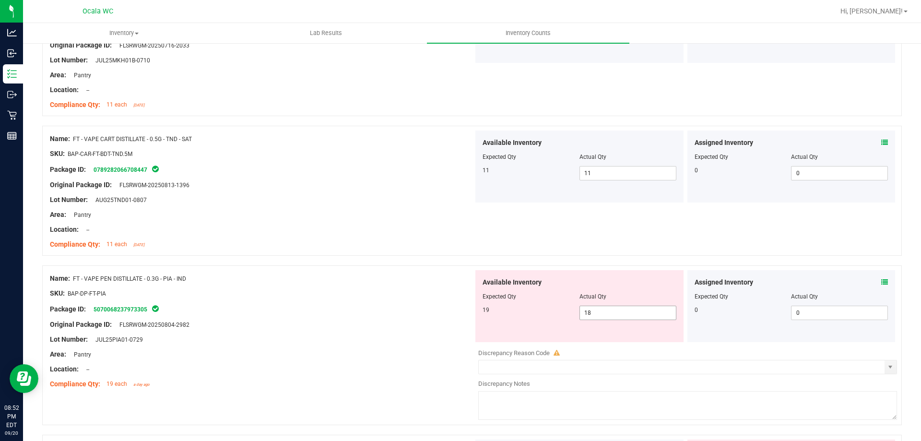
click at [605, 309] on span "18 18" at bounding box center [627, 312] width 97 height 14
drag, startPoint x: 603, startPoint y: 310, endPoint x: 426, endPoint y: 332, distance: 178.2
click at [564, 313] on div "19 18 18" at bounding box center [579, 312] width 194 height 14
type input "1"
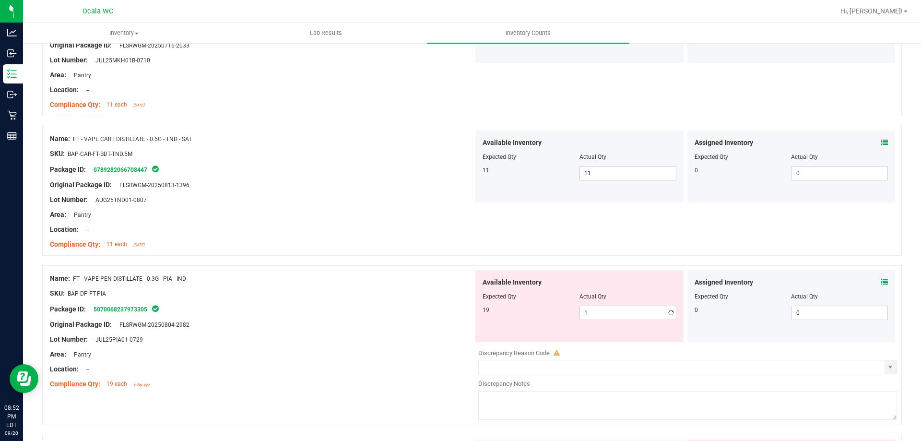
click at [881, 280] on icon at bounding box center [884, 282] width 7 height 7
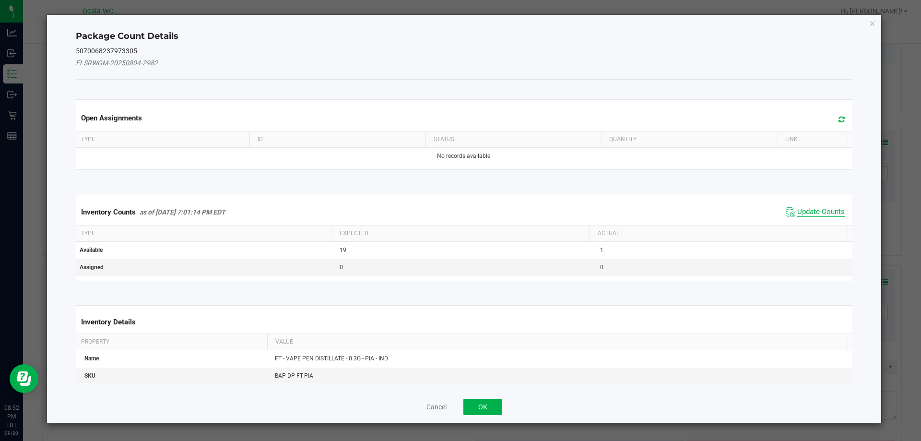
click at [817, 213] on span "Update Counts" at bounding box center [820, 212] width 47 height 10
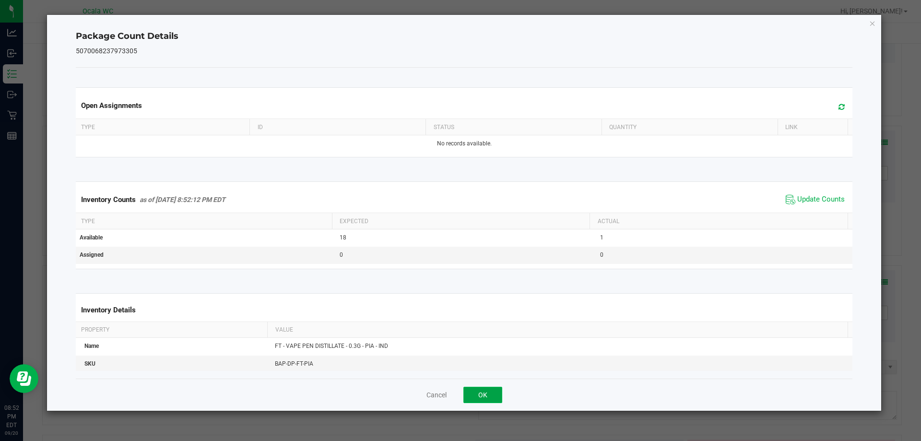
click at [476, 388] on button "OK" at bounding box center [482, 394] width 39 height 16
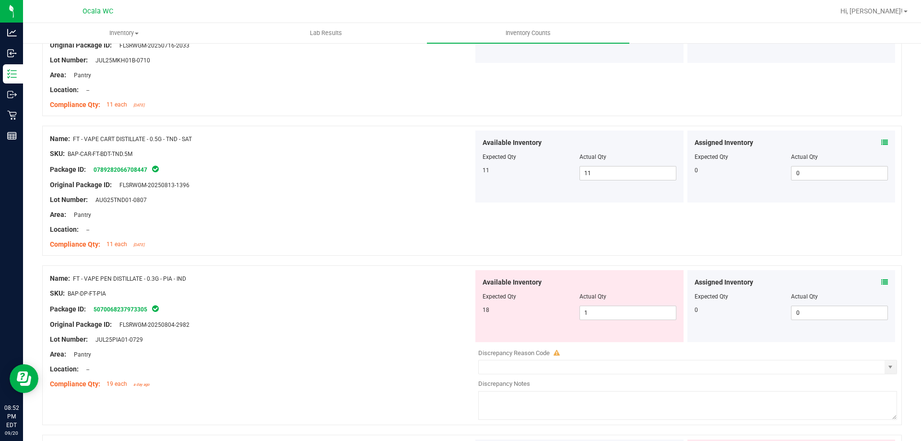
drag, startPoint x: 417, startPoint y: 347, endPoint x: 507, endPoint y: 324, distance: 92.9
click at [419, 347] on div at bounding box center [261, 346] width 423 height 5
click at [589, 313] on span "1 1" at bounding box center [627, 312] width 97 height 14
drag, startPoint x: 598, startPoint y: 314, endPoint x: 530, endPoint y: 315, distance: 68.1
click at [530, 315] on div "18 1 1" at bounding box center [579, 312] width 194 height 14
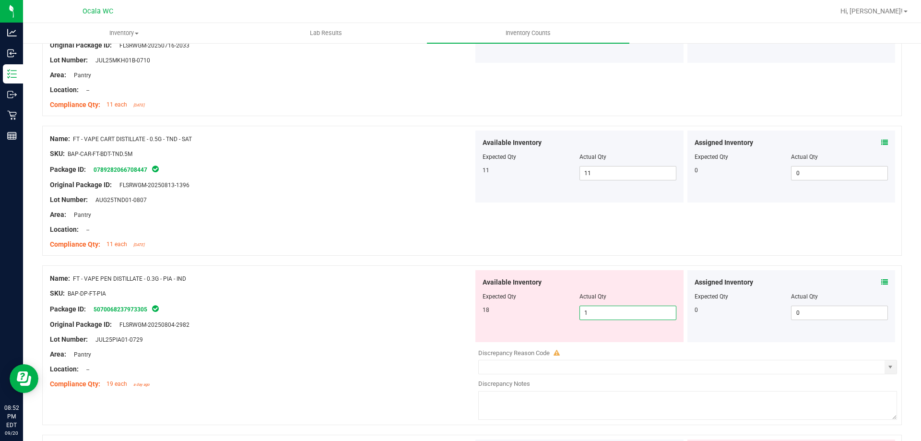
type input "18"
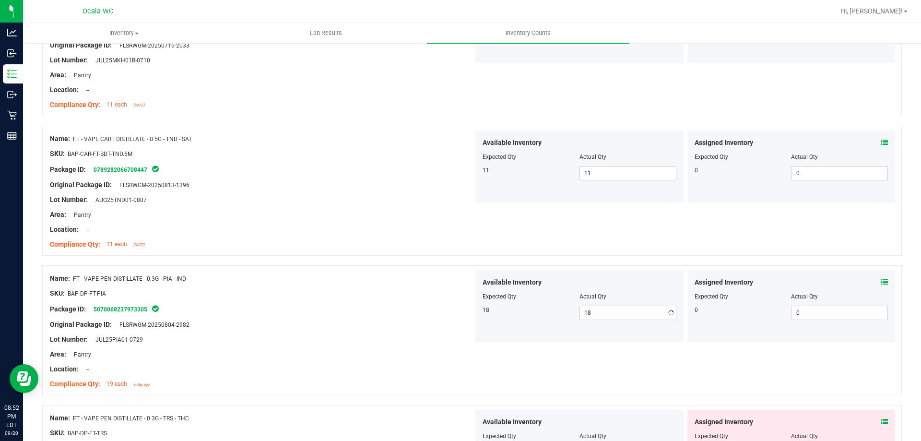
click at [381, 361] on div at bounding box center [261, 361] width 423 height 5
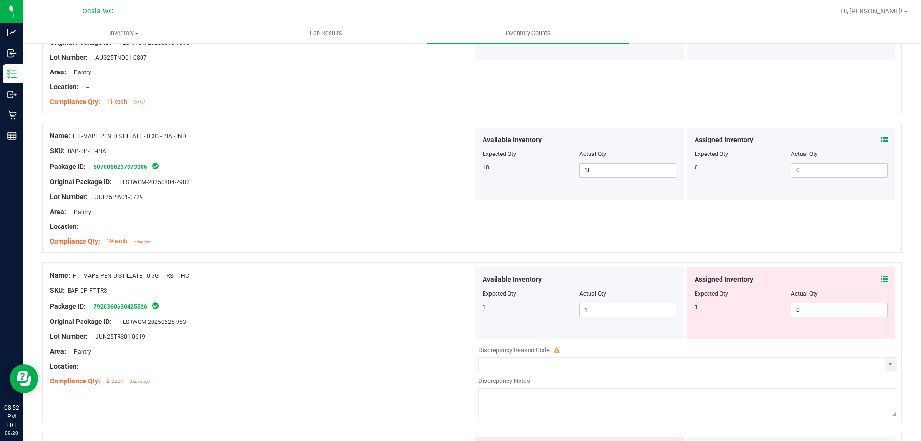
scroll to position [1151, 0]
click at [881, 280] on div "Assigned Inventory Expected Qty Actual Qty 1 0 0" at bounding box center [791, 302] width 208 height 72
click at [881, 274] on icon at bounding box center [884, 277] width 7 height 7
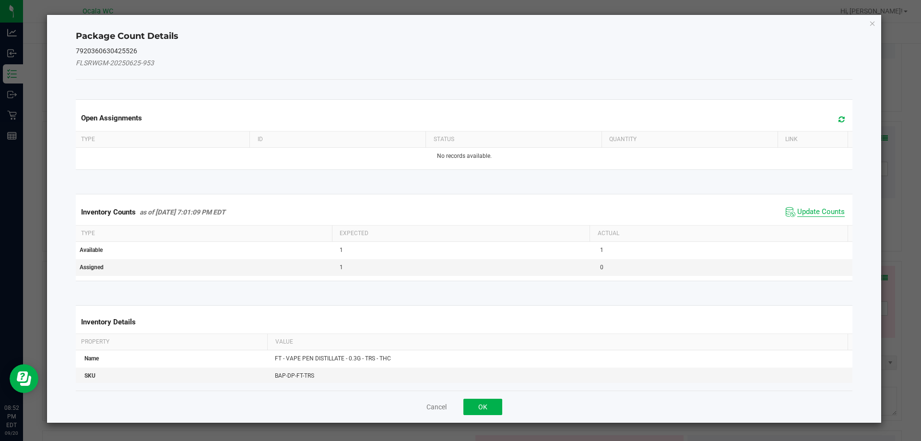
click at [797, 207] on span "Update Counts" at bounding box center [820, 212] width 47 height 10
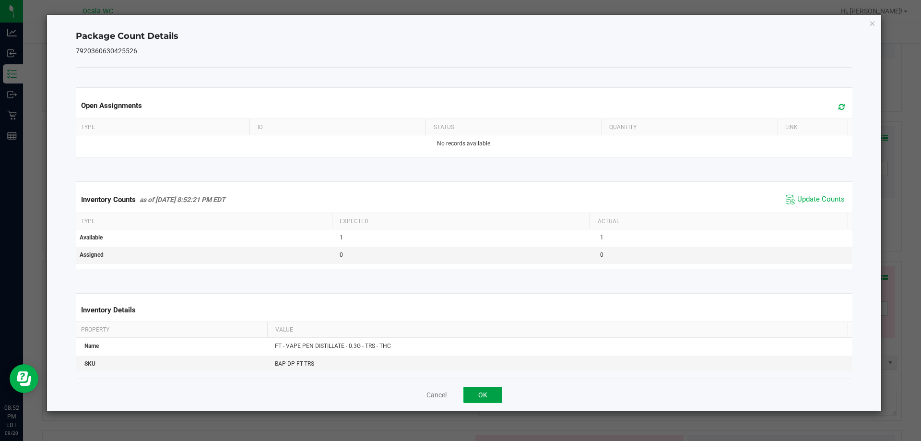
click at [479, 388] on button "OK" at bounding box center [482, 394] width 39 height 16
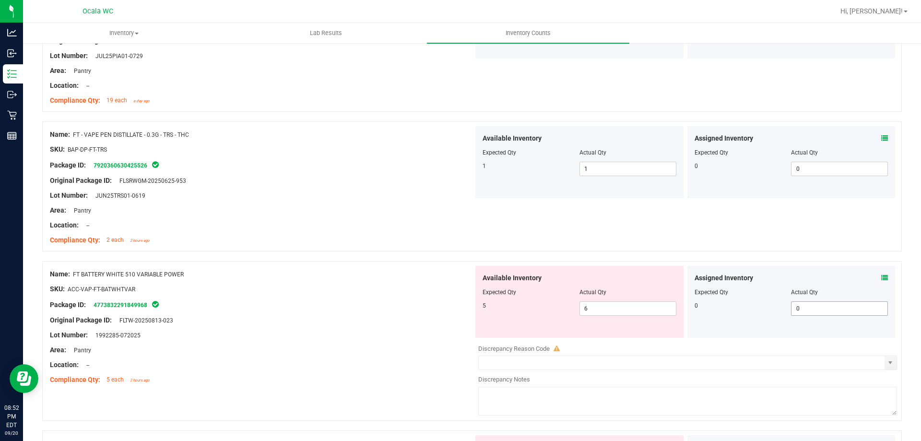
scroll to position [1295, 0]
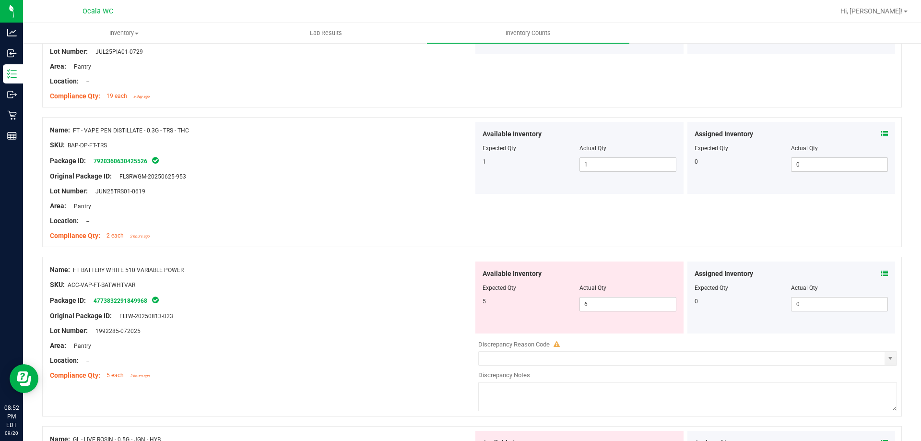
click at [881, 275] on icon at bounding box center [884, 273] width 7 height 7
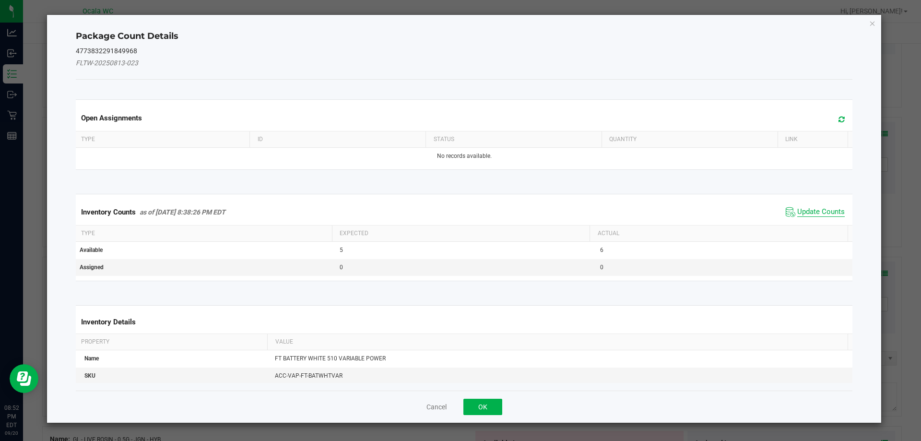
click at [814, 213] on span "Update Counts" at bounding box center [820, 212] width 47 height 10
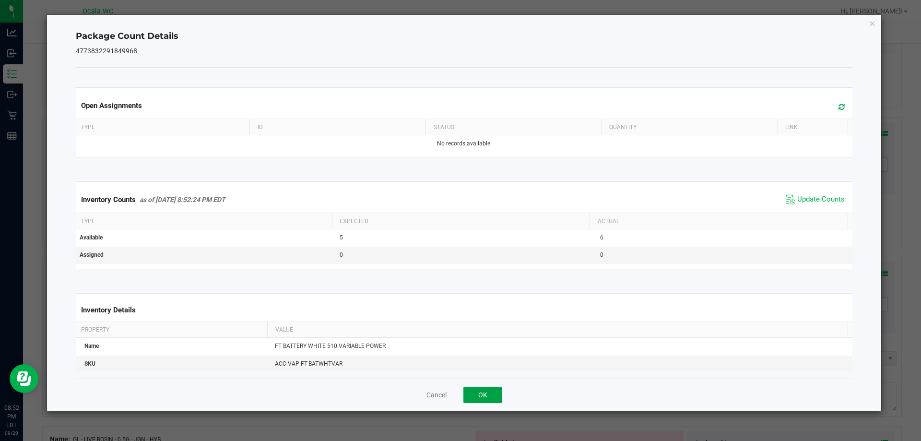
click at [490, 396] on button "OK" at bounding box center [482, 394] width 39 height 16
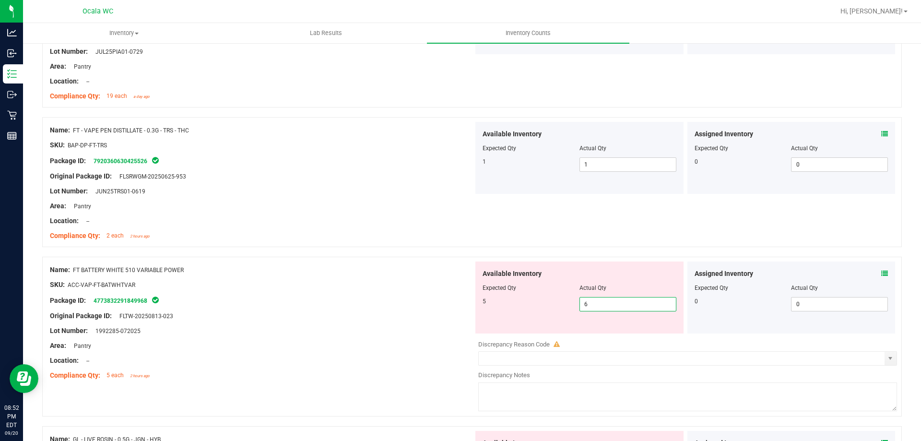
drag, startPoint x: 599, startPoint y: 303, endPoint x: 543, endPoint y: 310, distance: 57.0
click at [543, 310] on div "5 6 6" at bounding box center [579, 304] width 194 height 14
type input "5"
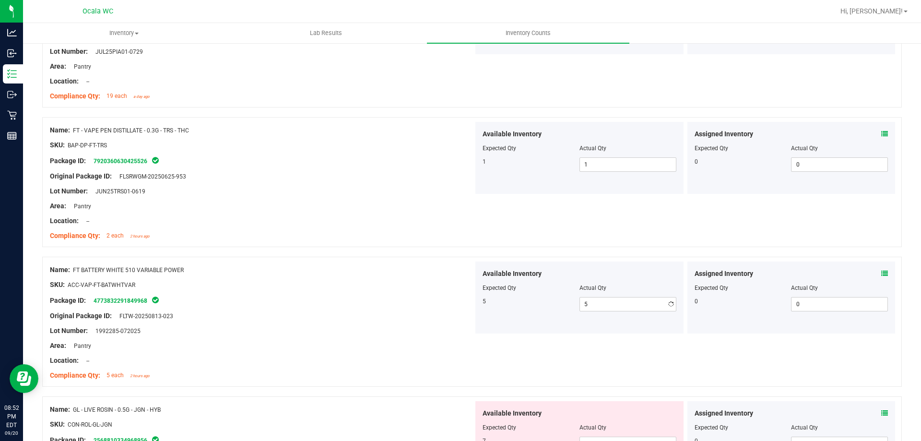
click at [429, 326] on div "Lot Number: 1992285-072025" at bounding box center [261, 331] width 423 height 10
click at [881, 275] on icon at bounding box center [884, 273] width 7 height 7
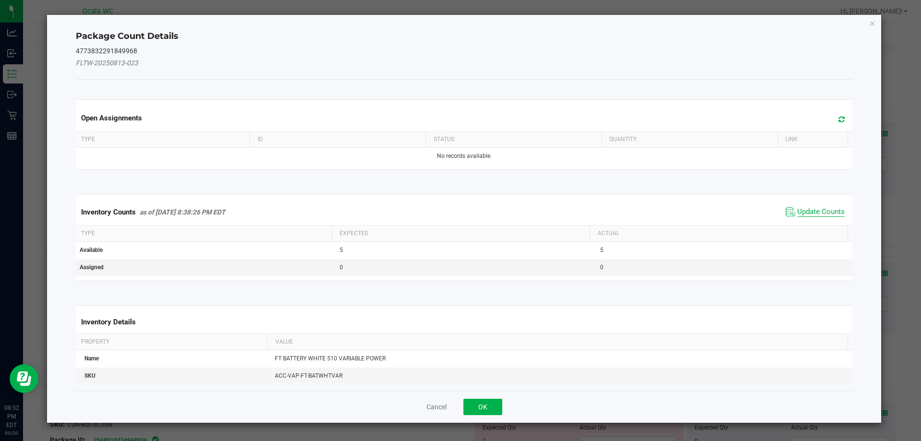
click at [797, 213] on span "Update Counts" at bounding box center [820, 212] width 47 height 10
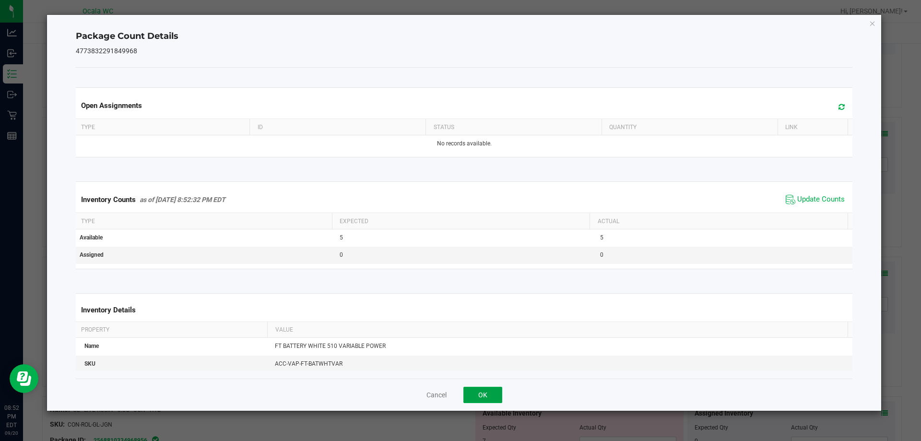
click at [490, 392] on button "OK" at bounding box center [482, 394] width 39 height 16
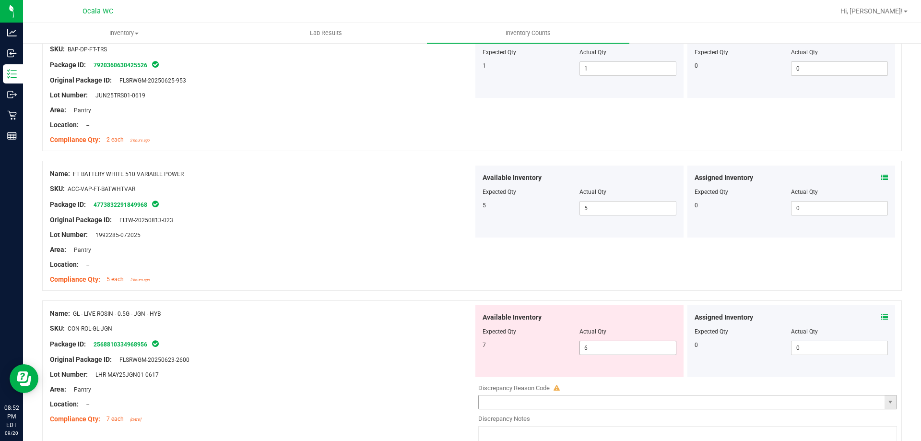
scroll to position [1486, 0]
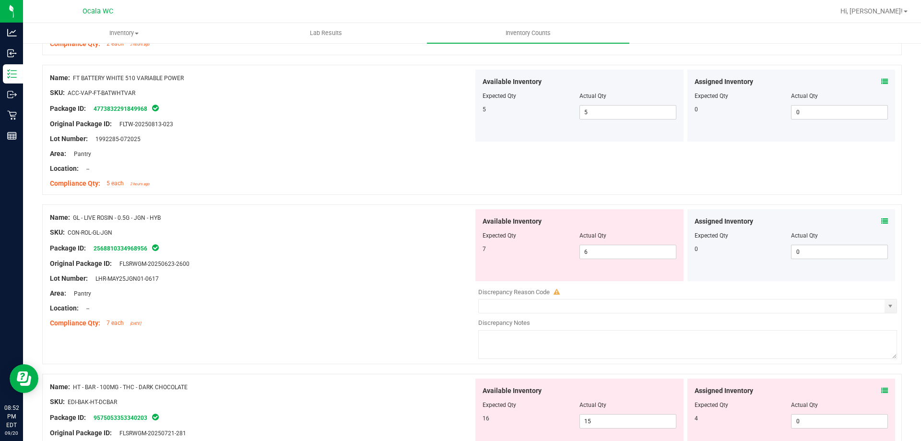
click at [881, 222] on icon at bounding box center [884, 221] width 7 height 7
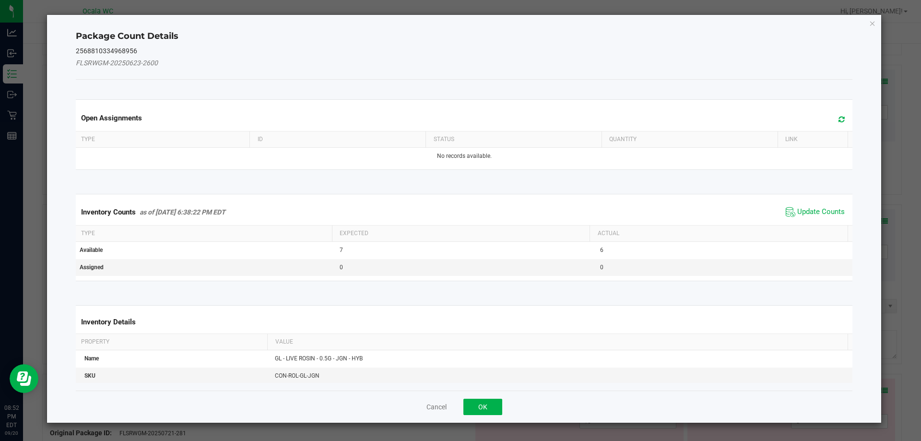
click at [792, 206] on span "Update Counts" at bounding box center [815, 212] width 64 height 14
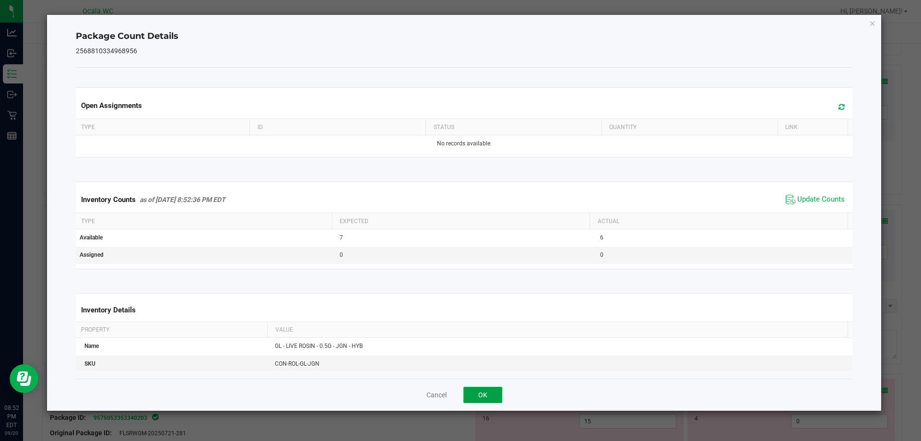
click at [487, 391] on button "OK" at bounding box center [482, 394] width 39 height 16
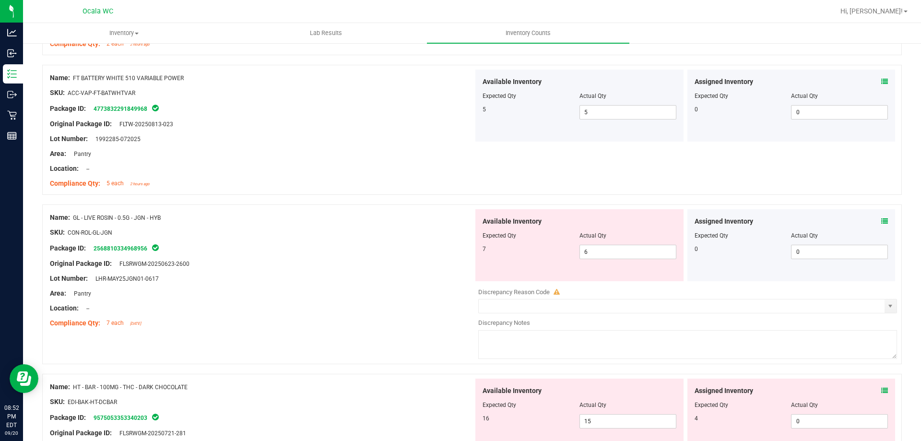
click at [433, 285] on div at bounding box center [261, 285] width 423 height 5
drag, startPoint x: 561, startPoint y: 258, endPoint x: 504, endPoint y: 260, distance: 57.6
click at [541, 259] on div "Available Inventory Expected Qty Actual Qty 7 6 6" at bounding box center [579, 245] width 208 height 72
type input "7"
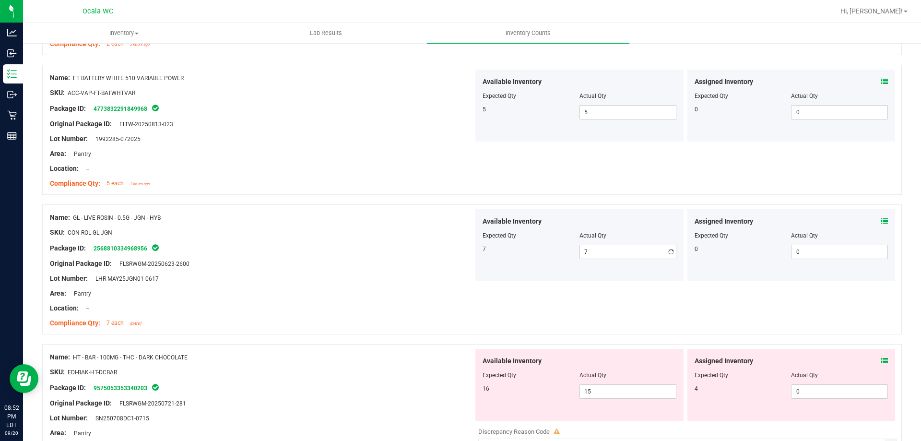
drag, startPoint x: 406, startPoint y: 272, endPoint x: 426, endPoint y: 282, distance: 22.5
click at [406, 272] on div at bounding box center [261, 271] width 423 height 5
click at [881, 358] on icon at bounding box center [884, 360] width 7 height 7
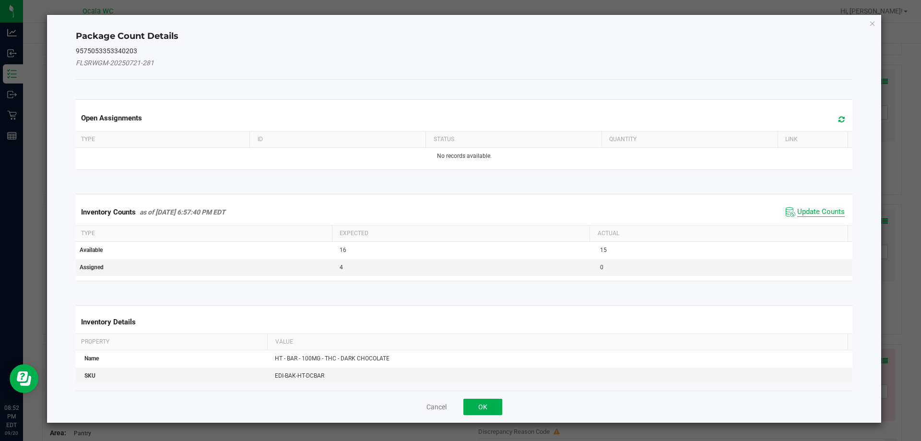
click at [799, 211] on span "Update Counts" at bounding box center [820, 212] width 47 height 10
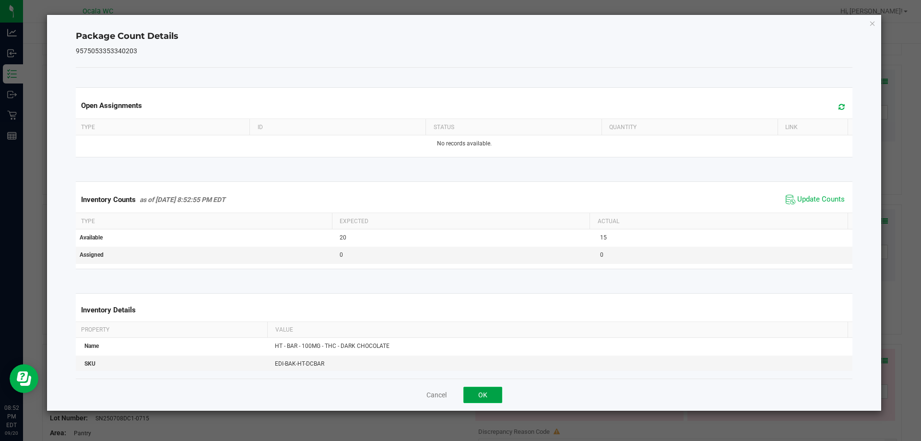
click at [476, 395] on button "OK" at bounding box center [482, 394] width 39 height 16
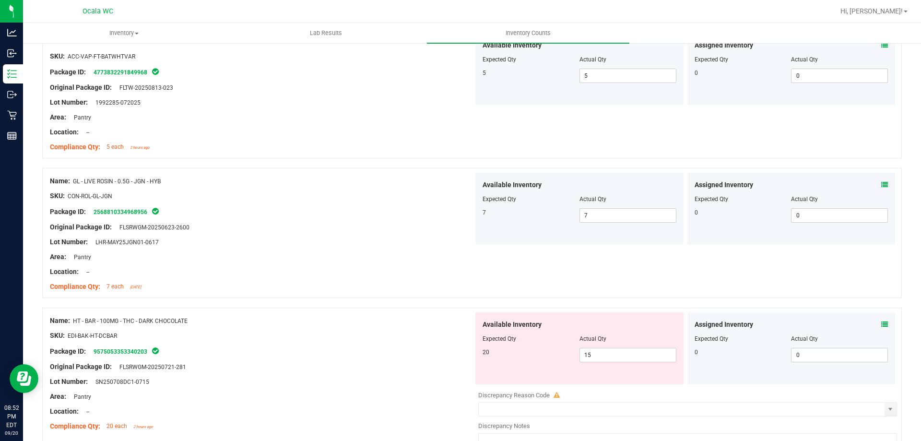
scroll to position [1678, 0]
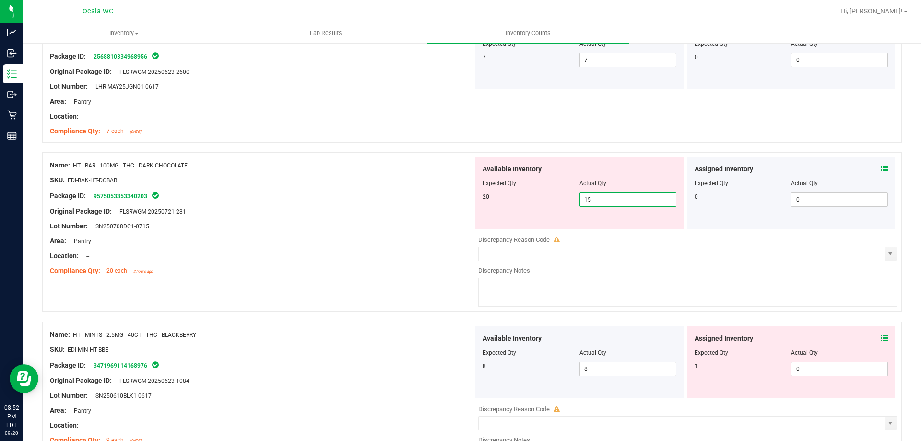
drag, startPoint x: 596, startPoint y: 200, endPoint x: 558, endPoint y: 217, distance: 41.9
click at [558, 217] on div "Available Inventory Expected Qty Actual Qty 20 15 15" at bounding box center [579, 193] width 208 height 72
type input "20"
click at [426, 233] on div at bounding box center [261, 233] width 423 height 5
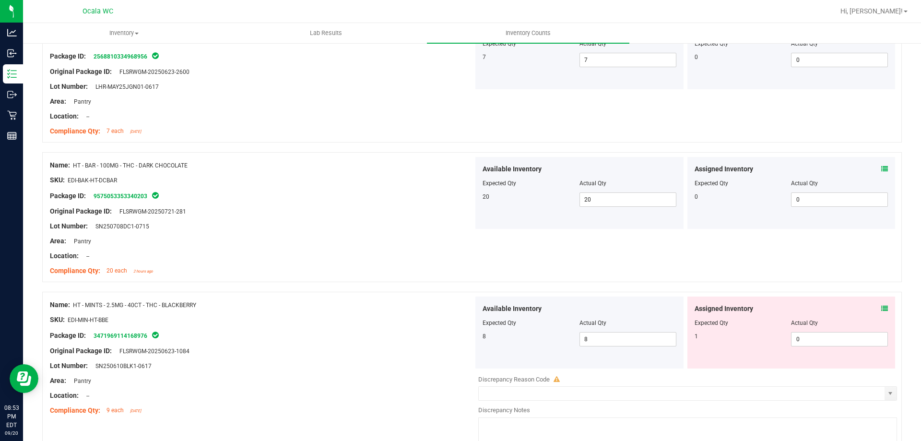
click at [881, 168] on icon at bounding box center [884, 168] width 7 height 7
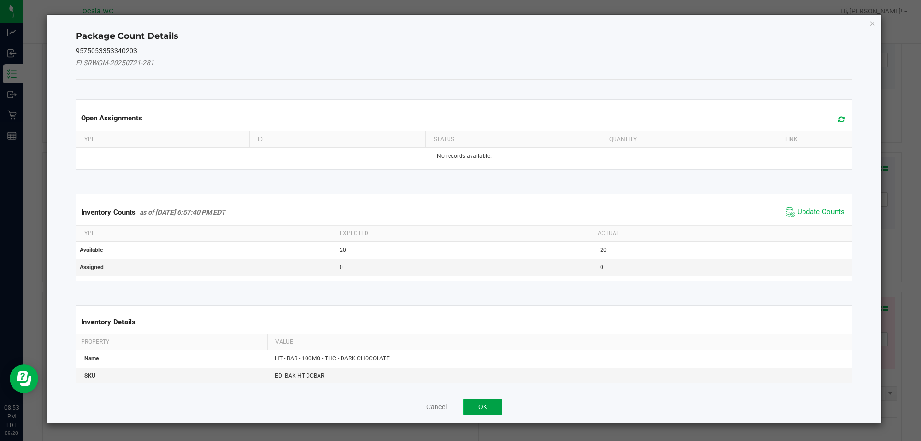
click at [477, 403] on button "OK" at bounding box center [482, 406] width 39 height 16
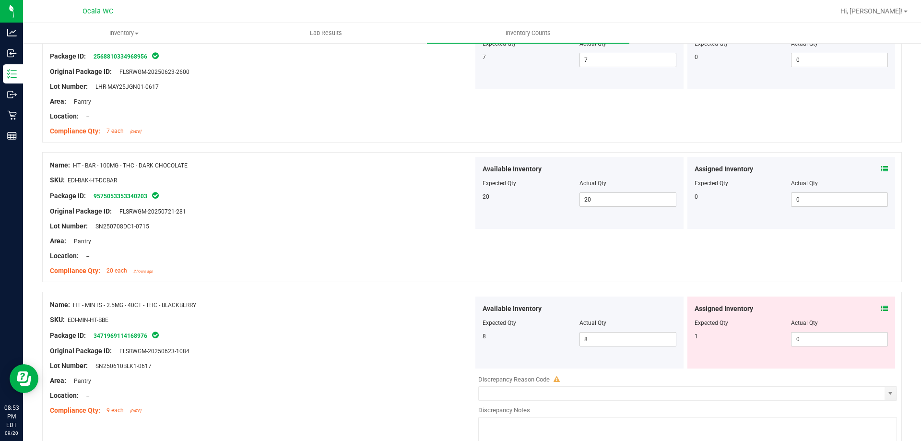
click at [881, 166] on icon at bounding box center [884, 168] width 7 height 7
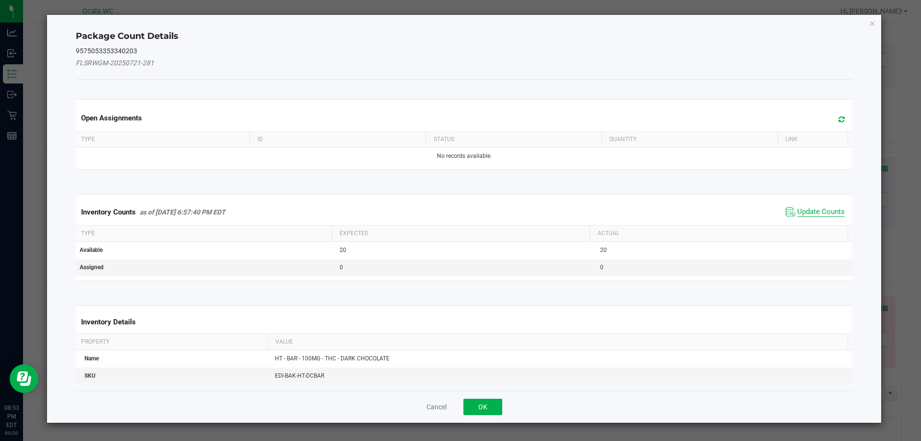
click at [807, 213] on span "Update Counts" at bounding box center [820, 212] width 47 height 10
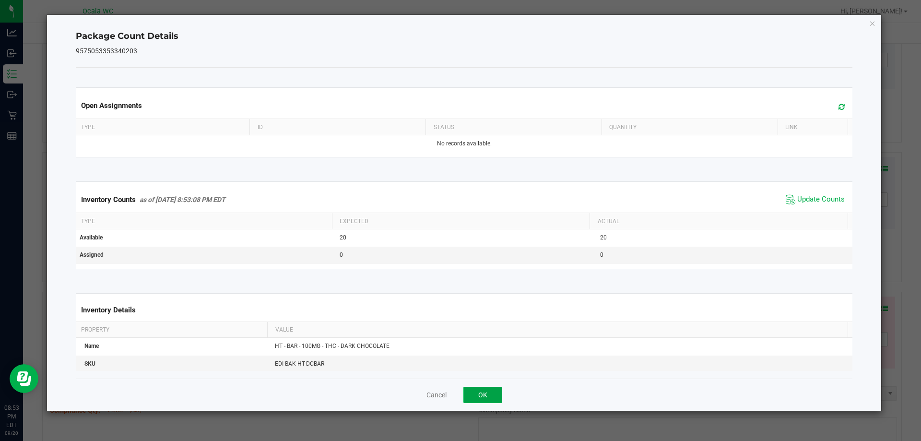
click at [489, 394] on button "OK" at bounding box center [482, 394] width 39 height 16
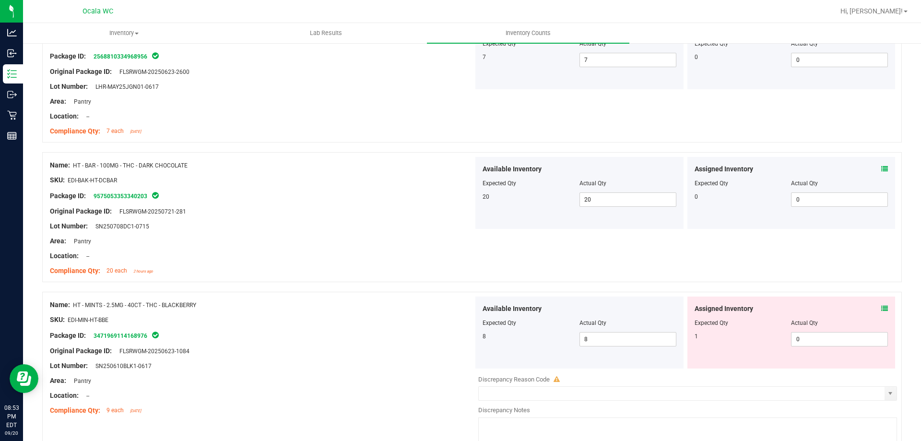
click at [881, 307] on icon at bounding box center [884, 308] width 7 height 7
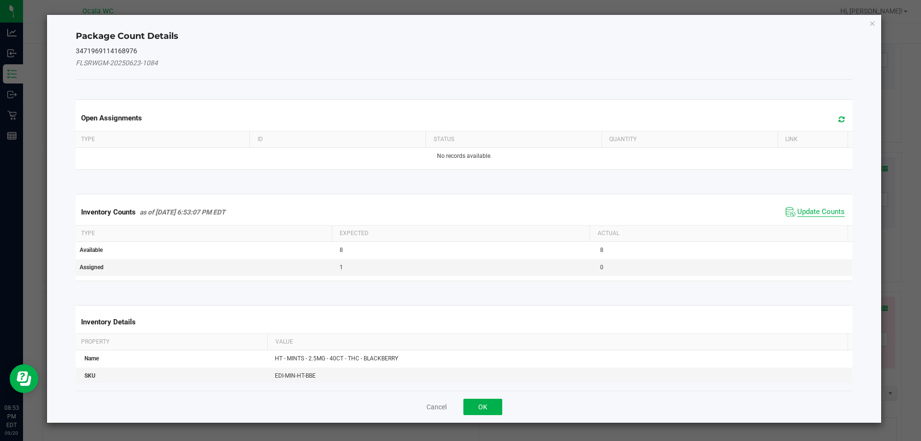
click at [809, 214] on span "Update Counts" at bounding box center [820, 212] width 47 height 10
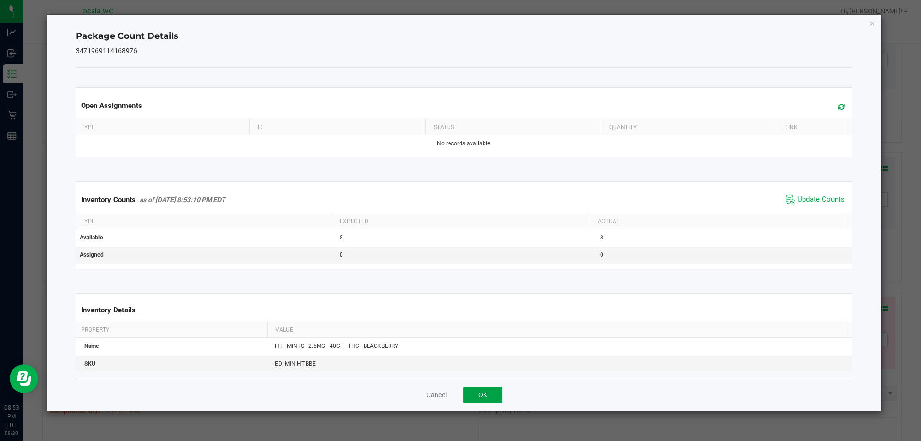
click at [482, 389] on button "OK" at bounding box center [482, 394] width 39 height 16
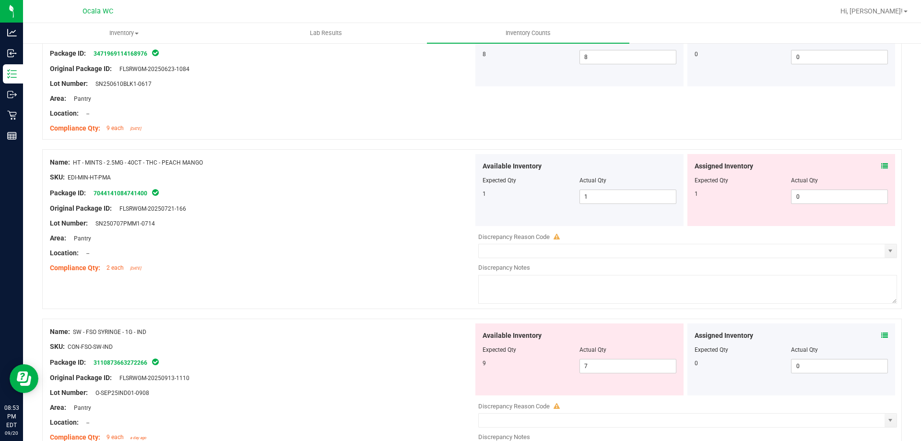
scroll to position [2014, 0]
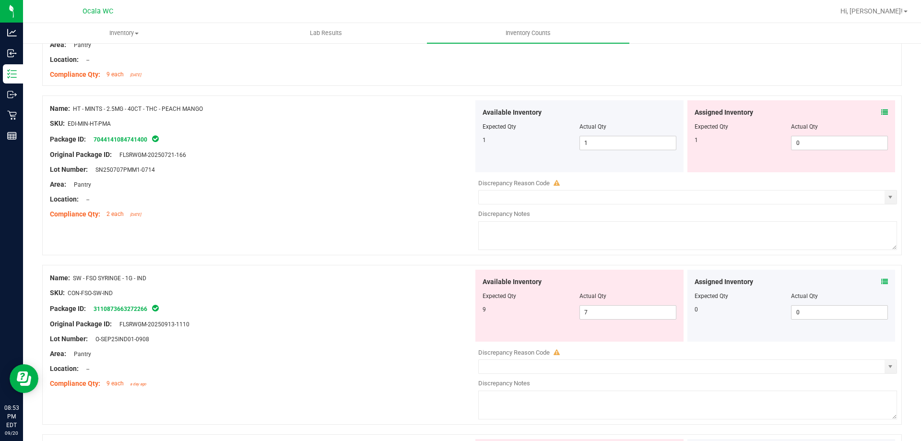
click at [872, 110] on div "Assigned Inventory" at bounding box center [791, 112] width 194 height 10
click at [874, 111] on div "Assigned Inventory" at bounding box center [791, 112] width 194 height 10
click at [881, 114] on icon at bounding box center [884, 112] width 7 height 7
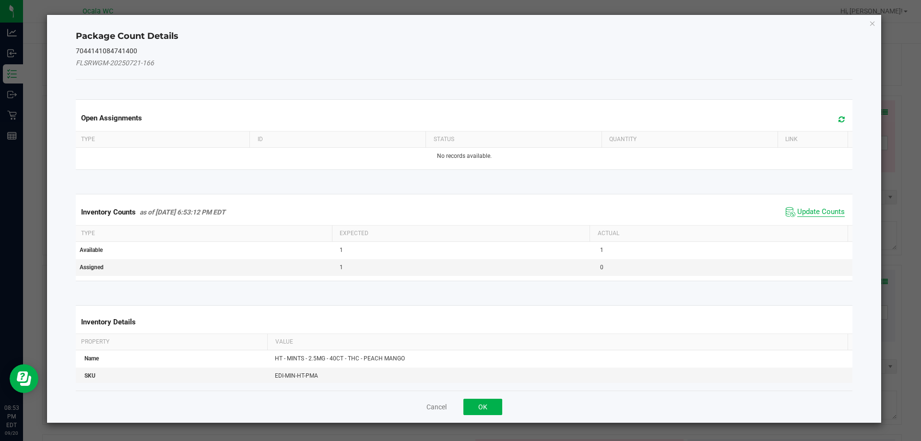
click at [814, 209] on span "Update Counts" at bounding box center [820, 212] width 47 height 10
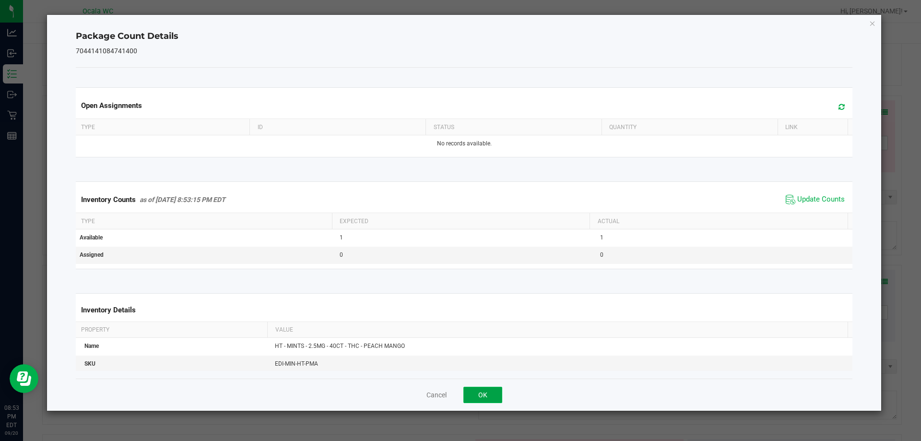
click at [487, 396] on button "OK" at bounding box center [482, 394] width 39 height 16
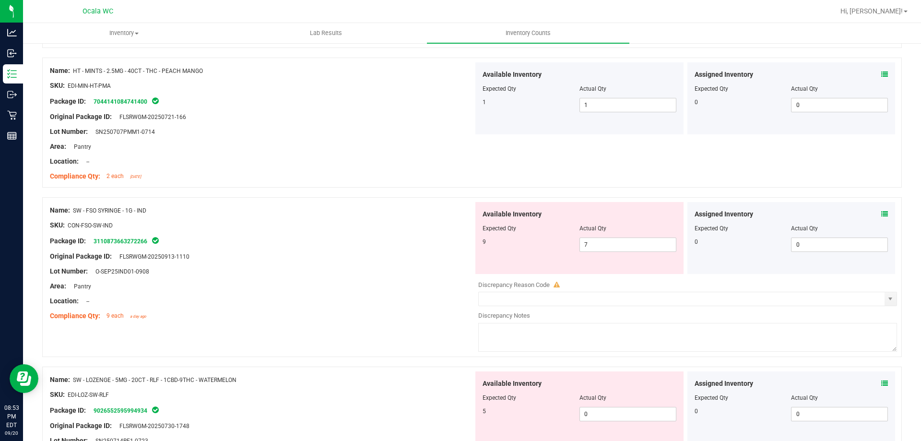
scroll to position [2110, 0]
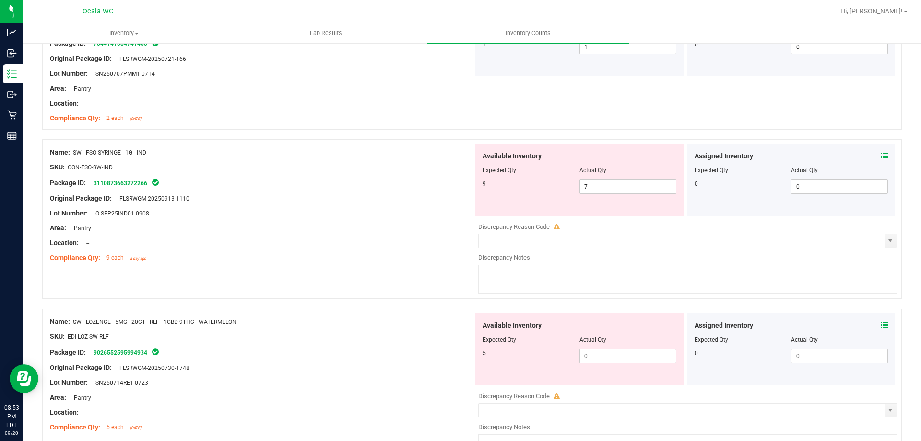
click at [880, 152] on div "Assigned Inventory Expected Qty Actual Qty 0 0 0" at bounding box center [791, 180] width 208 height 72
click at [881, 157] on icon at bounding box center [884, 155] width 7 height 7
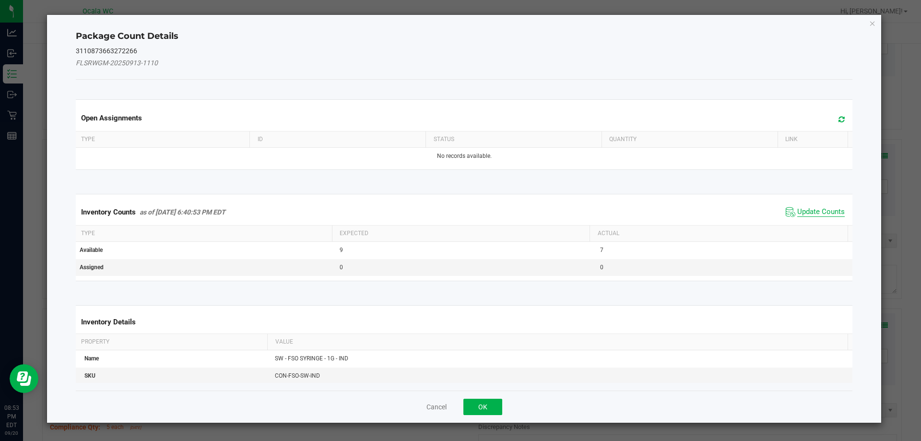
click at [807, 210] on span "Update Counts" at bounding box center [820, 212] width 47 height 10
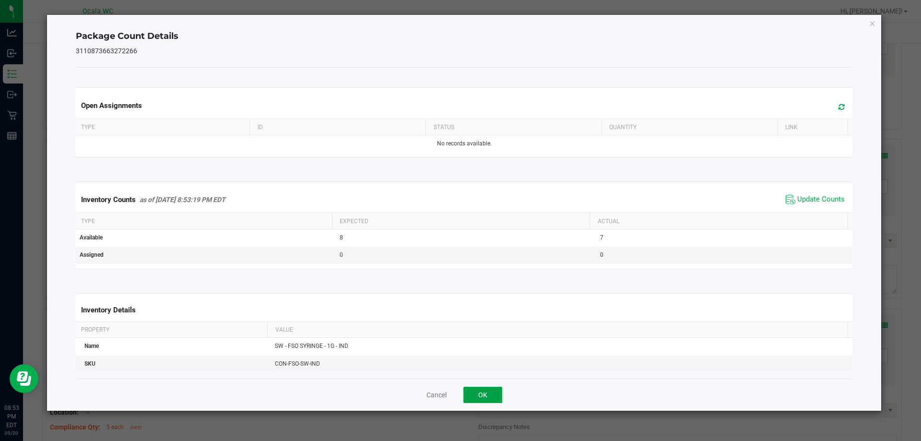
click at [492, 394] on button "OK" at bounding box center [482, 394] width 39 height 16
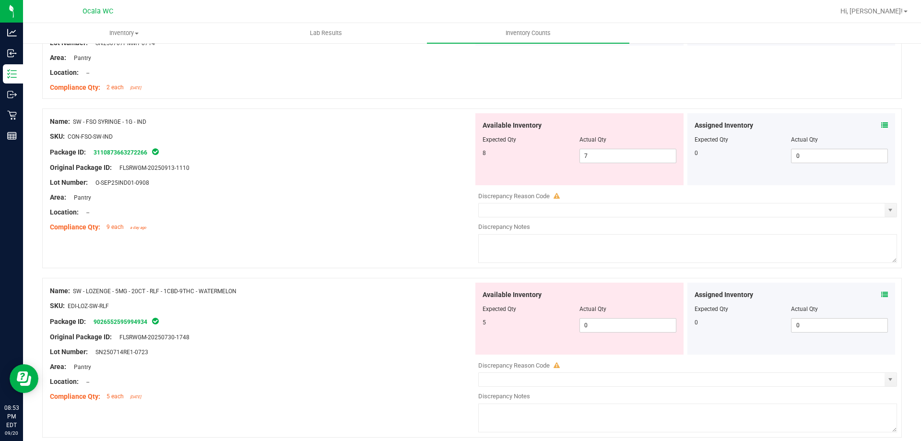
scroll to position [2158, 0]
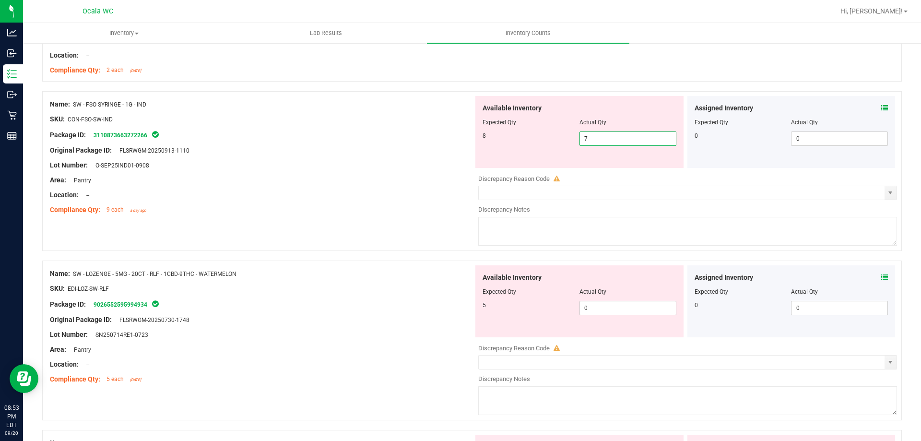
drag, startPoint x: 603, startPoint y: 140, endPoint x: 550, endPoint y: 139, distance: 52.3
click at [552, 139] on div "8 7 7" at bounding box center [579, 138] width 194 height 14
click at [881, 279] on icon at bounding box center [884, 277] width 7 height 7
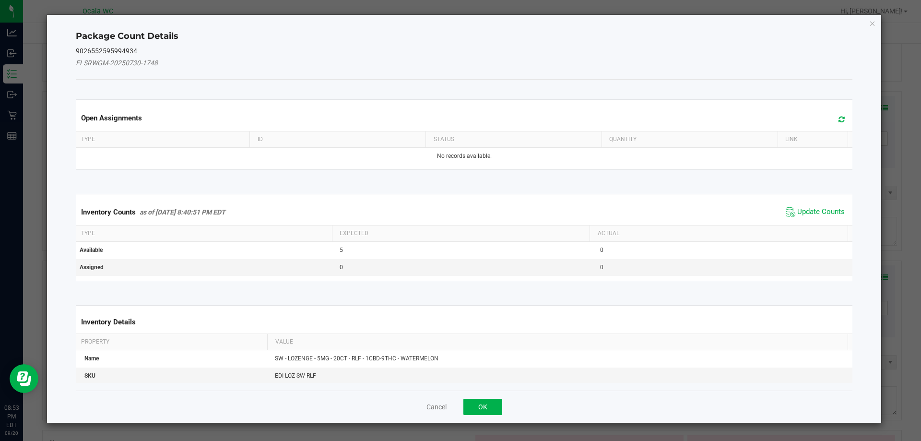
click at [797, 212] on span "Update Counts" at bounding box center [820, 212] width 47 height 10
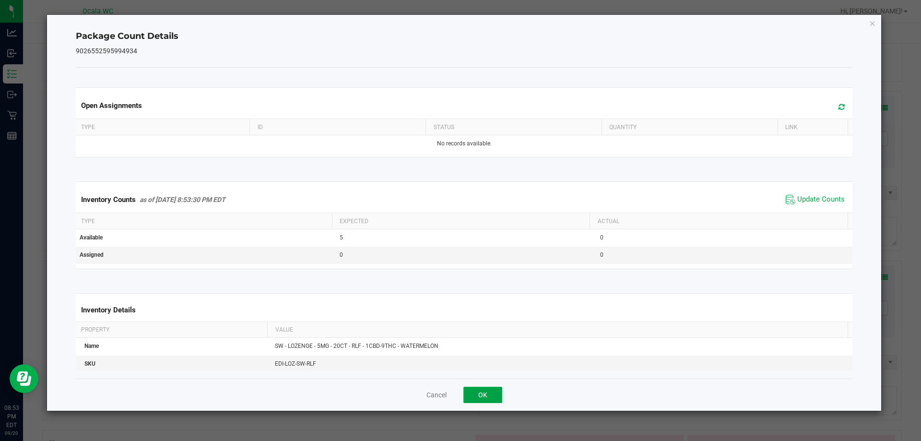
click at [480, 392] on button "OK" at bounding box center [482, 394] width 39 height 16
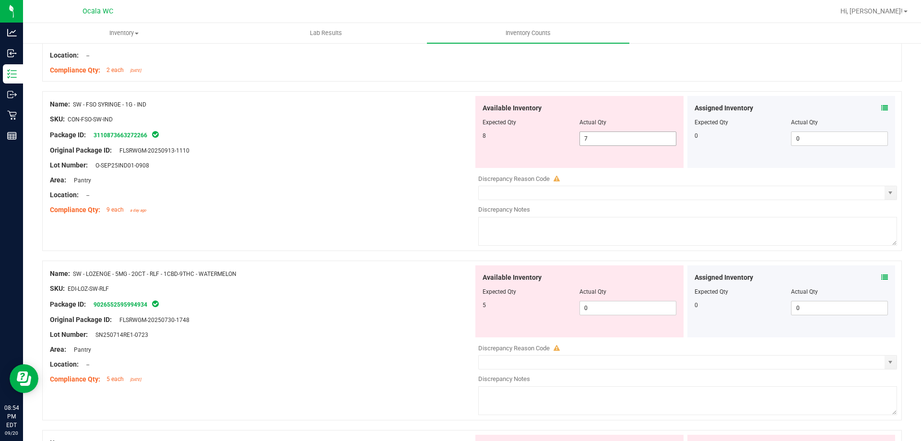
click at [601, 135] on span "7 7" at bounding box center [627, 138] width 97 height 14
click at [601, 135] on input "7" at bounding box center [628, 138] width 96 height 13
type input "8"
click at [374, 200] on div at bounding box center [261, 202] width 423 height 5
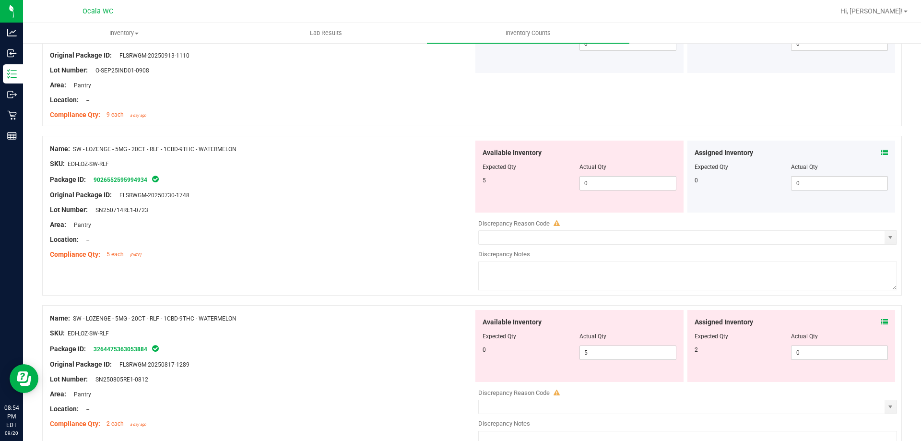
scroll to position [2253, 0]
click at [882, 149] on div "Assigned Inventory Expected Qty Actual Qty 0 0 0" at bounding box center [791, 176] width 208 height 72
click at [881, 153] on icon at bounding box center [884, 151] width 7 height 7
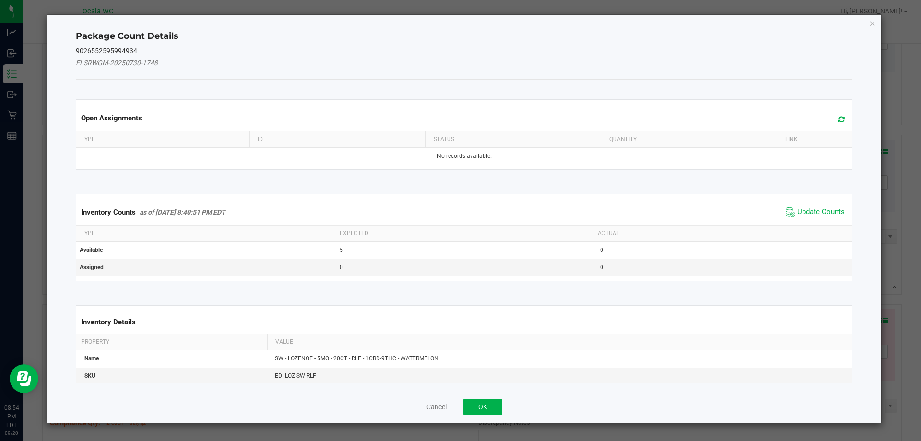
click at [805, 203] on div "Inventory Counts as of [DATE] 8:40:51 PM EDT Update Counts" at bounding box center [464, 212] width 781 height 26
click at [802, 209] on span "Update Counts" at bounding box center [820, 212] width 47 height 10
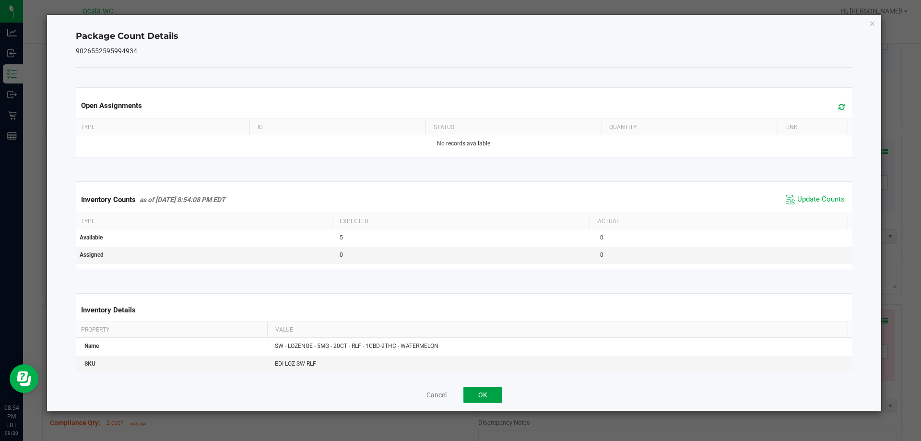
click at [480, 391] on button "OK" at bounding box center [482, 394] width 39 height 16
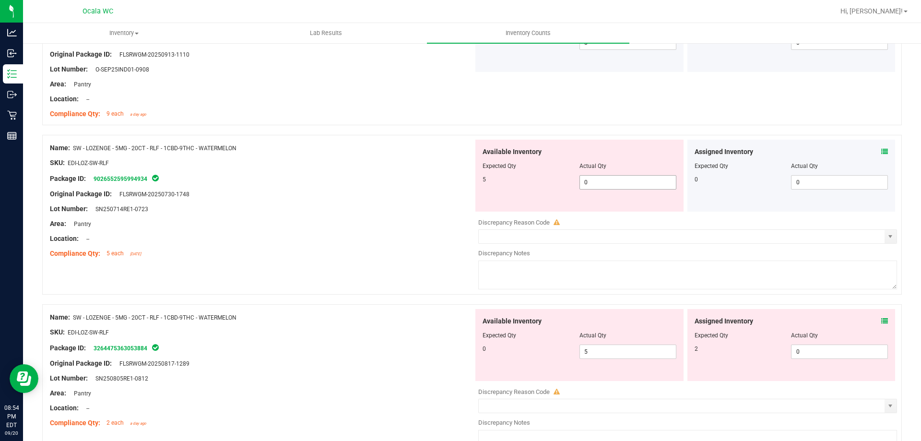
click at [599, 183] on span "0 0" at bounding box center [627, 182] width 97 height 14
click at [599, 183] on input "0" at bounding box center [628, 181] width 96 height 13
type input "5"
click at [372, 214] on div at bounding box center [261, 216] width 423 height 5
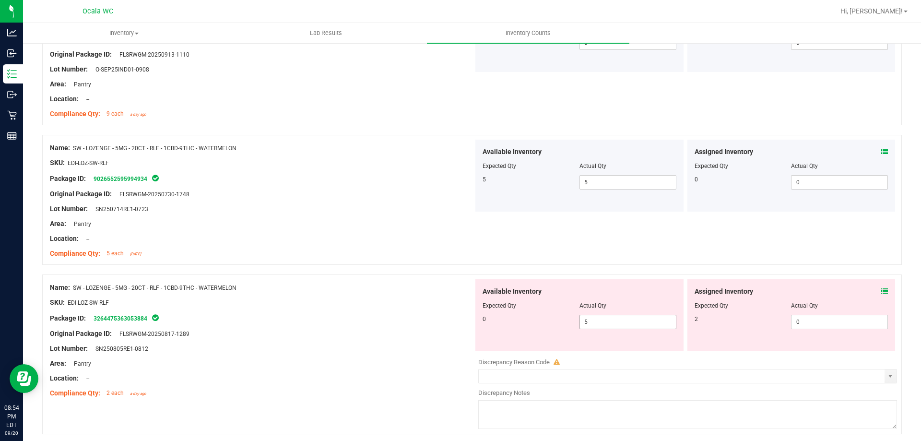
click at [611, 322] on span "5 5" at bounding box center [627, 322] width 97 height 14
click at [611, 322] on input "5" at bounding box center [628, 321] width 96 height 13
type input "0"
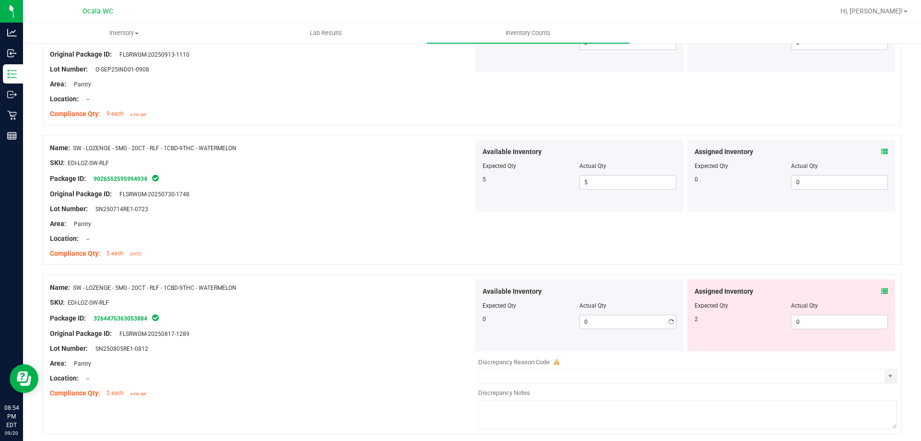
click at [881, 290] on icon at bounding box center [884, 291] width 7 height 7
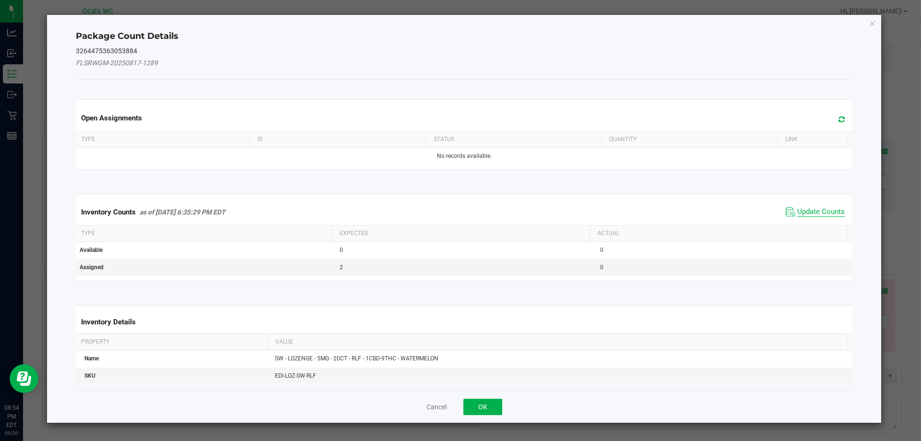
click at [816, 210] on span "Update Counts" at bounding box center [820, 212] width 47 height 10
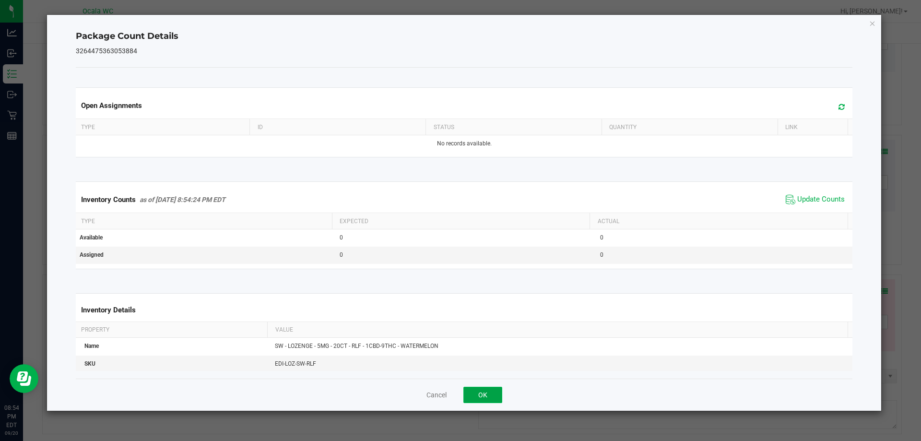
click at [469, 389] on button "OK" at bounding box center [482, 394] width 39 height 16
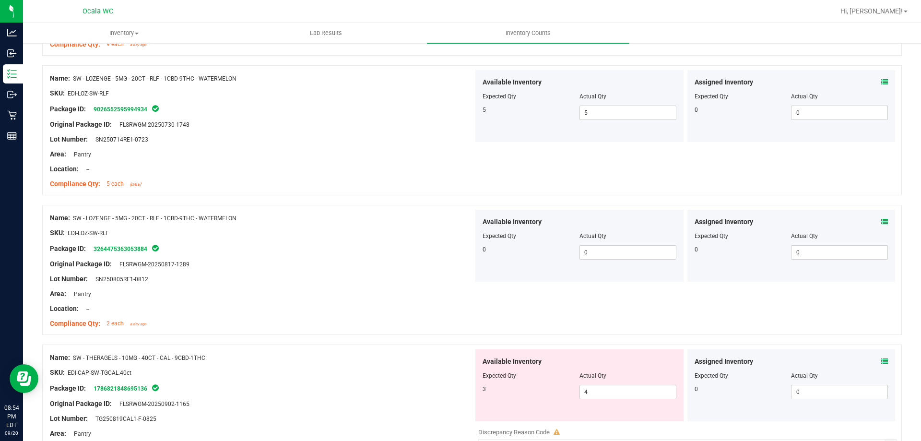
scroll to position [2397, 0]
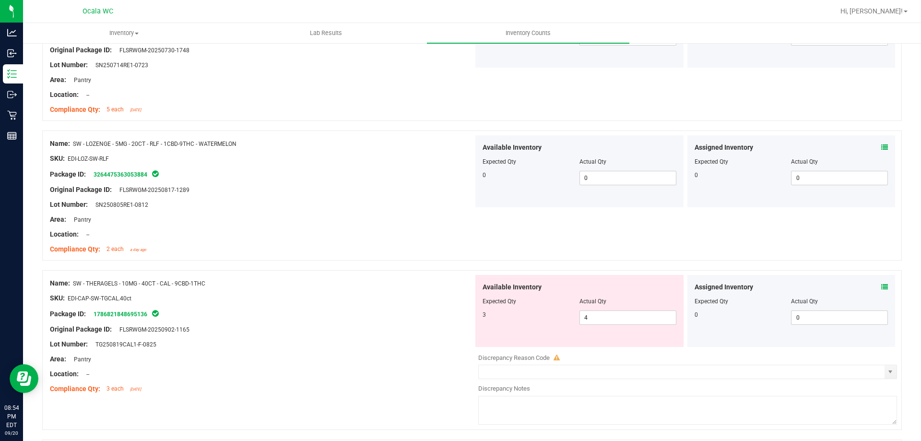
click at [881, 284] on icon at bounding box center [884, 286] width 7 height 7
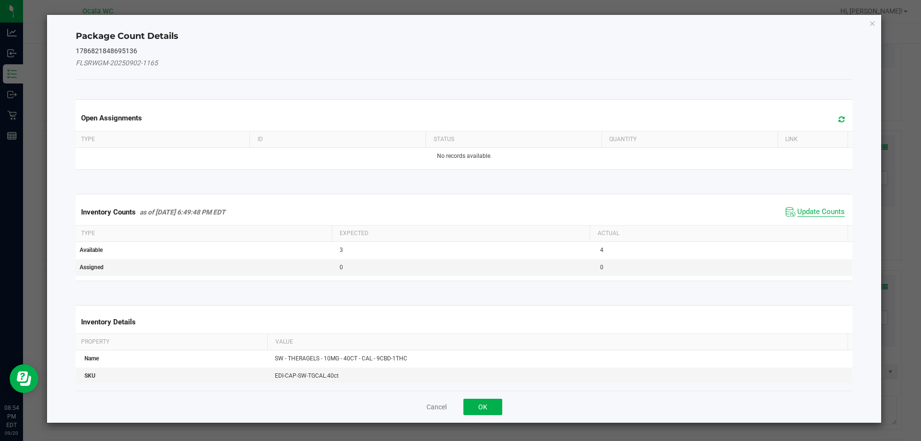
click at [813, 213] on span "Update Counts" at bounding box center [820, 212] width 47 height 10
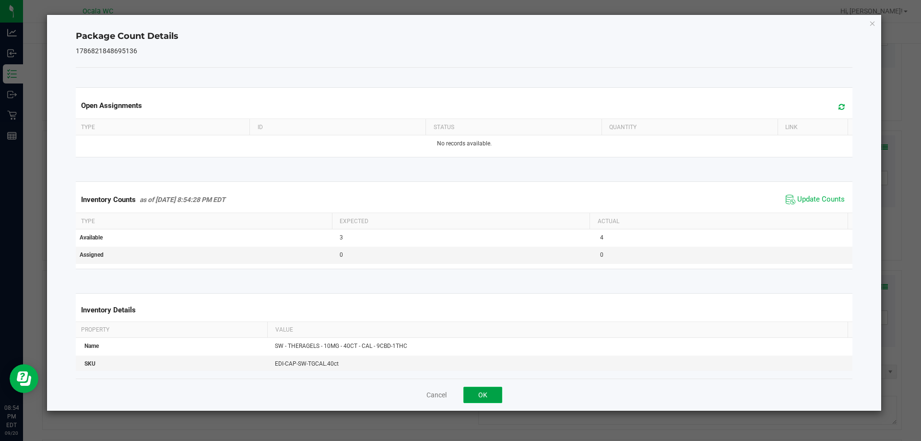
click at [497, 394] on button "OK" at bounding box center [482, 394] width 39 height 16
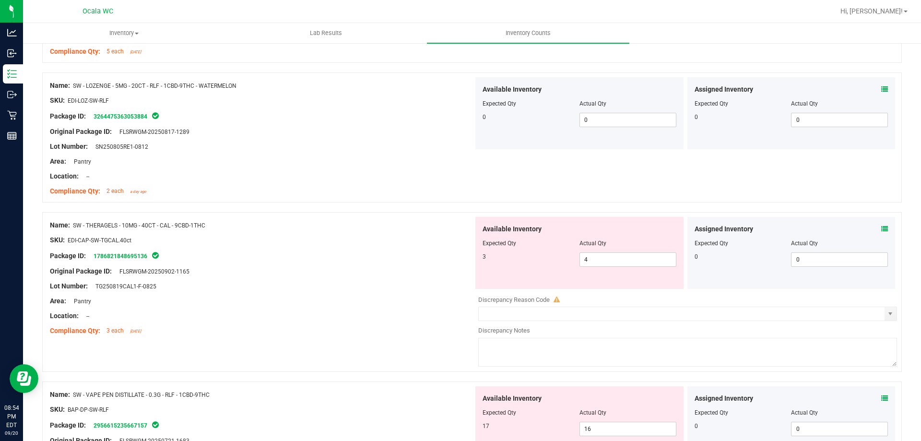
scroll to position [2541, 0]
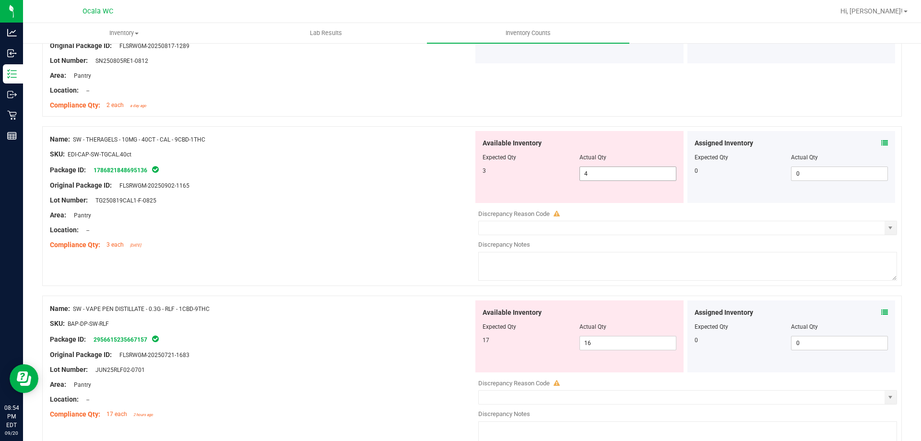
click at [595, 172] on span "4 4" at bounding box center [627, 173] width 97 height 14
click at [595, 172] on input "4" at bounding box center [628, 173] width 96 height 13
type input "3"
drag, startPoint x: 282, startPoint y: 188, endPoint x: 328, endPoint y: 204, distance: 49.3
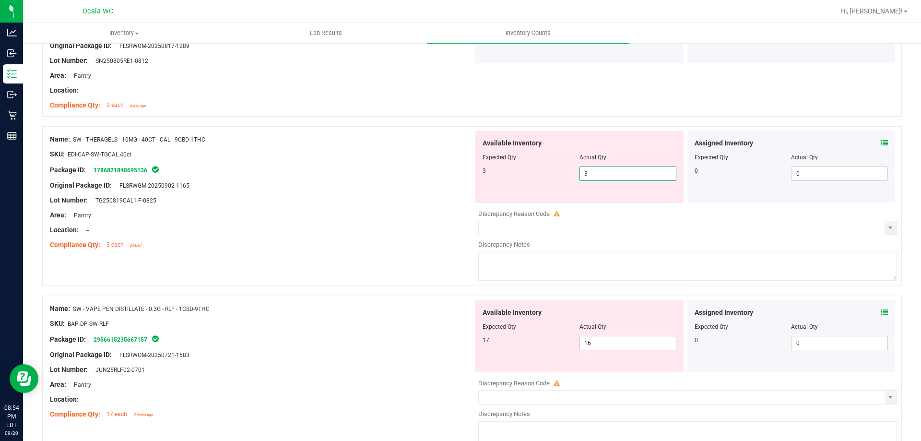
click at [285, 189] on div "Original Package ID: FLSRWGM-20250902-1165" at bounding box center [261, 185] width 423 height 10
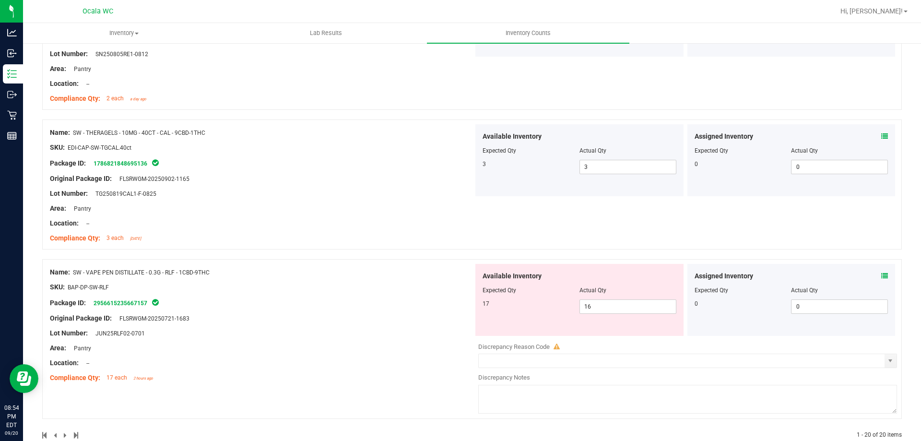
scroll to position [2568, 0]
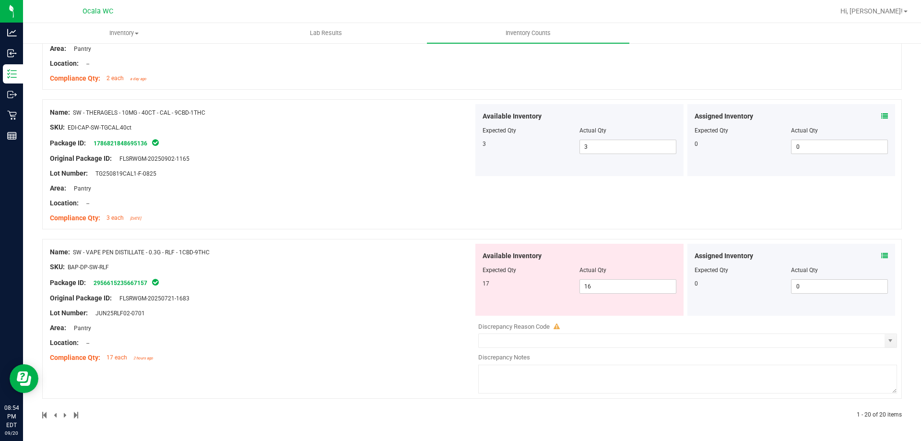
click at [881, 257] on icon at bounding box center [884, 255] width 7 height 7
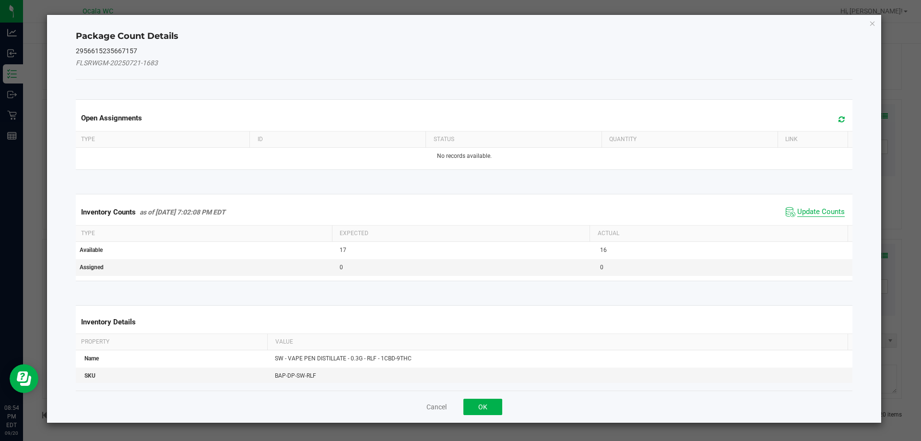
drag, startPoint x: 820, startPoint y: 208, endPoint x: 762, endPoint y: 240, distance: 65.7
click at [819, 209] on span "Update Counts" at bounding box center [820, 212] width 47 height 10
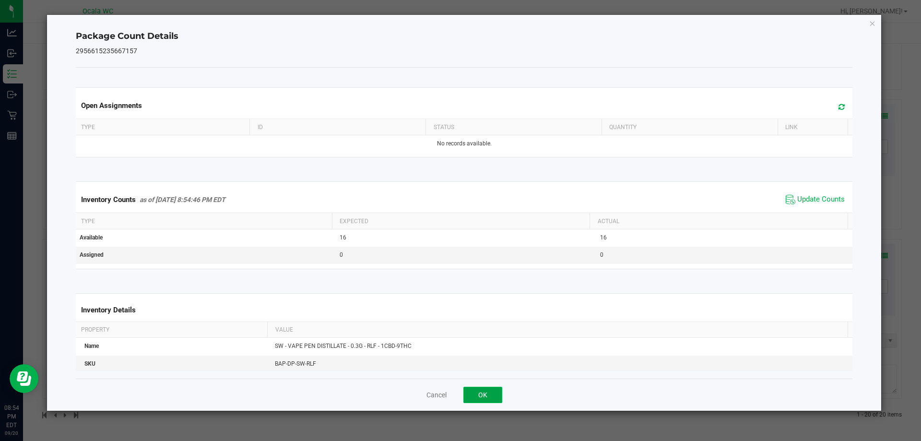
click at [487, 394] on button "OK" at bounding box center [482, 394] width 39 height 16
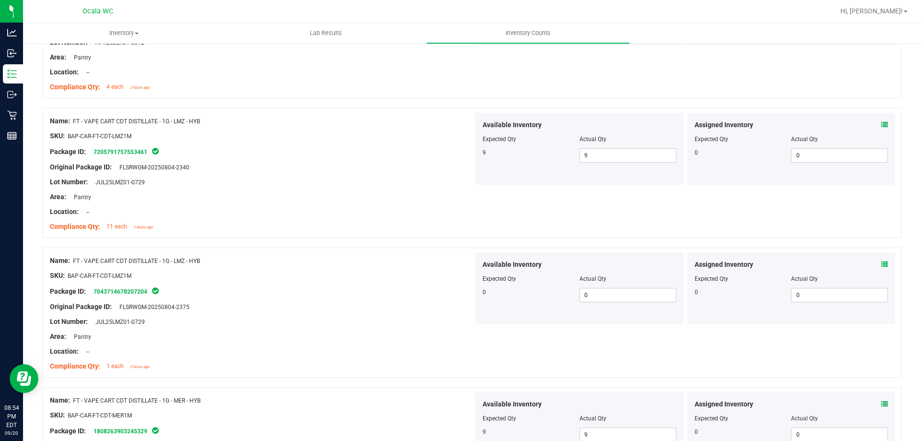
scroll to position [0, 0]
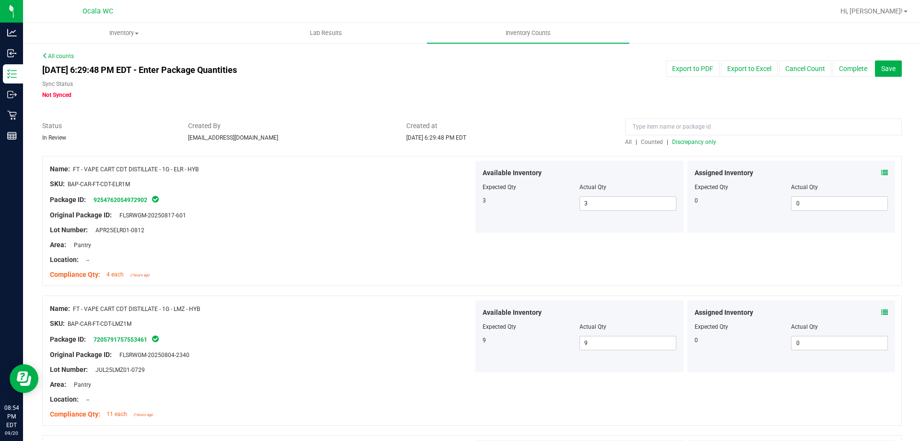
click at [697, 141] on span "Discrepancy only" at bounding box center [694, 142] width 44 height 7
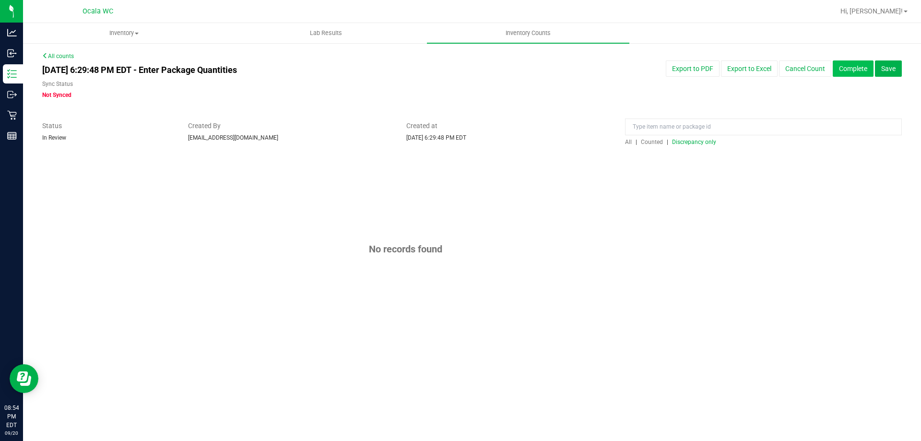
click at [850, 73] on button "Complete" at bounding box center [852, 68] width 41 height 16
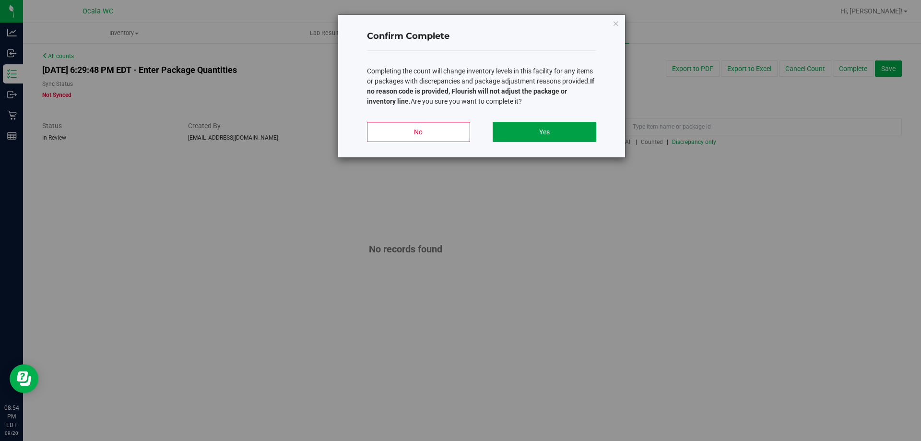
click at [543, 129] on button "Yes" at bounding box center [543, 132] width 103 height 20
